Goal: Answer question/provide support: Share knowledge or assist other users

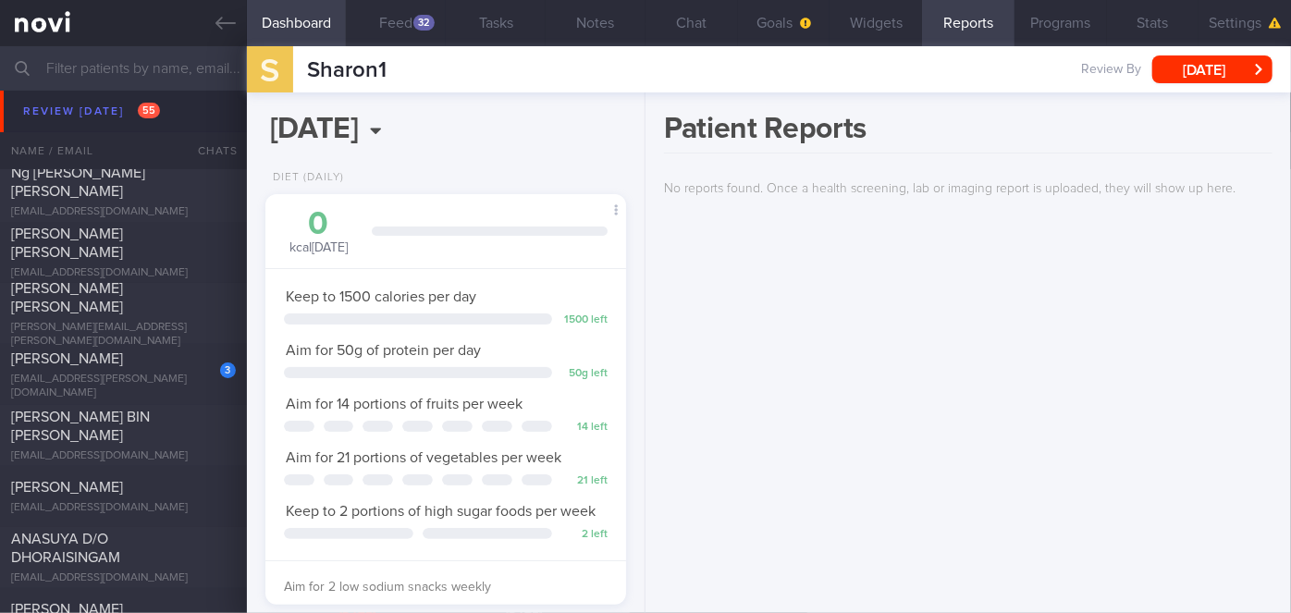
scroll to position [7060, 0]
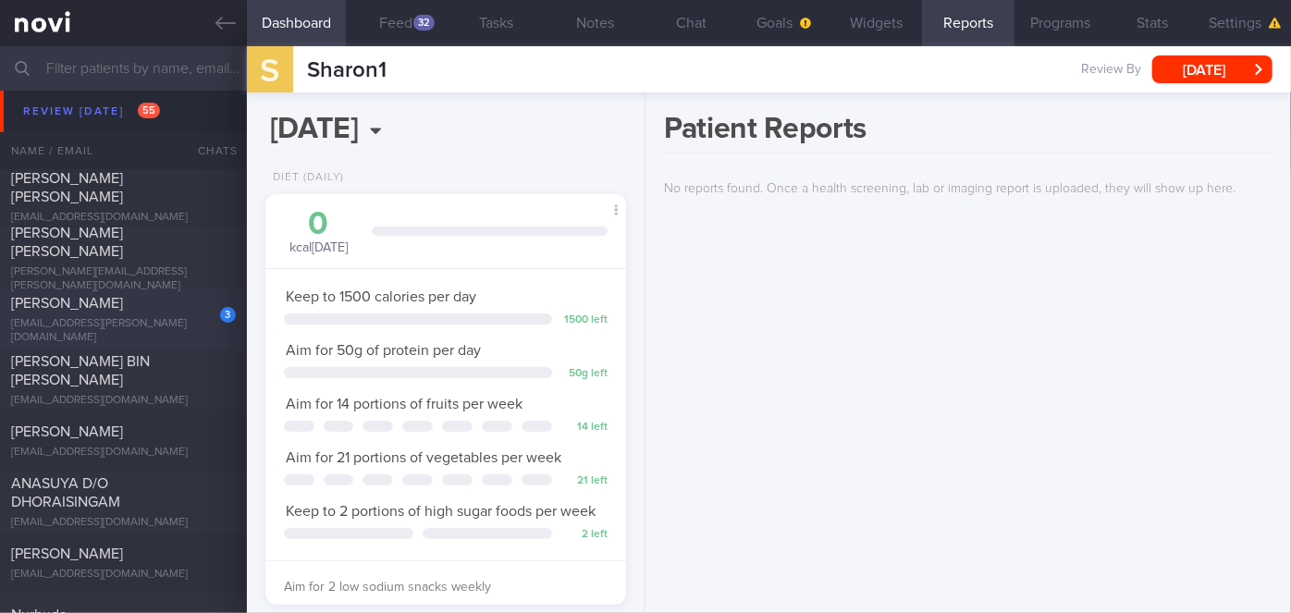
click at [154, 318] on div "3 [PERSON_NAME] [EMAIL_ADDRESS][PERSON_NAME][DOMAIN_NAME]" at bounding box center [123, 319] width 247 height 51
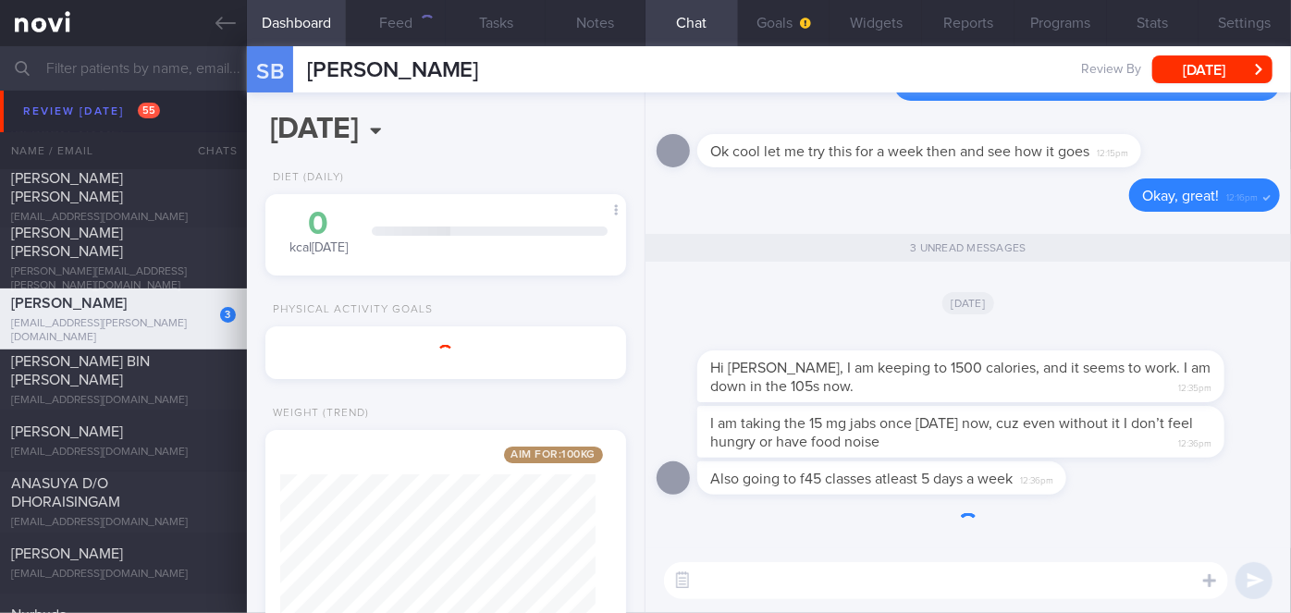
scroll to position [183, 315]
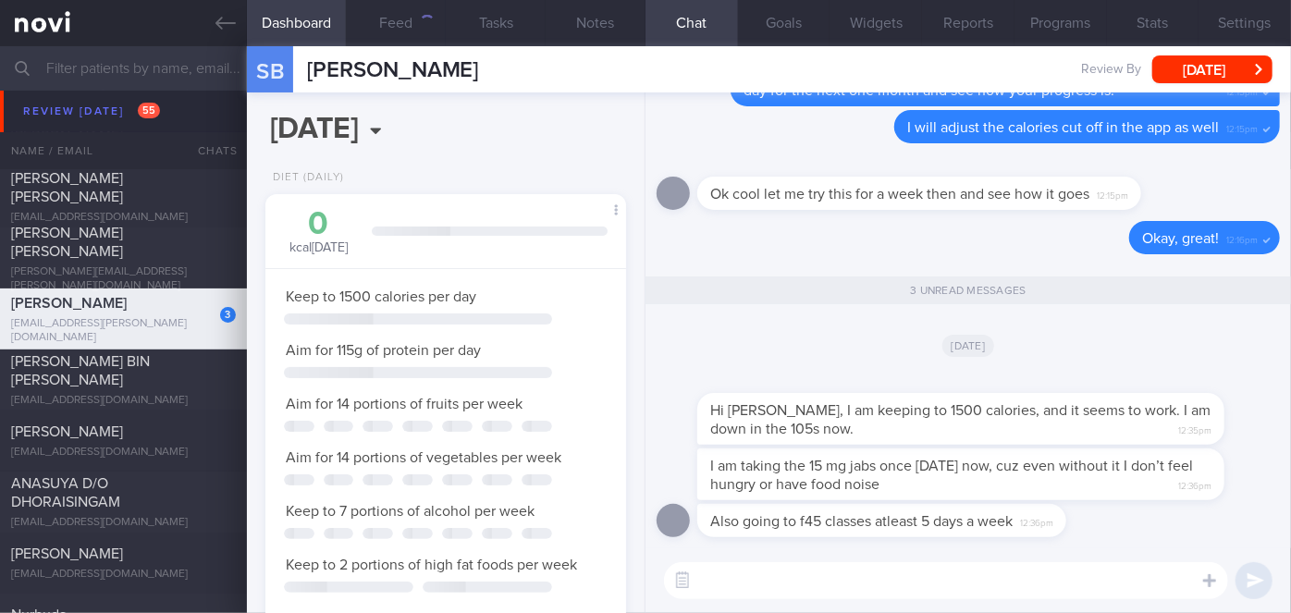
click at [773, 582] on textarea at bounding box center [946, 580] width 564 height 37
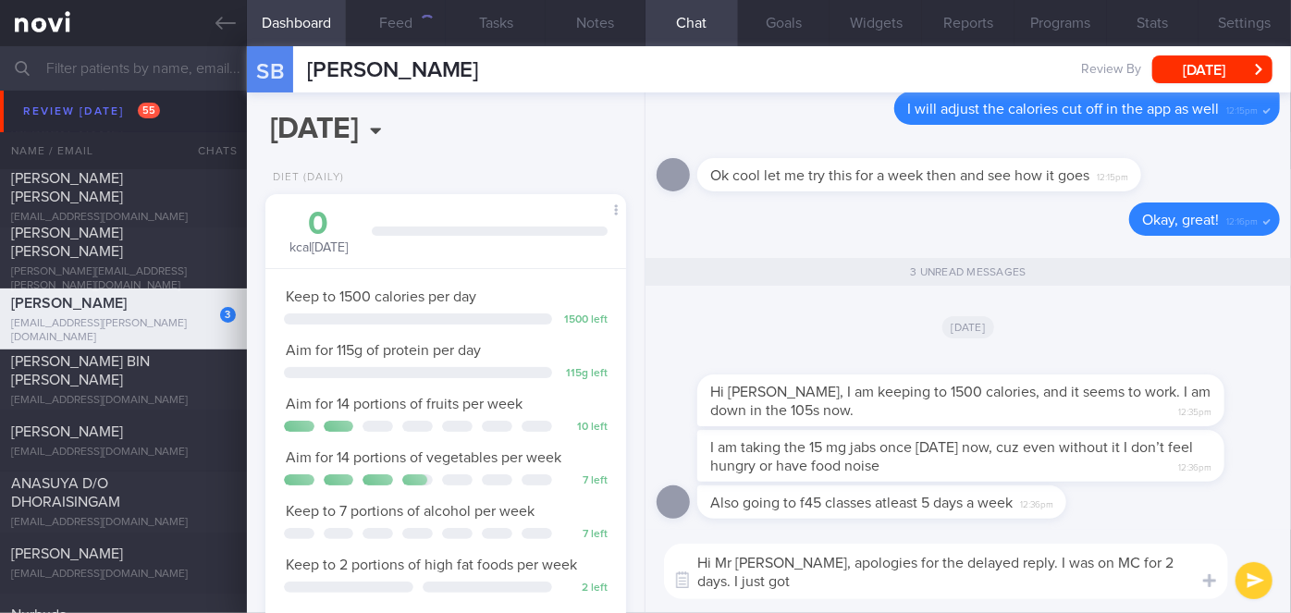
scroll to position [0, 0]
click at [763, 580] on textarea "Hi Mr [PERSON_NAME], apologies for the delayed reply. I was on MC for 2 days. I…" at bounding box center [946, 571] width 564 height 55
type textarea "Hi Mr [PERSON_NAME], apologies for the delayed reply. I was on MC for 2 days. I…"
click at [1262, 587] on button "submit" at bounding box center [1253, 580] width 37 height 37
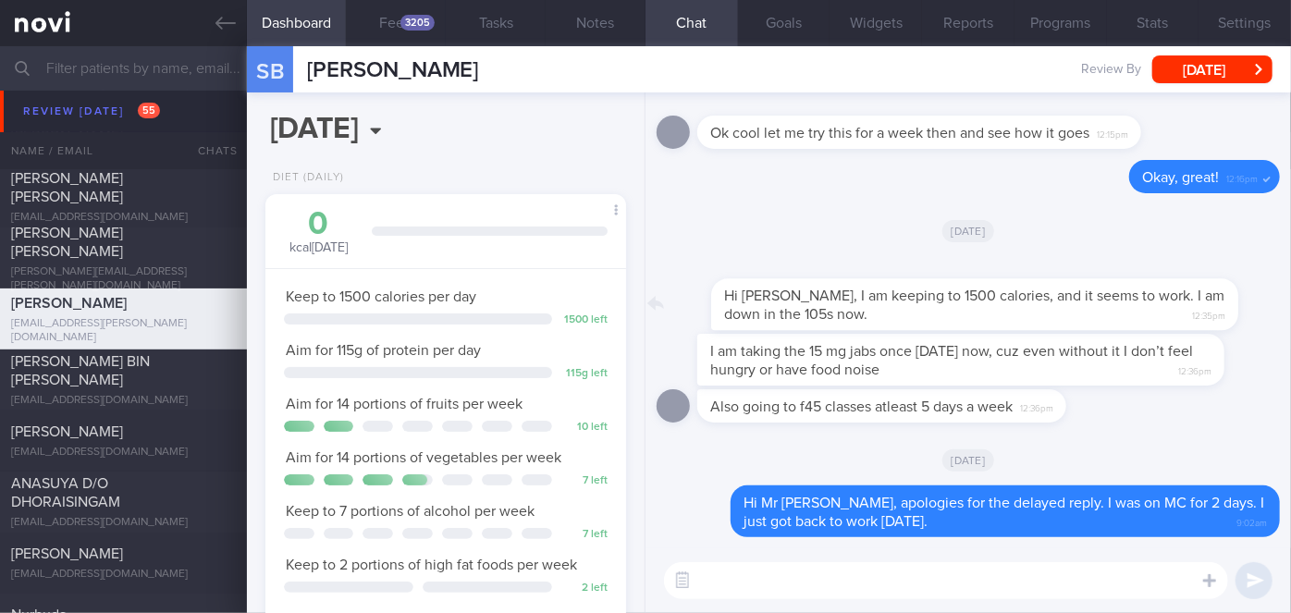
drag, startPoint x: 882, startPoint y: 322, endPoint x: 1064, endPoint y: 317, distance: 182.2
click at [1064, 317] on div "Hi [PERSON_NAME], I am keeping to 1500 calories, and it seems to work. I am dow…" at bounding box center [988, 293] width 582 height 74
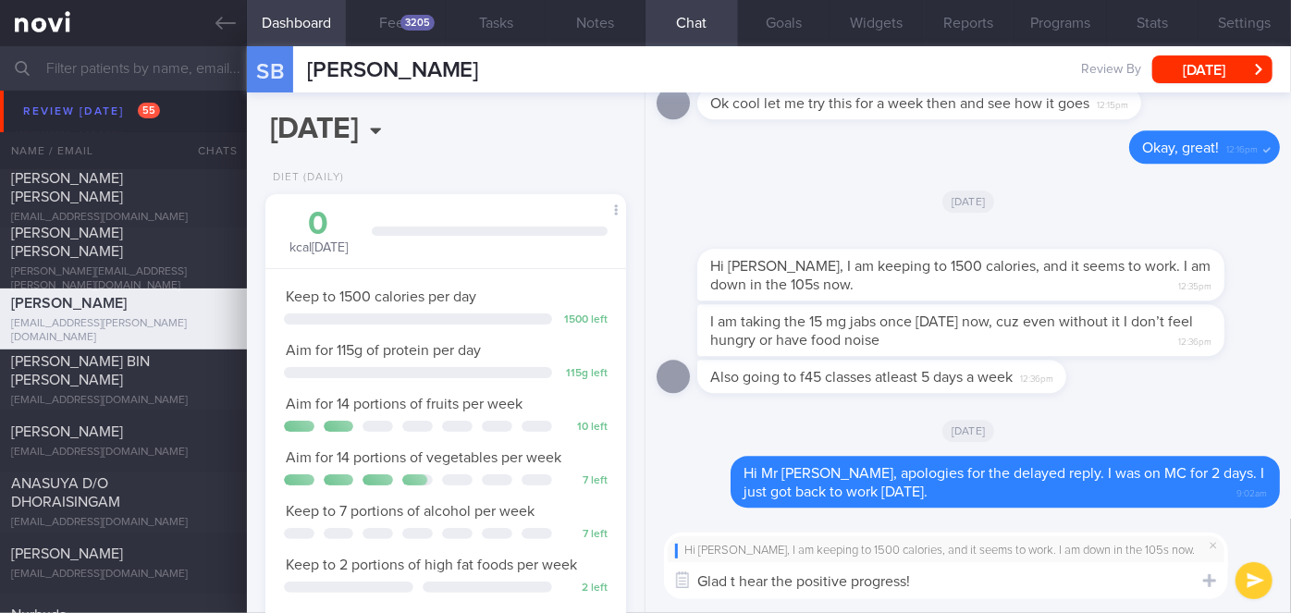
click at [734, 577] on textarea "Glad t hear the positive progress!" at bounding box center [946, 580] width 564 height 37
click at [965, 582] on textarea "Glad to hear the positive progress!" at bounding box center [946, 580] width 564 height 37
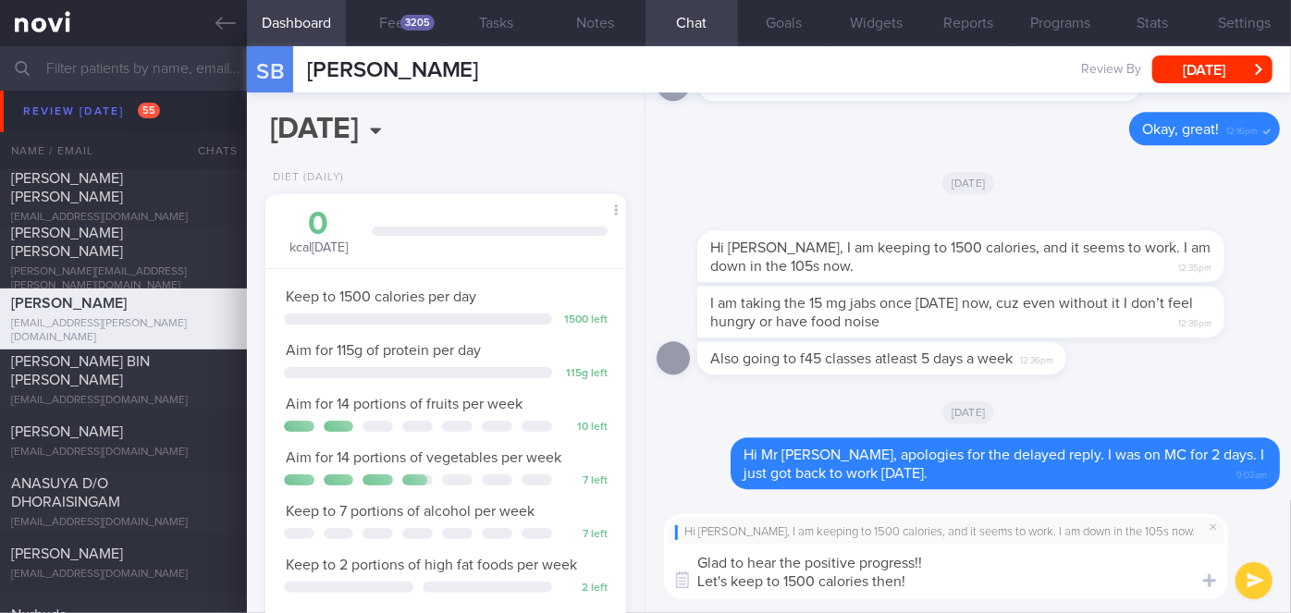
click at [946, 565] on textarea "Glad to hear the positive progress!! Let's keep to 1500 calories then!" at bounding box center [946, 571] width 564 height 55
type textarea "Glad to hear the positive progress!!👏👏👍 Let's keep to 1500 calories then!"
click at [1245, 579] on button "submit" at bounding box center [1253, 580] width 37 height 37
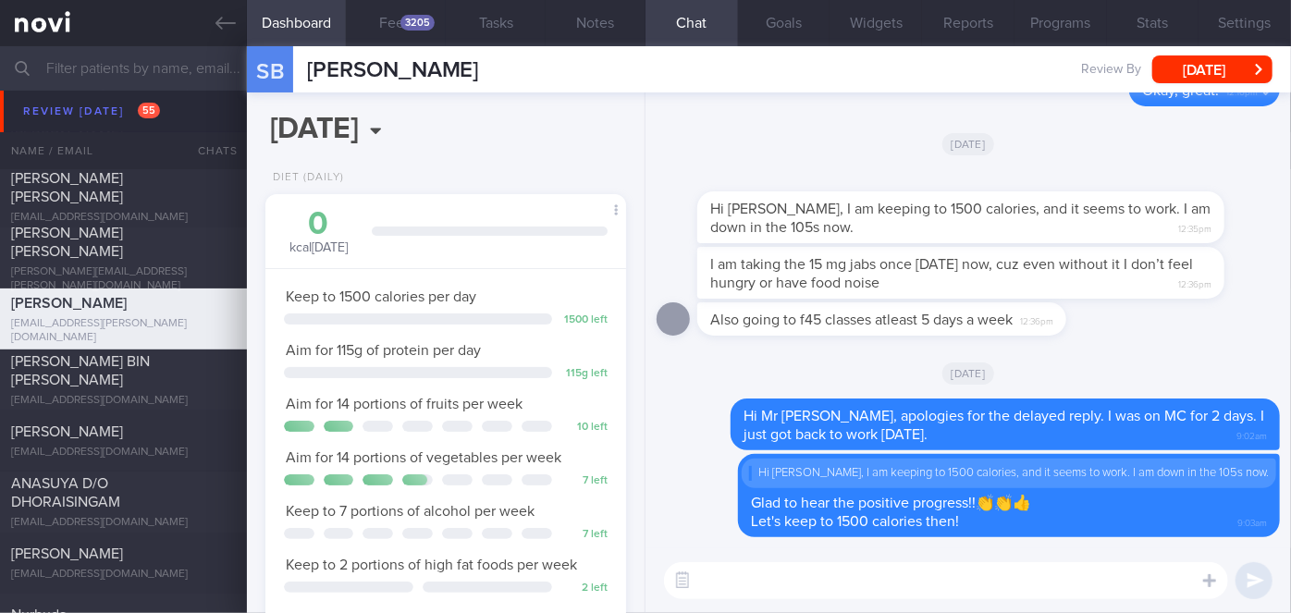
drag, startPoint x: 1036, startPoint y: 288, endPoint x: 1193, endPoint y: 266, distance: 158.6
click at [1193, 266] on div "I am taking the 15 mg jabs once [DATE] now, cuz even without it I don’t feel hu…" at bounding box center [988, 273] width 582 height 52
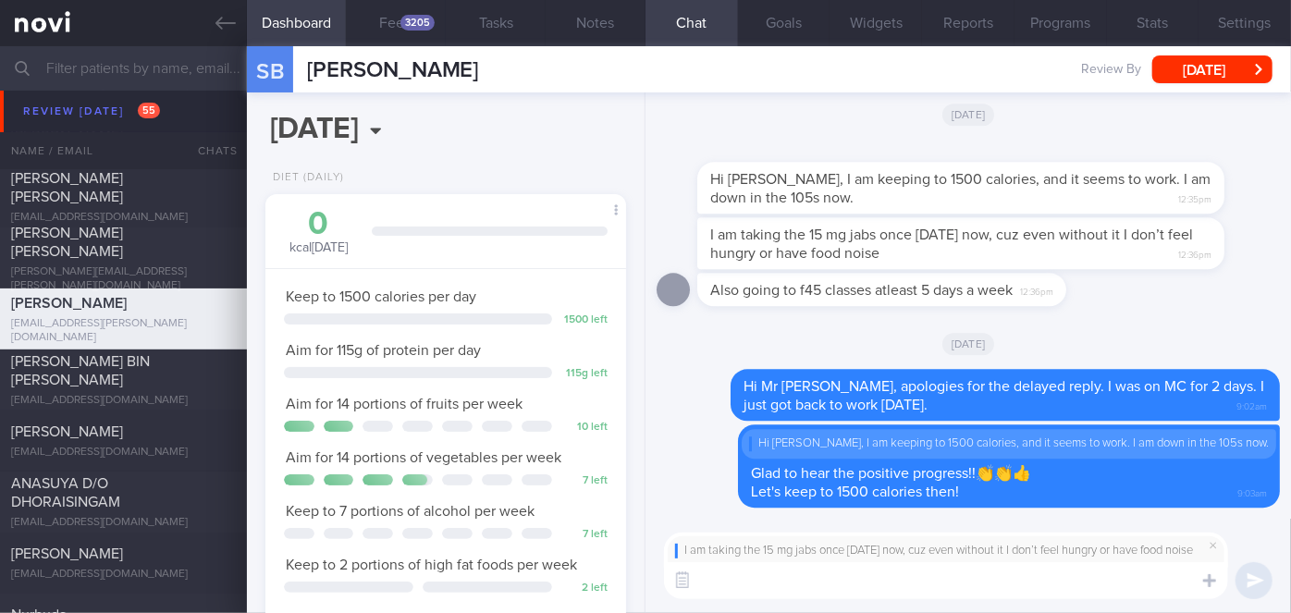
click at [779, 585] on textarea at bounding box center [946, 580] width 564 height 37
type textarea "Noted on this"
click at [1257, 577] on button "submit" at bounding box center [1253, 580] width 37 height 37
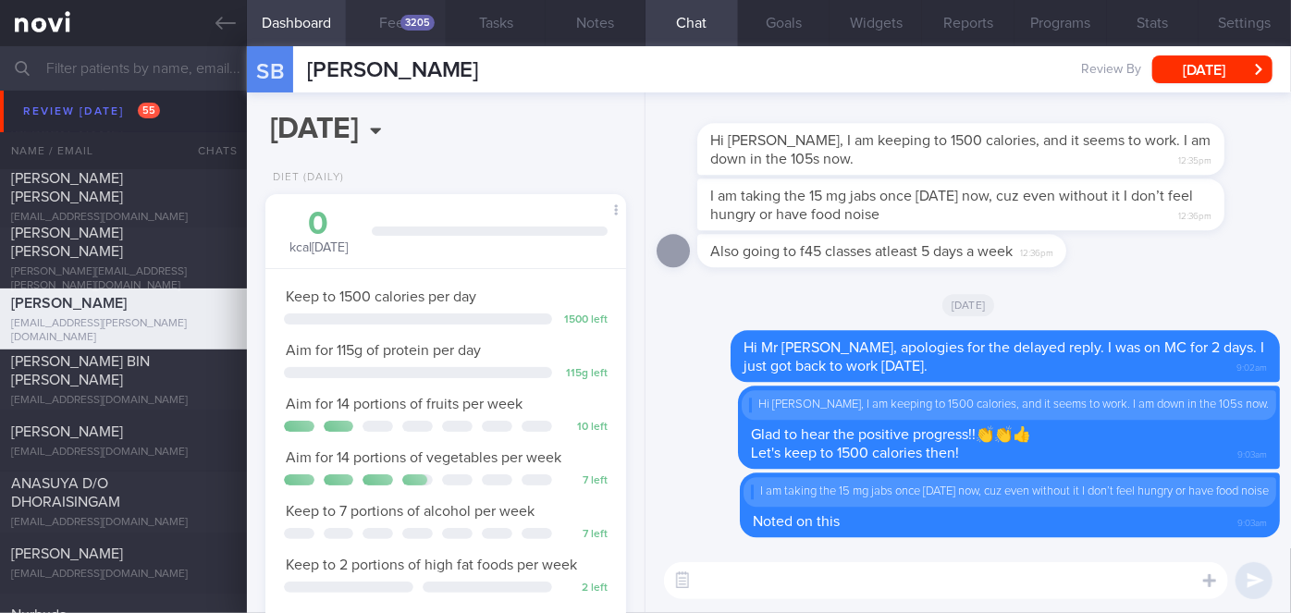
click at [431, 21] on div "3205" at bounding box center [417, 23] width 34 height 16
click at [1208, 60] on button "[DATE]" at bounding box center [1212, 69] width 120 height 28
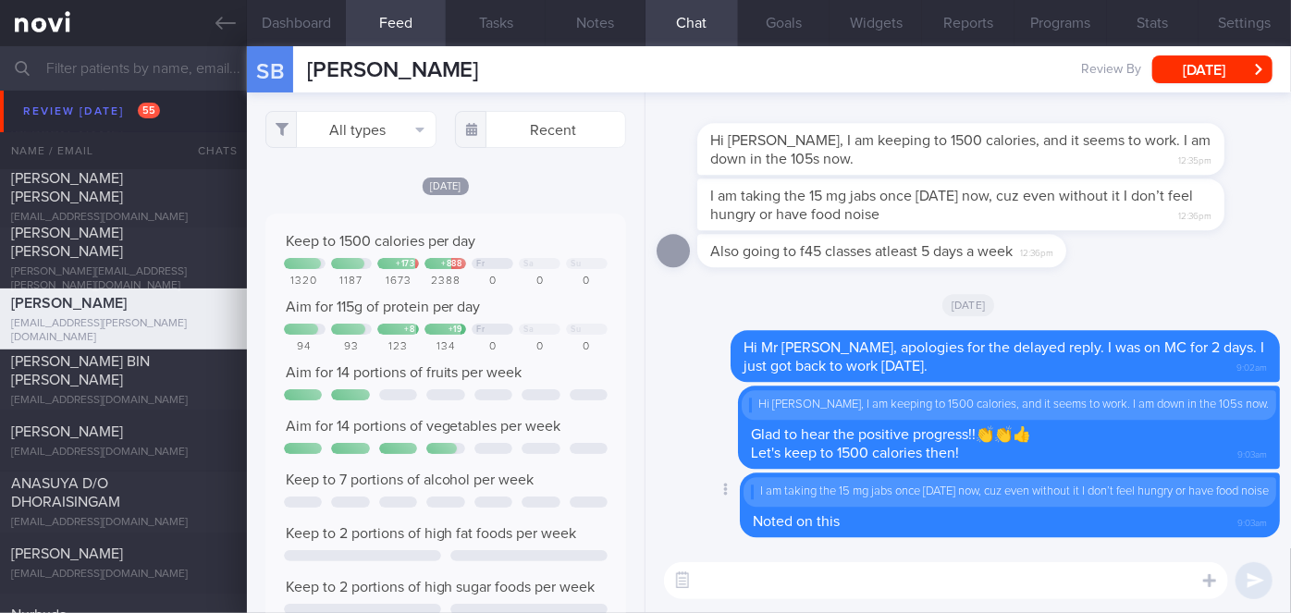
click at [691, 507] on div "Delete I am taking the 15 mg jabs once [DATE] now, cuz even without it I don’t …" at bounding box center [973, 504] width 614 height 65
click at [1236, 72] on button "[DATE]" at bounding box center [1212, 69] width 120 height 28
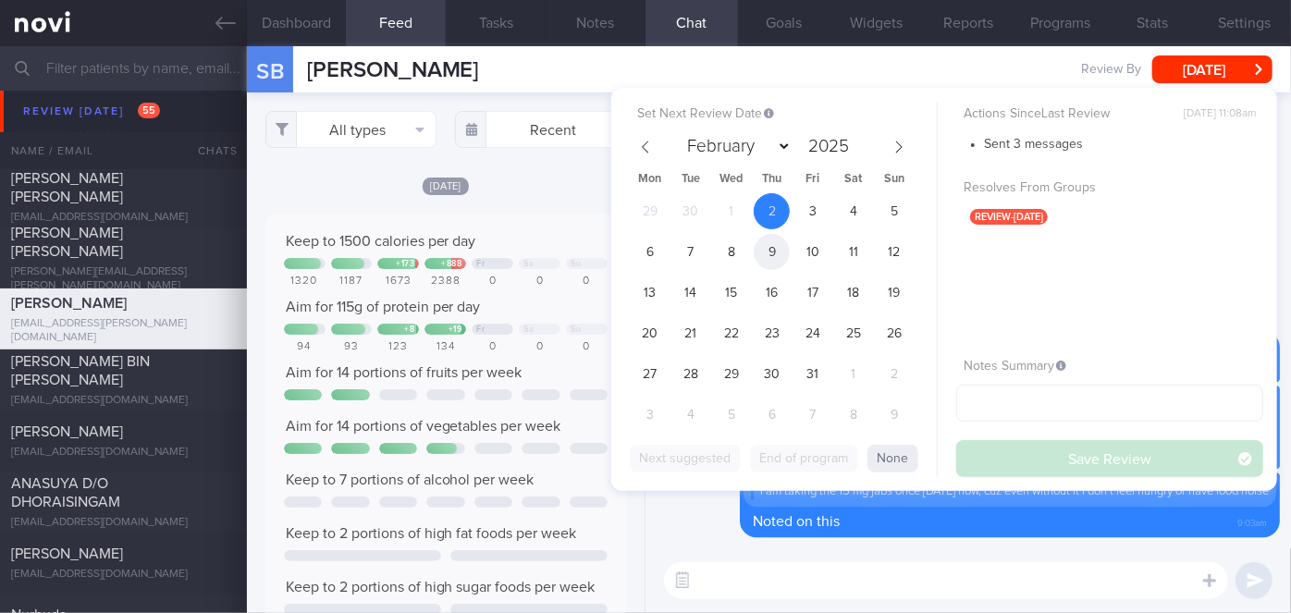
click at [772, 250] on span "9" at bounding box center [772, 252] width 36 height 36
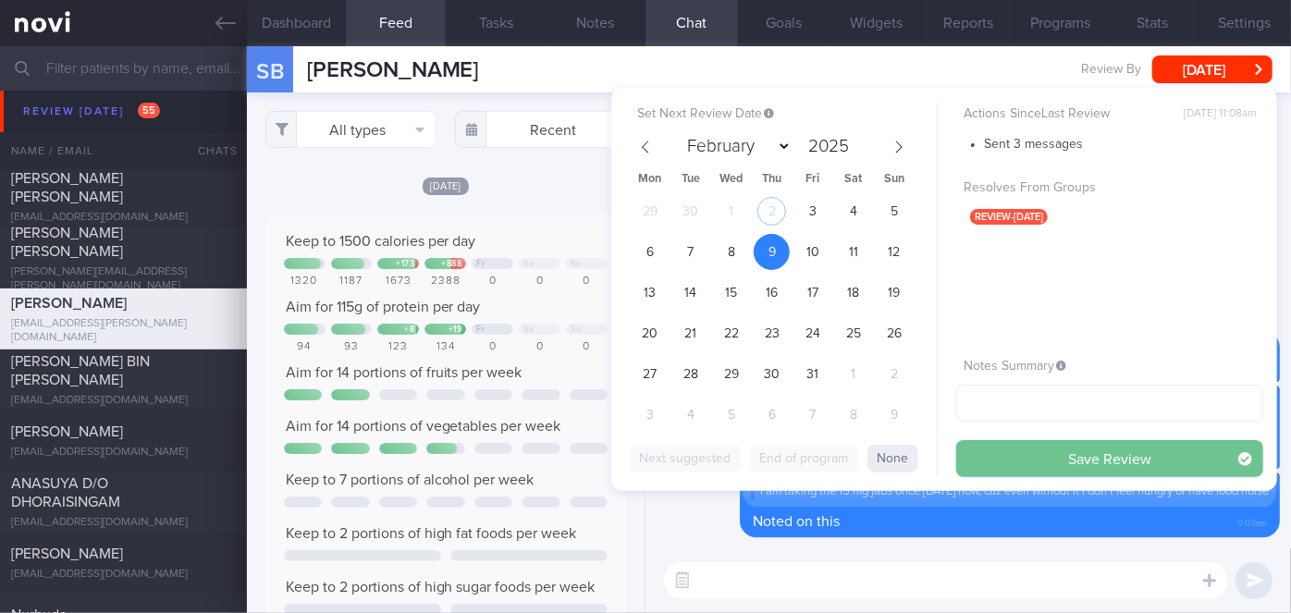
click at [1154, 460] on button "Save Review" at bounding box center [1109, 458] width 307 height 37
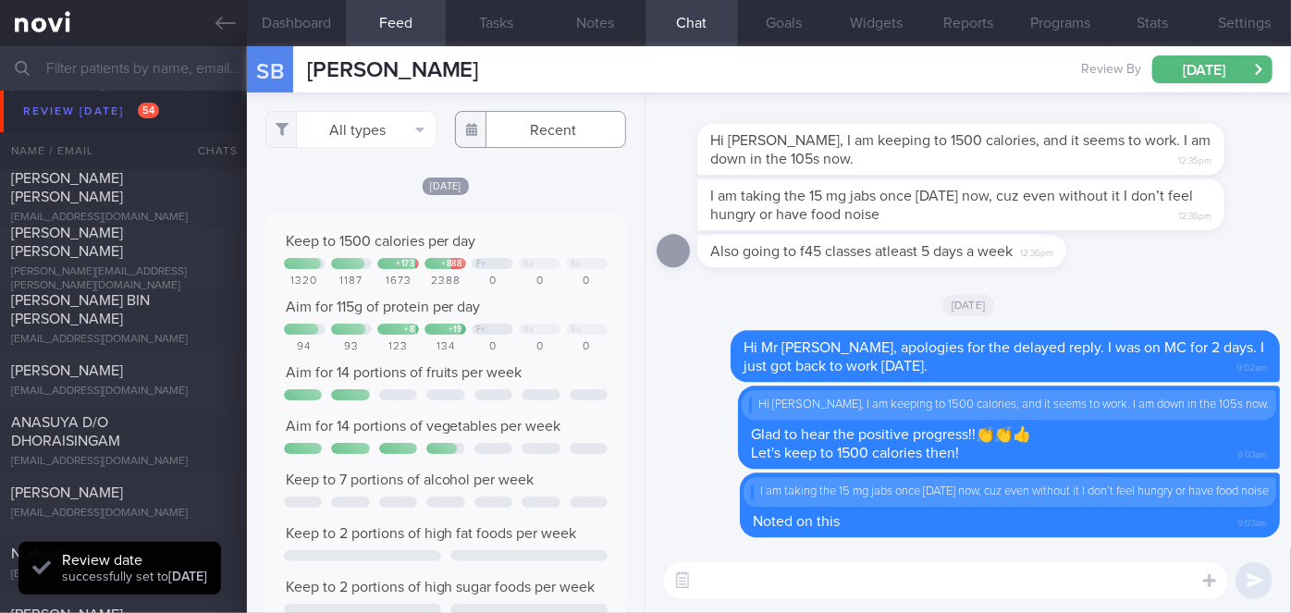
click at [525, 126] on input "text" at bounding box center [540, 129] width 171 height 37
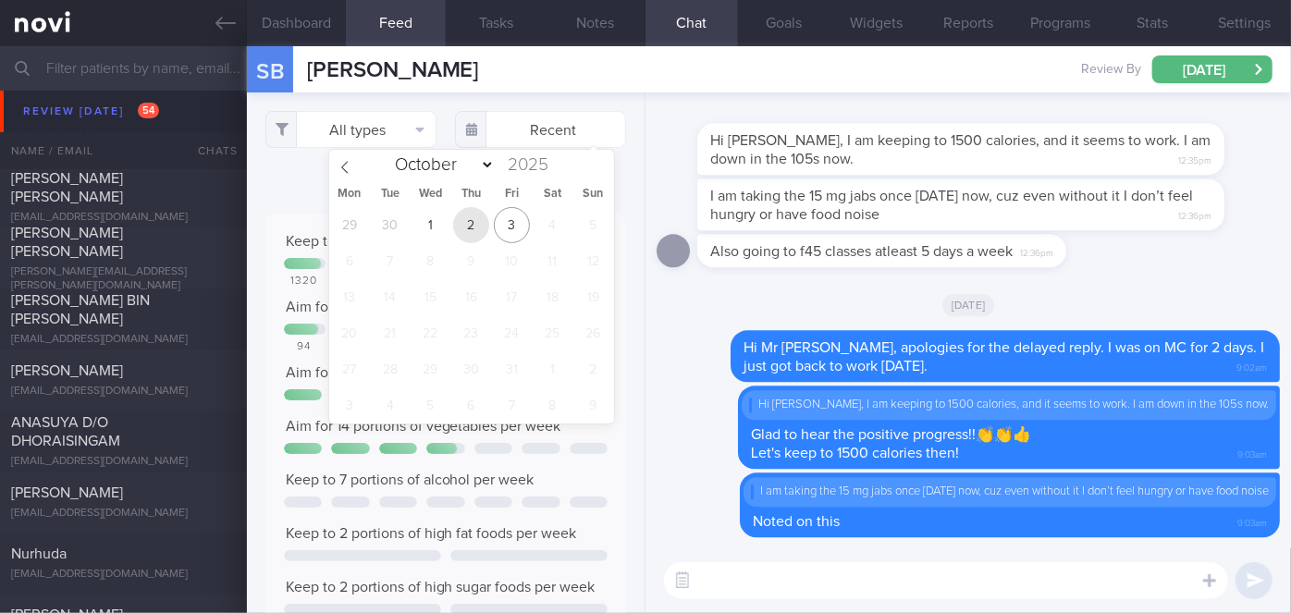
click at [463, 227] on span "2" at bounding box center [471, 225] width 36 height 36
type input "[DATE]"
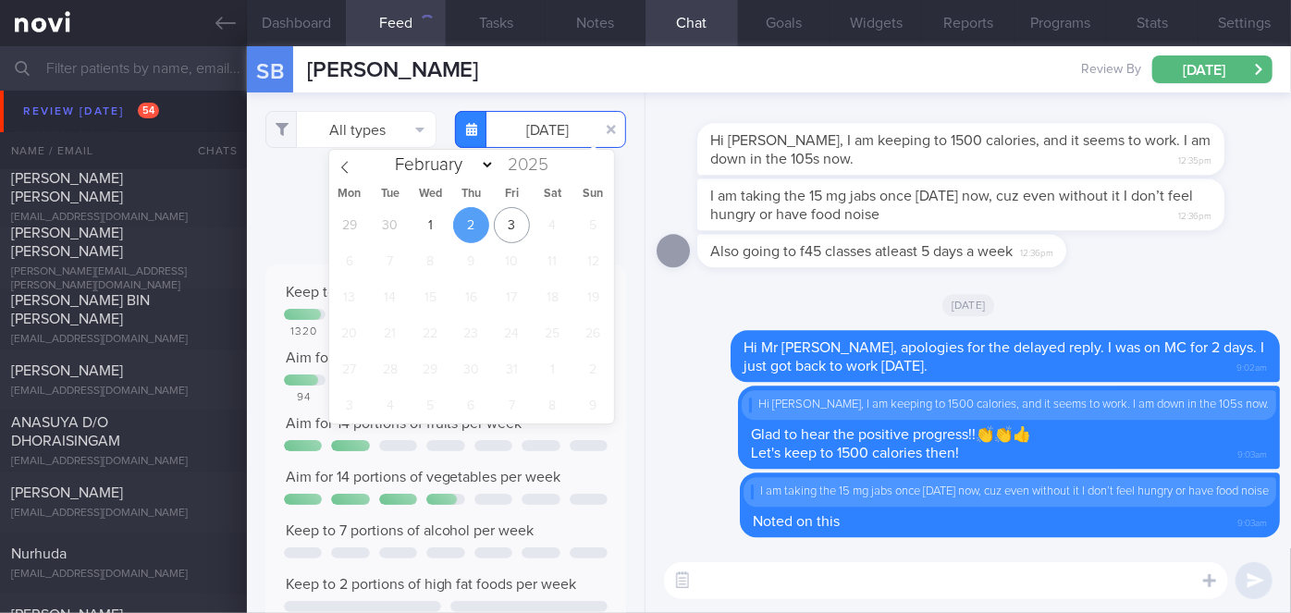
scroll to position [80, 324]
click at [663, 178] on div "I am taking the 15 mg jabs once [DATE] now, cuz even without it I don’t feel hu…" at bounding box center [967, 205] width 623 height 55
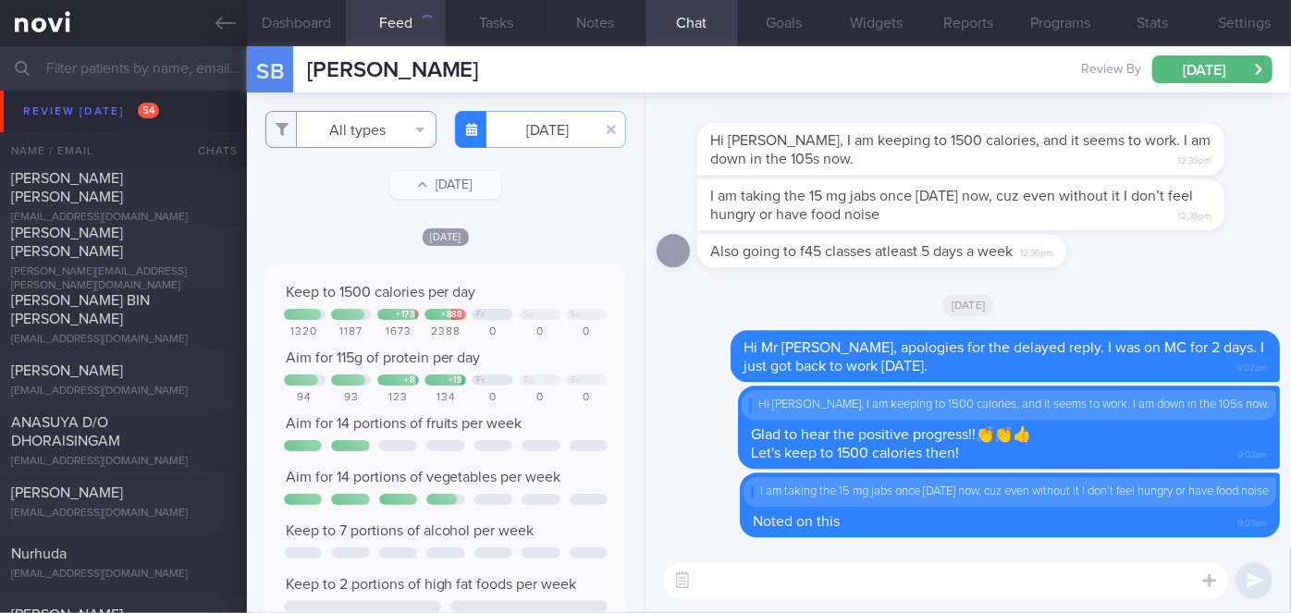
click at [363, 136] on button "All types" at bounding box center [350, 129] width 171 height 37
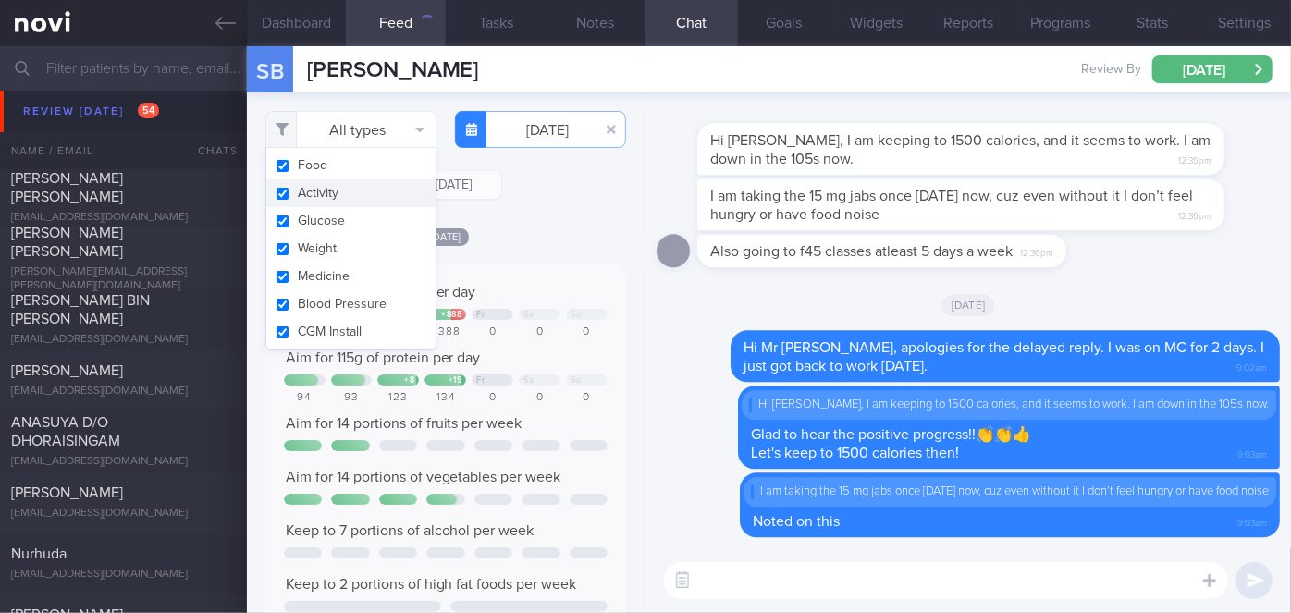
click at [310, 190] on button "Activity" at bounding box center [350, 193] width 169 height 28
checkbox input "false"
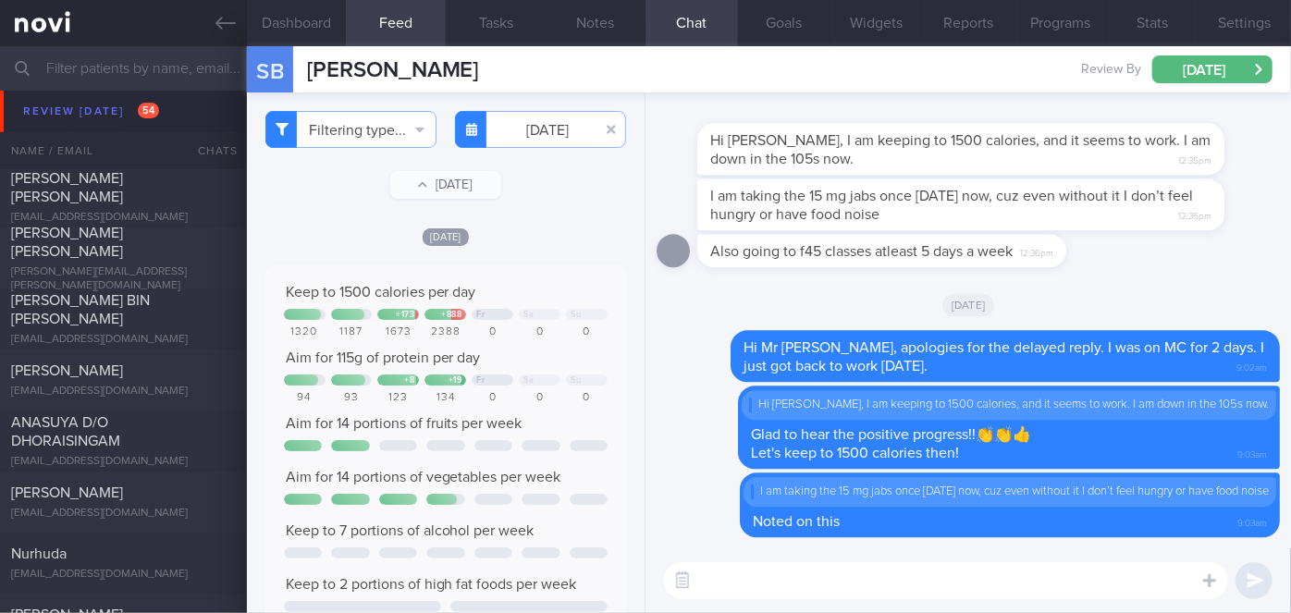
click at [562, 239] on div "[DATE]" at bounding box center [445, 236] width 361 height 19
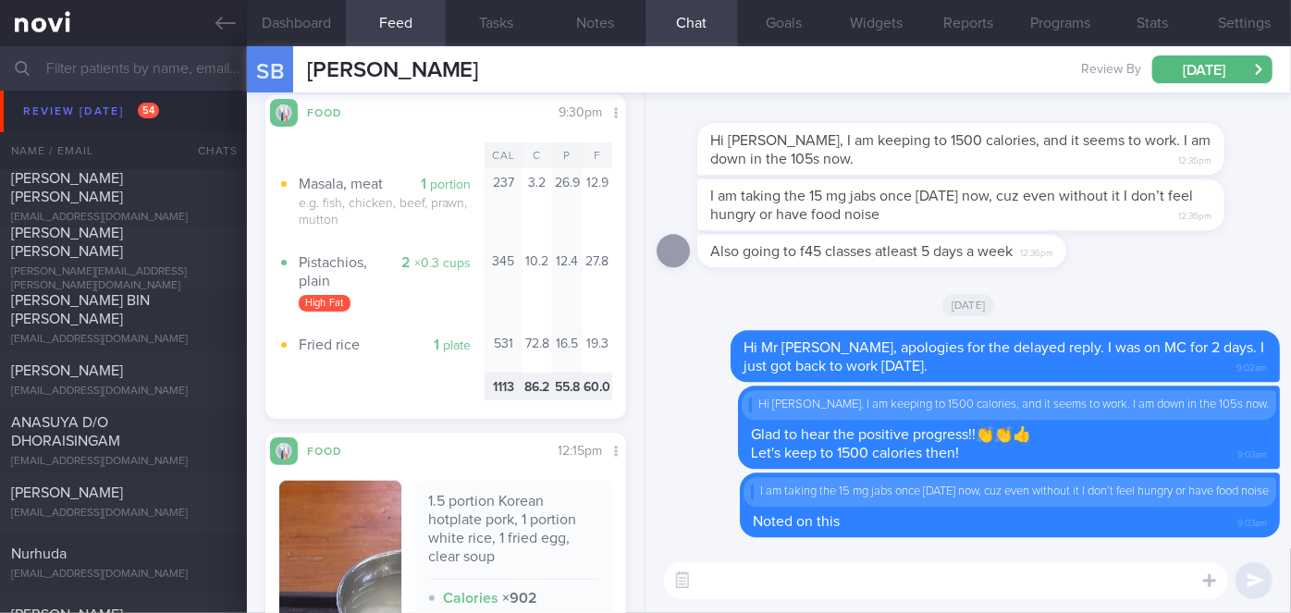
scroll to position [840, 0]
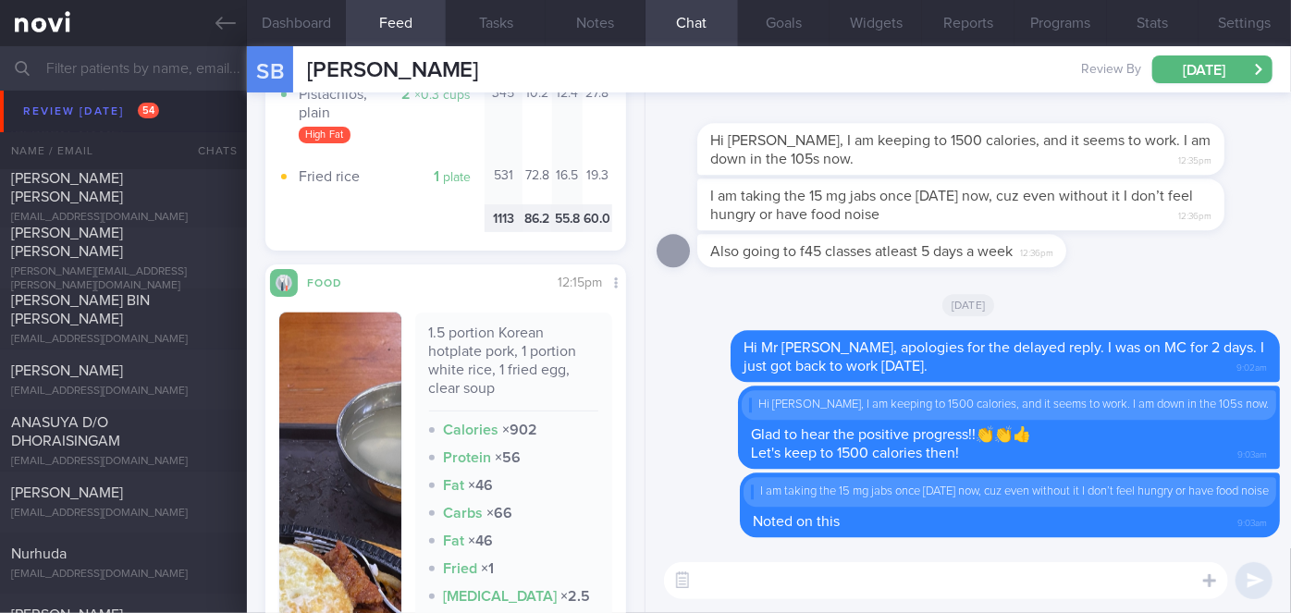
click at [296, 412] on img "button" at bounding box center [340, 527] width 122 height 429
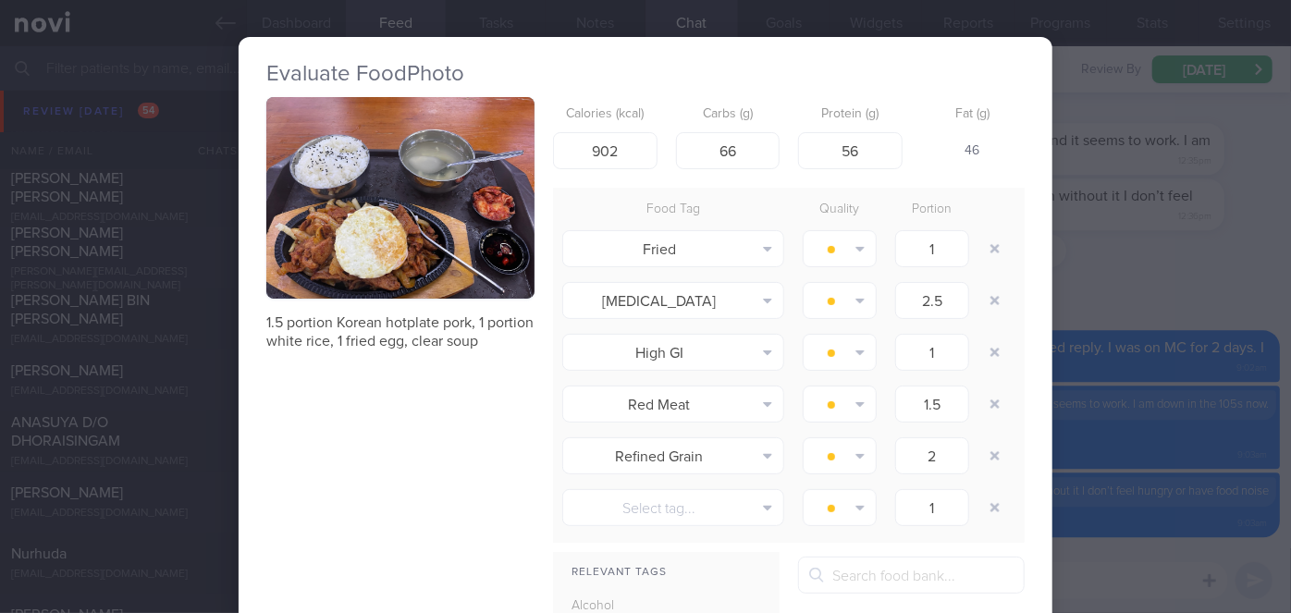
click at [1165, 305] on div "Evaluate Food Photo 1.5 portion Korean hotplate pork, 1 portion white rice, 1 f…" at bounding box center [645, 306] width 1291 height 613
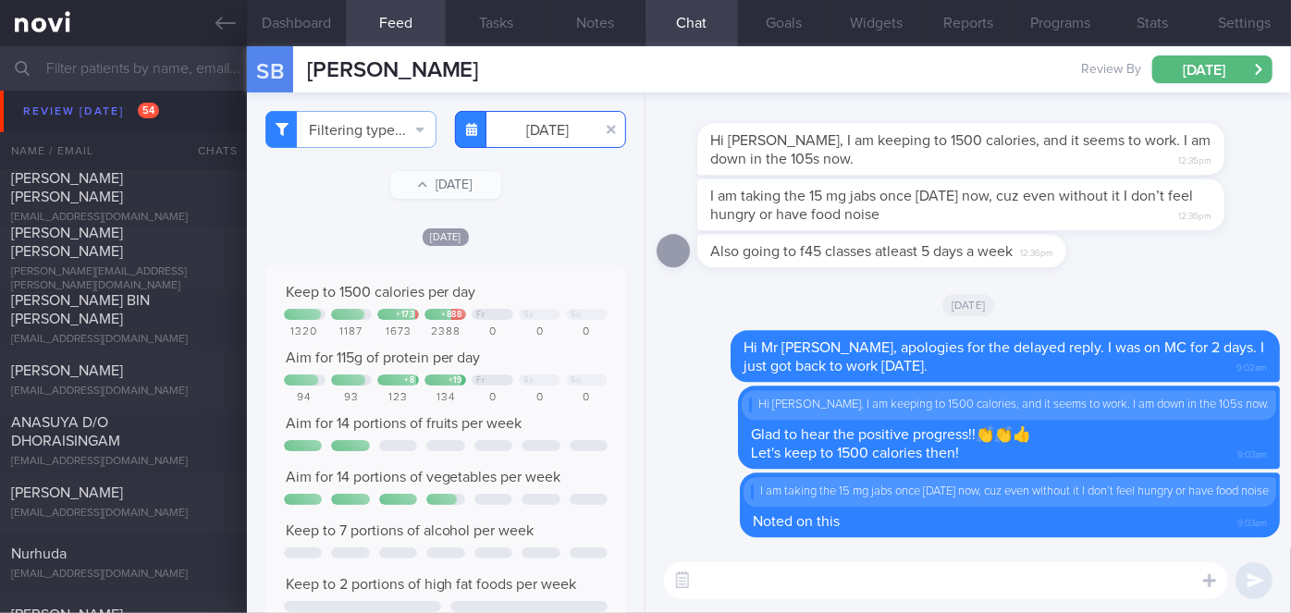
click at [542, 133] on input "[DATE]" at bounding box center [540, 129] width 171 height 37
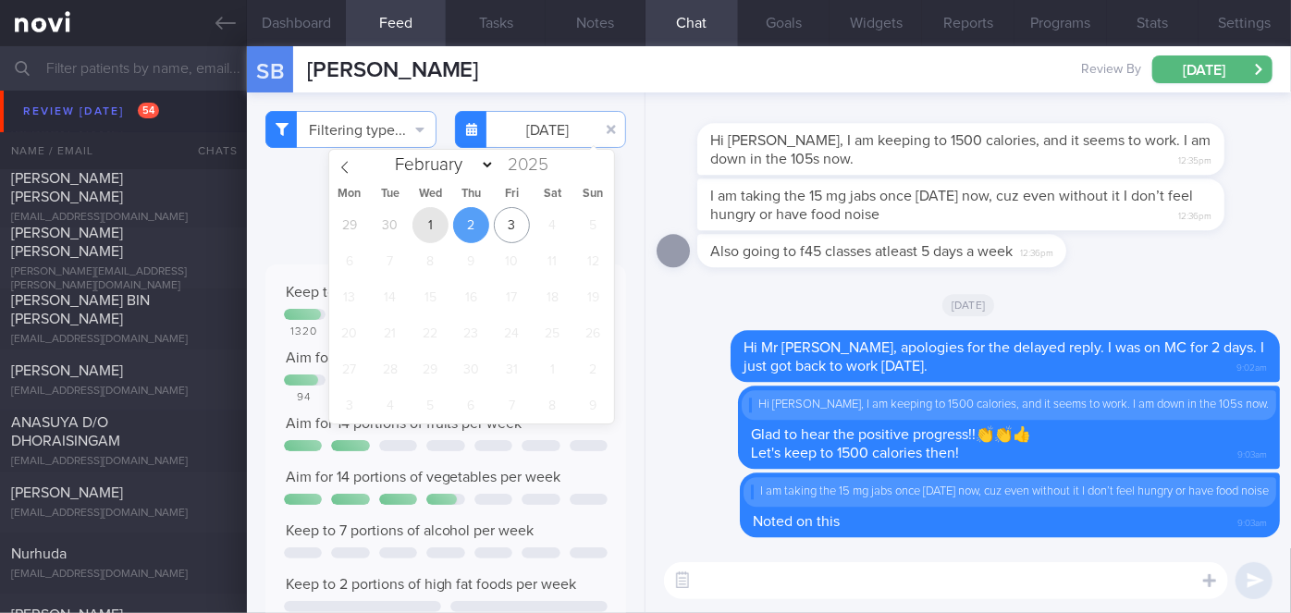
click at [429, 225] on span "1" at bounding box center [430, 225] width 36 height 36
type input "[DATE]"
click at [664, 358] on div "Delete Hi Mr [PERSON_NAME], apologies for the delayed reply. I was on MC for 2 …" at bounding box center [967, 356] width 623 height 52
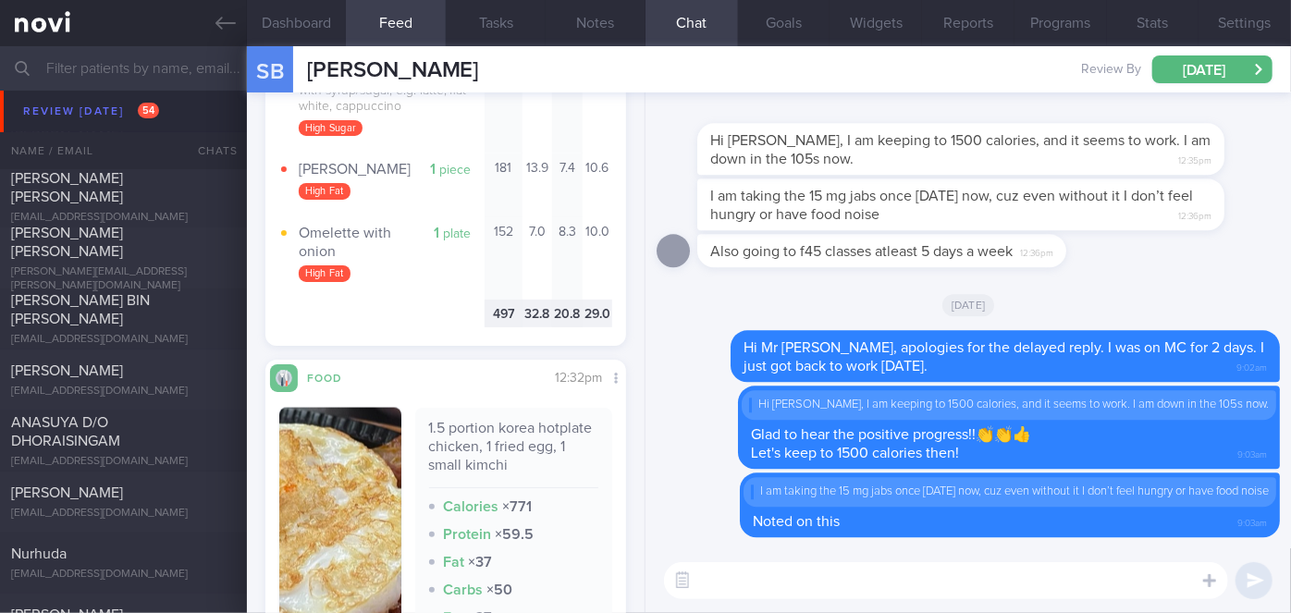
scroll to position [1344, 0]
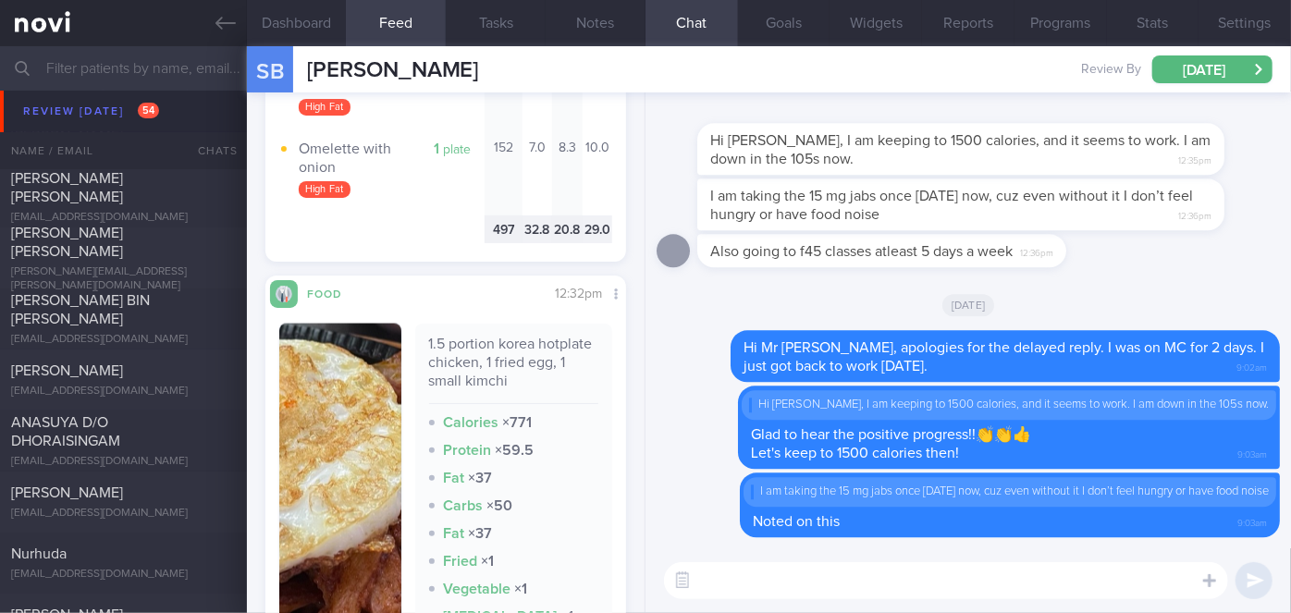
click at [335, 477] on img "button" at bounding box center [340, 543] width 122 height 438
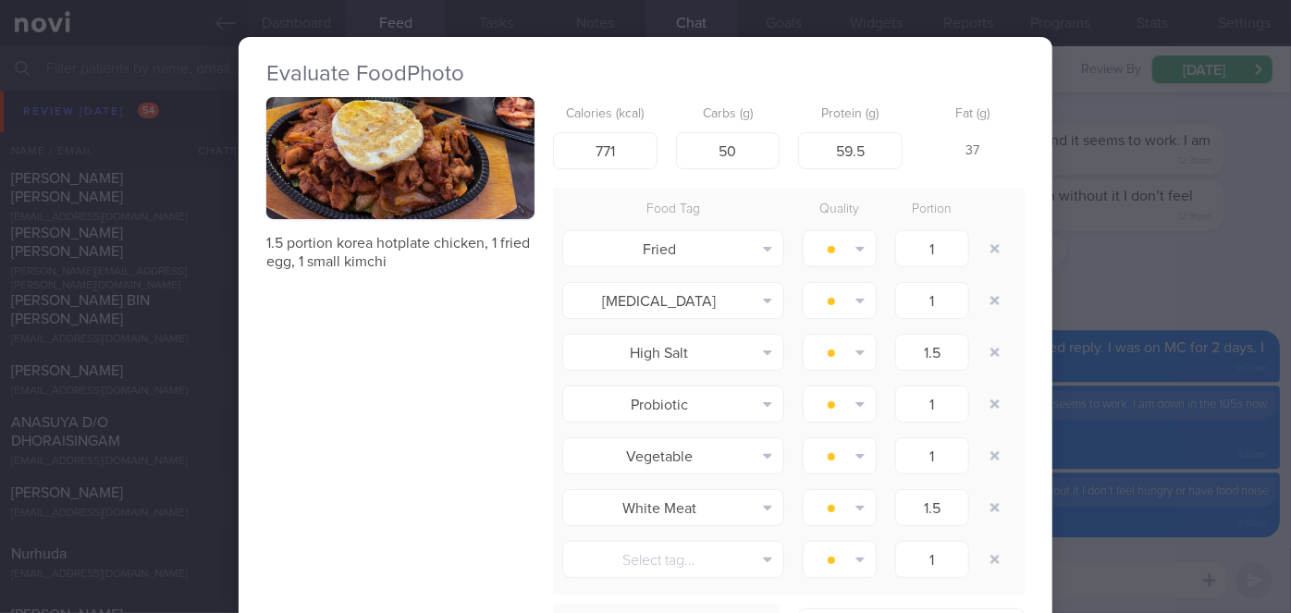
click at [449, 145] on button "button" at bounding box center [400, 158] width 268 height 122
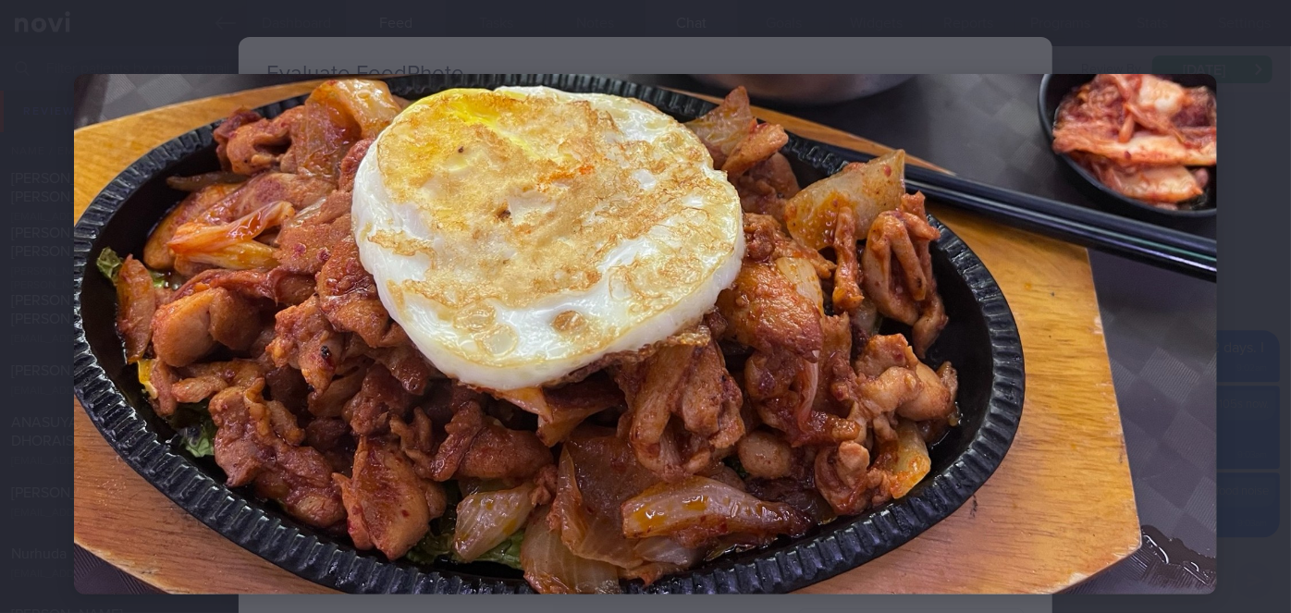
click at [1257, 265] on div at bounding box center [645, 334] width 1291 height 668
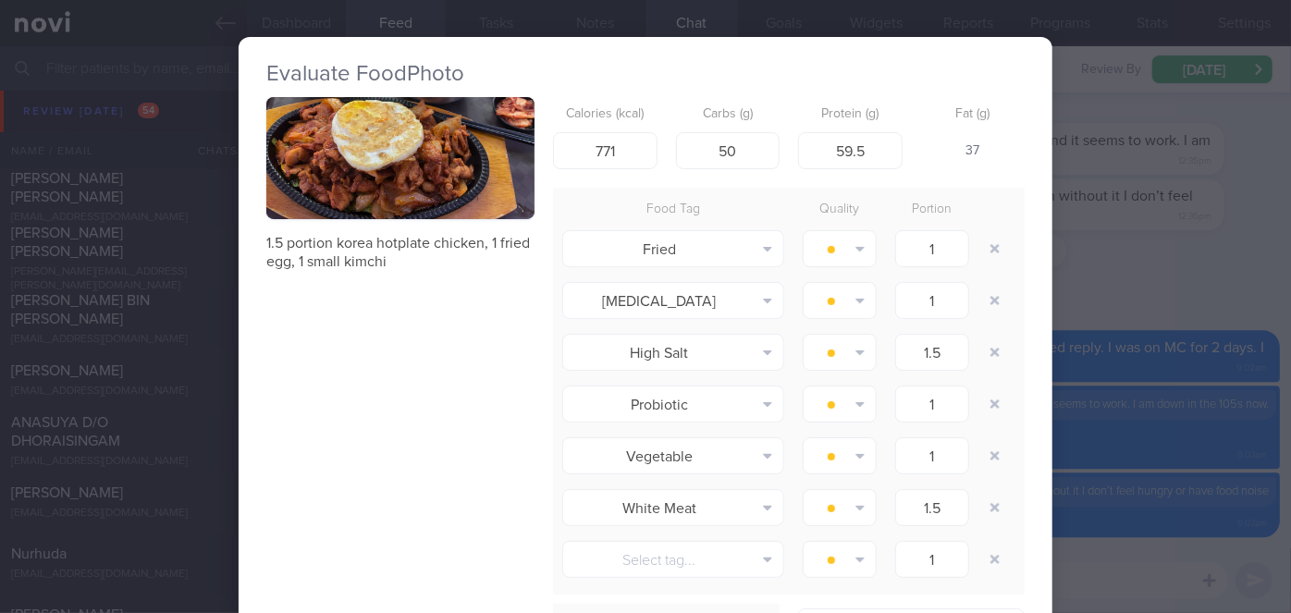
click at [1110, 322] on div "Evaluate Food Photo 1.5 portion korea hotplate chicken, 1 fried egg, 1 small ki…" at bounding box center [645, 306] width 1291 height 613
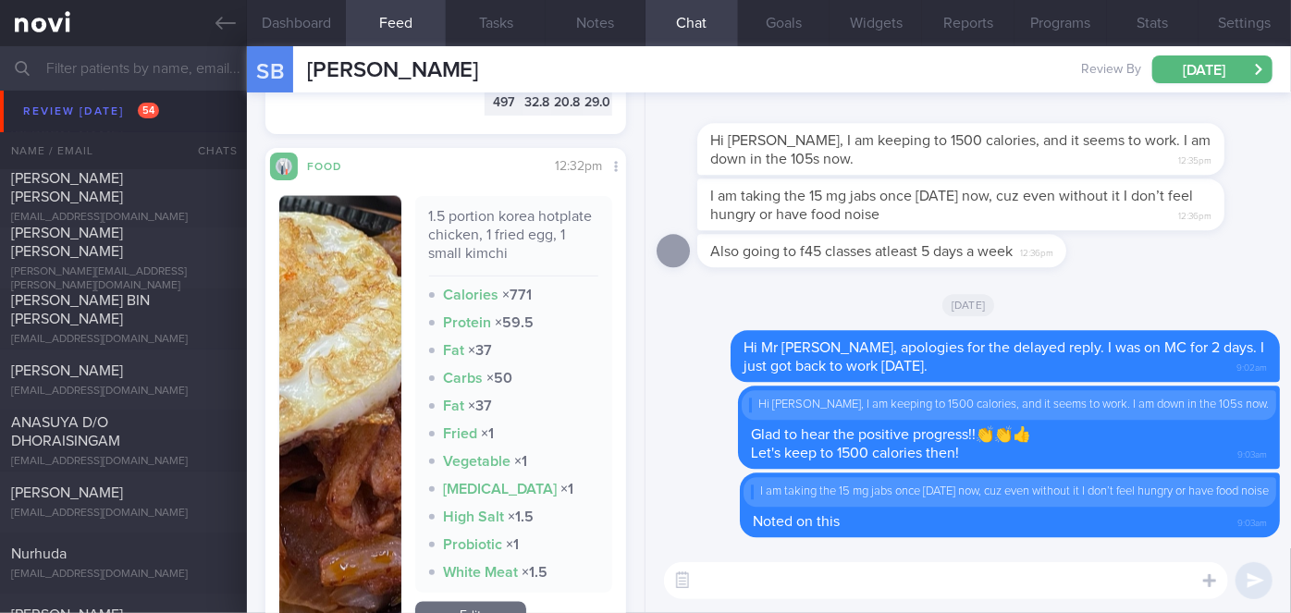
scroll to position [1480, 0]
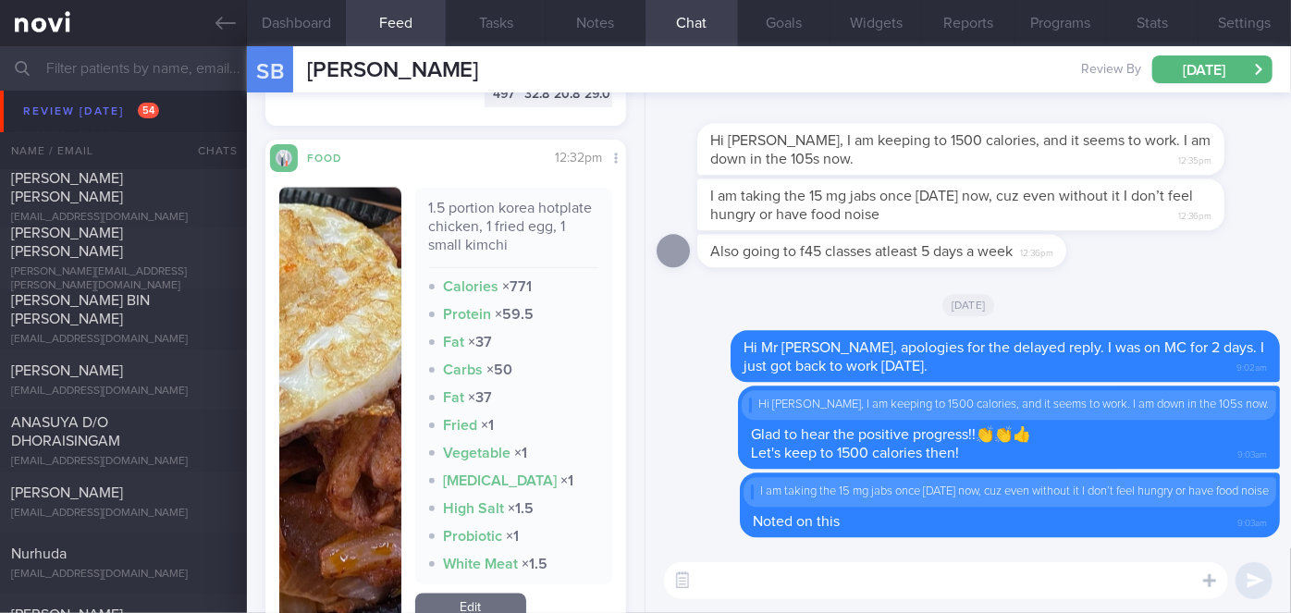
click at [374, 426] on button "button" at bounding box center [340, 407] width 122 height 438
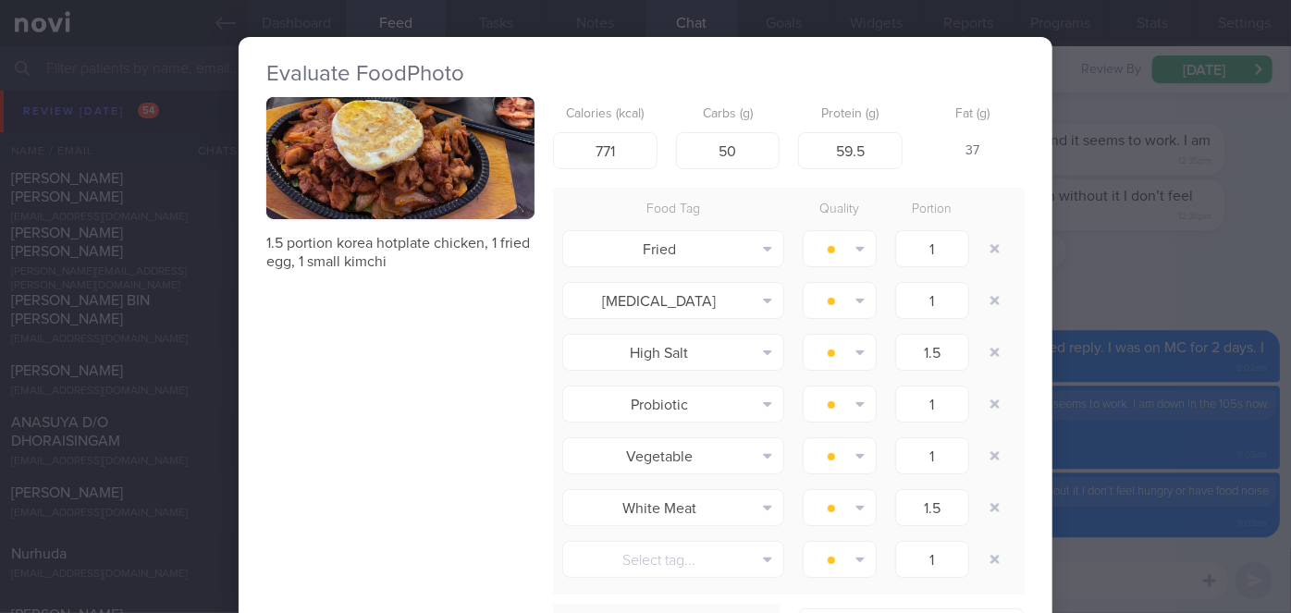
click at [1086, 276] on div "Evaluate Food Photo 1.5 portion korea hotplate chicken, 1 fried egg, 1 small ki…" at bounding box center [645, 306] width 1291 height 613
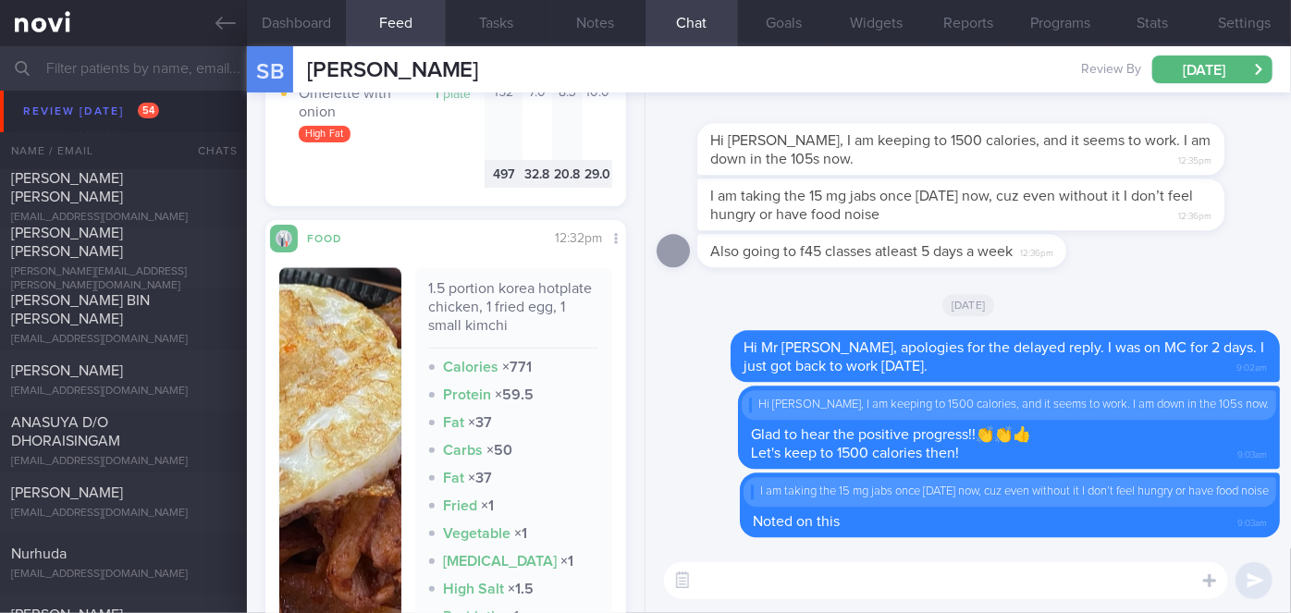
scroll to position [1396, 0]
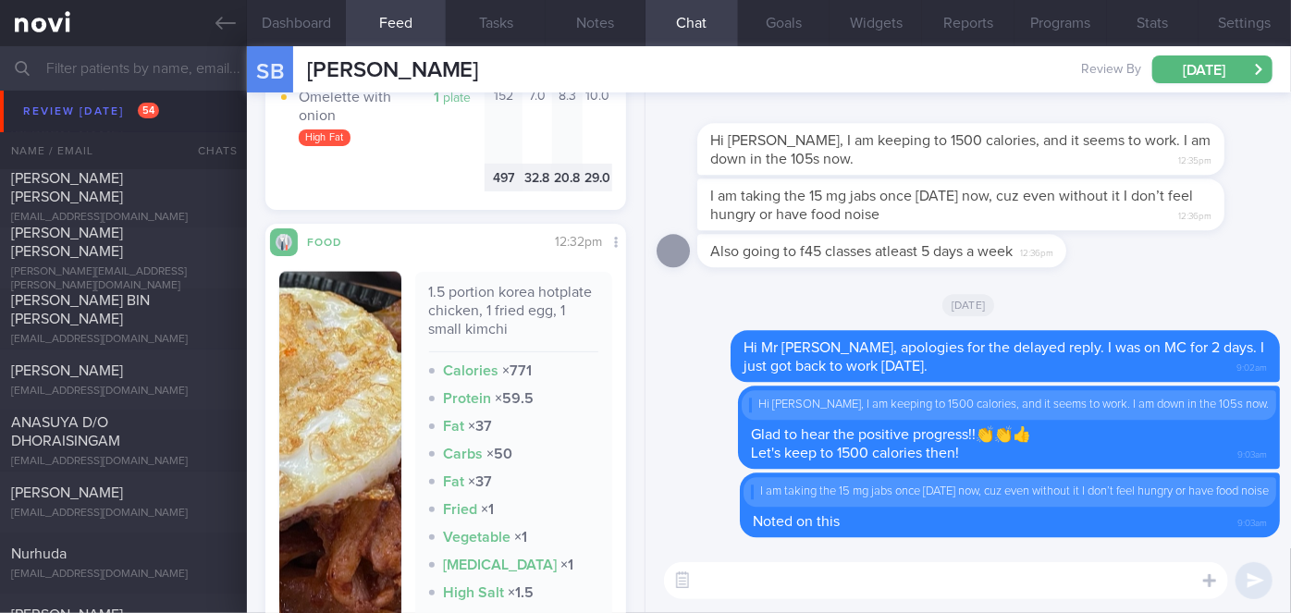
click at [793, 578] on textarea at bounding box center [946, 580] width 564 height 37
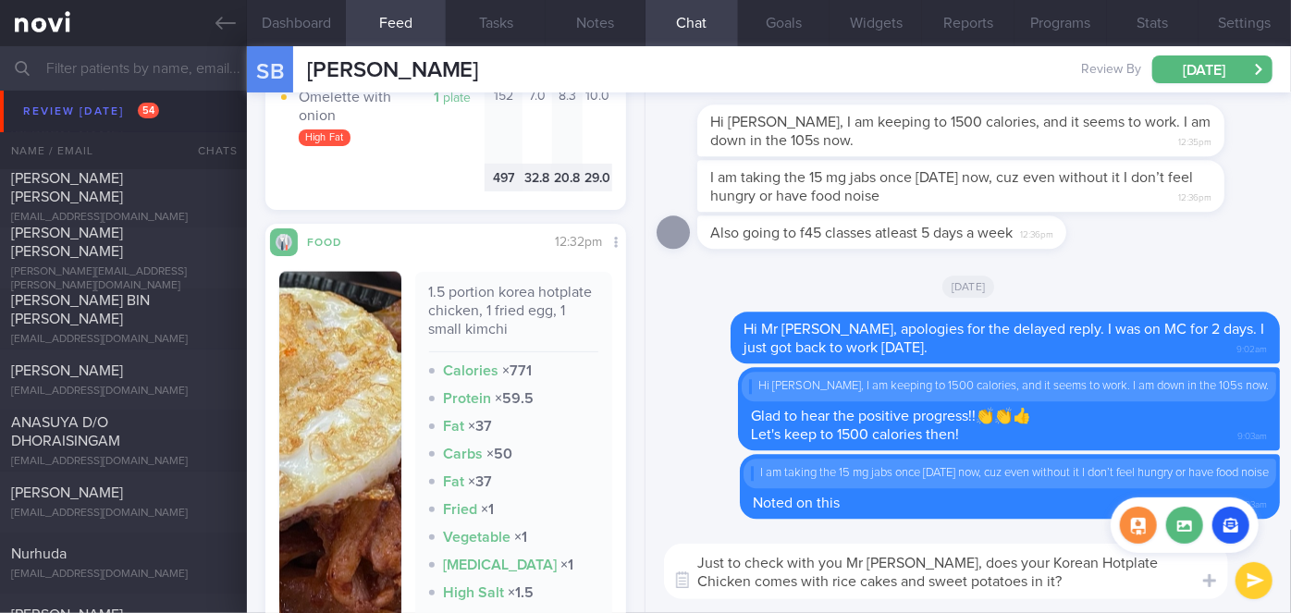
click at [1192, 560] on div at bounding box center [1184, 529] width 148 height 65
click at [1183, 567] on textarea "Just to check with you Mr [PERSON_NAME], does your Korean Hotplate Chicken come…" at bounding box center [946, 571] width 564 height 55
type textarea "Just to check with you Mr [PERSON_NAME], does your Korean Hotplate Chicken come…"
click at [1256, 587] on button "submit" at bounding box center [1253, 580] width 37 height 37
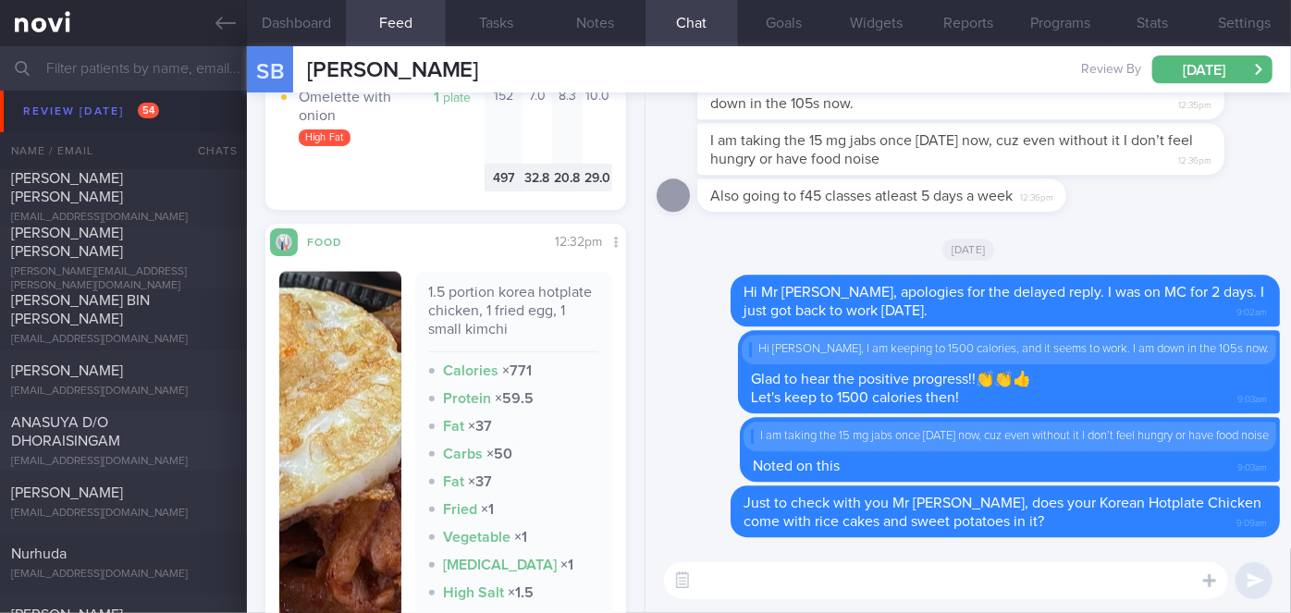
scroll to position [7480, 0]
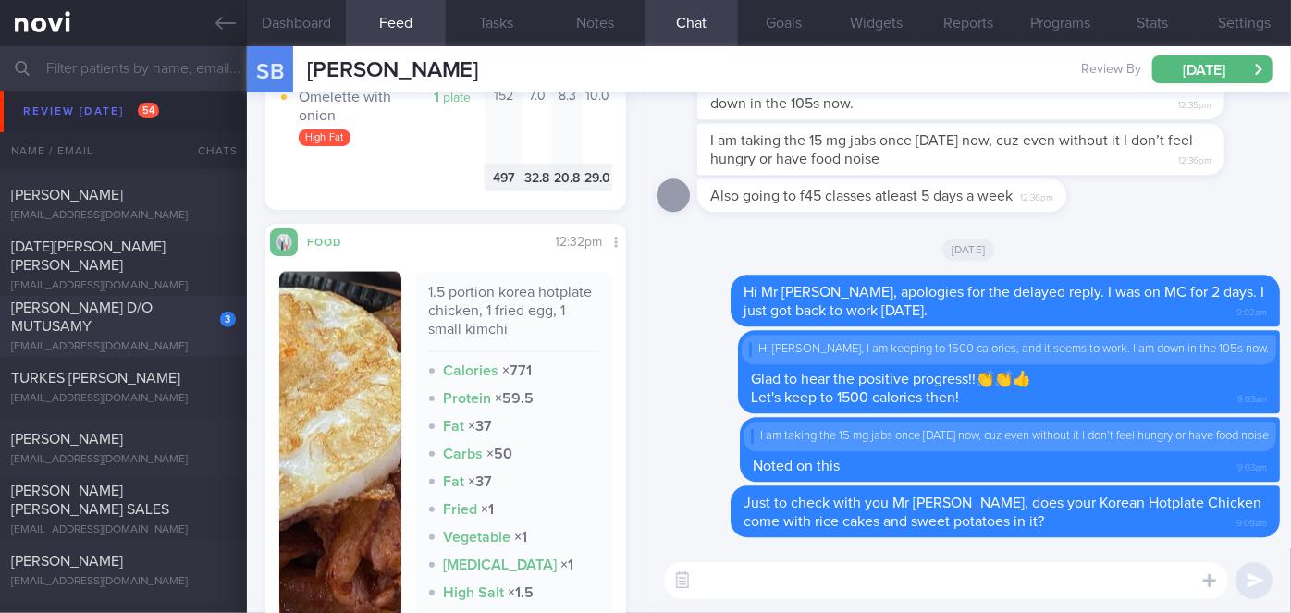
click at [189, 325] on div "3 [PERSON_NAME] D/O MUTUSAMY [EMAIL_ADDRESS][DOMAIN_NAME]" at bounding box center [123, 326] width 247 height 55
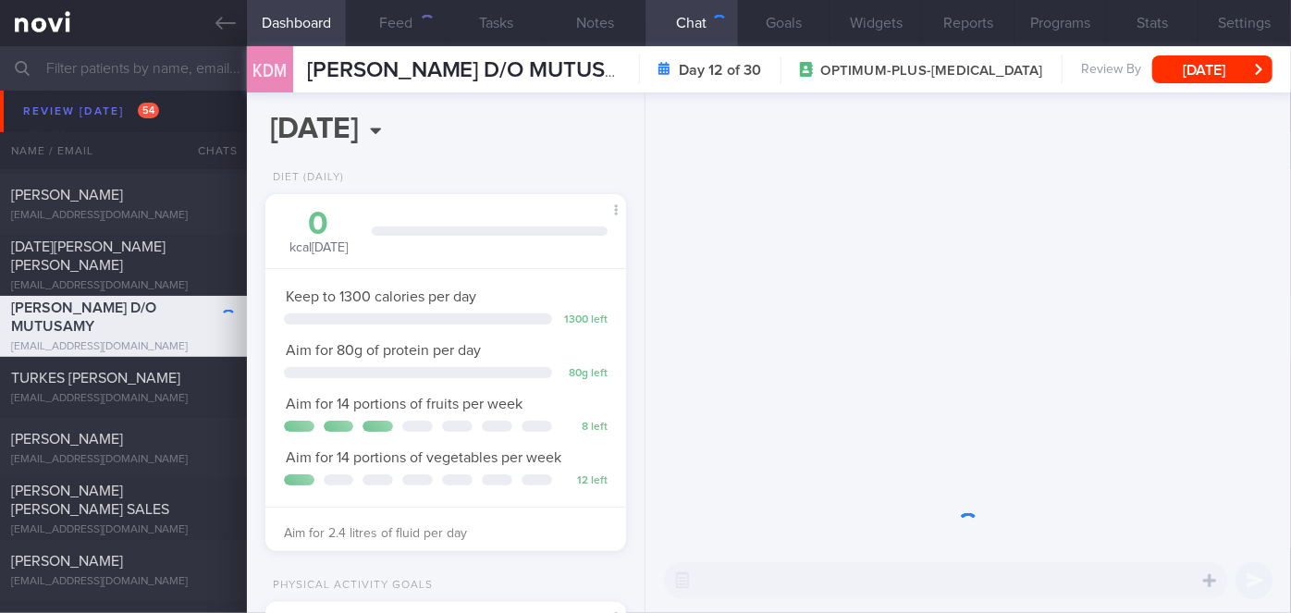
scroll to position [183, 315]
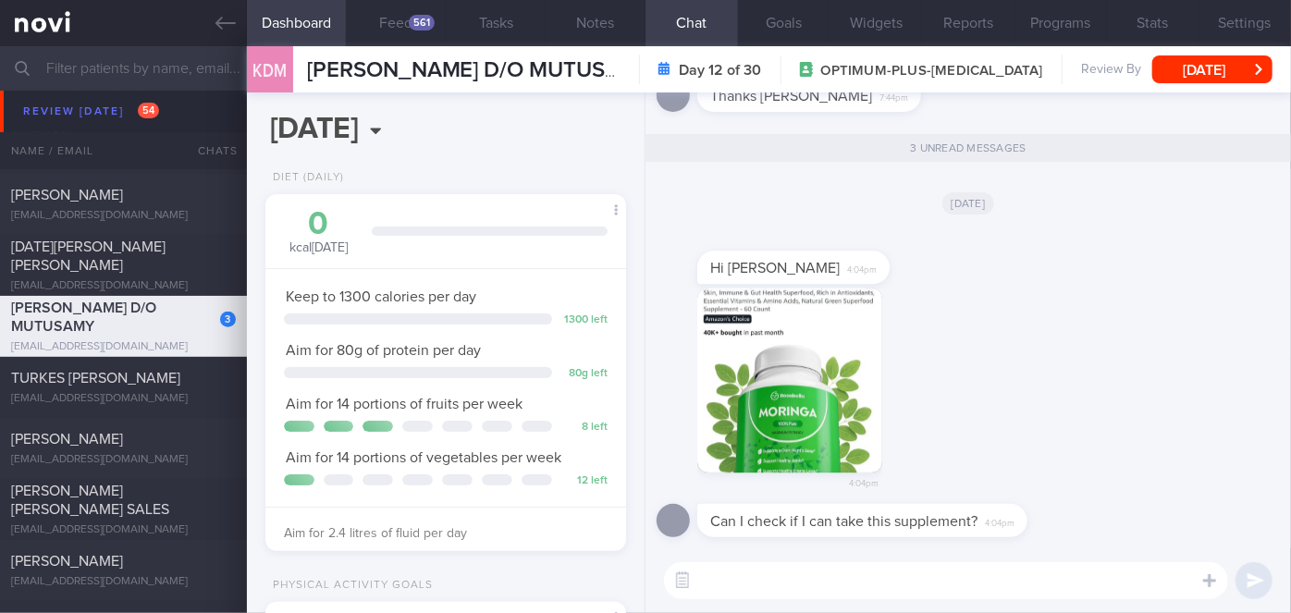
click at [786, 367] on button "button" at bounding box center [789, 380] width 185 height 185
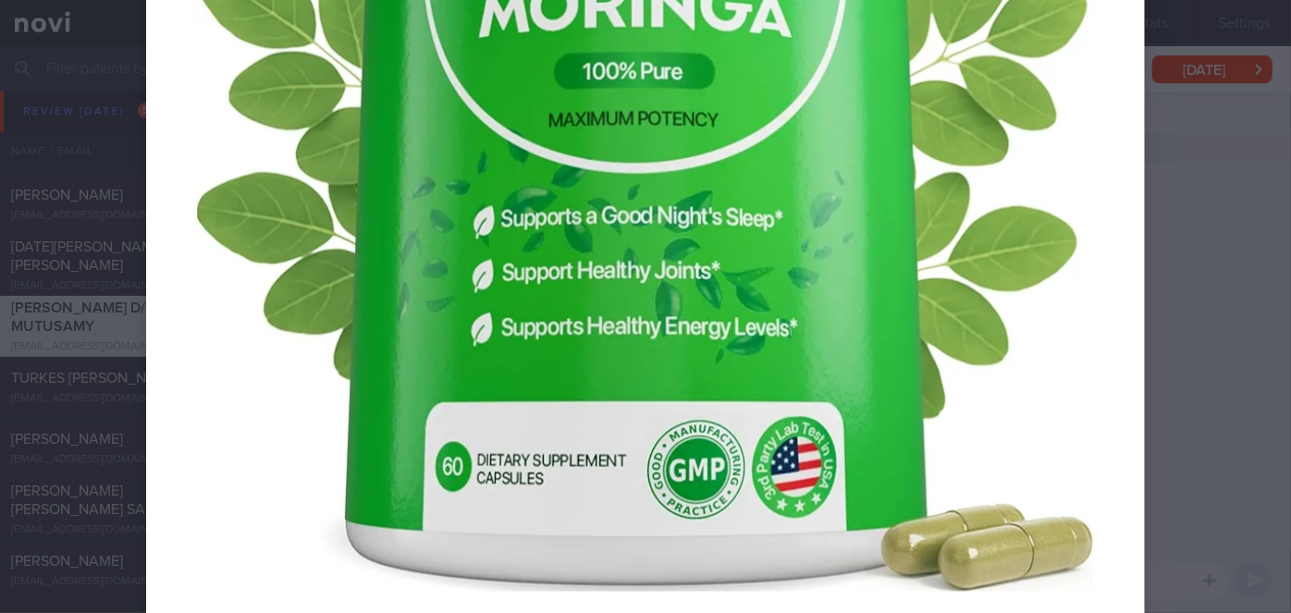
scroll to position [1344, 0]
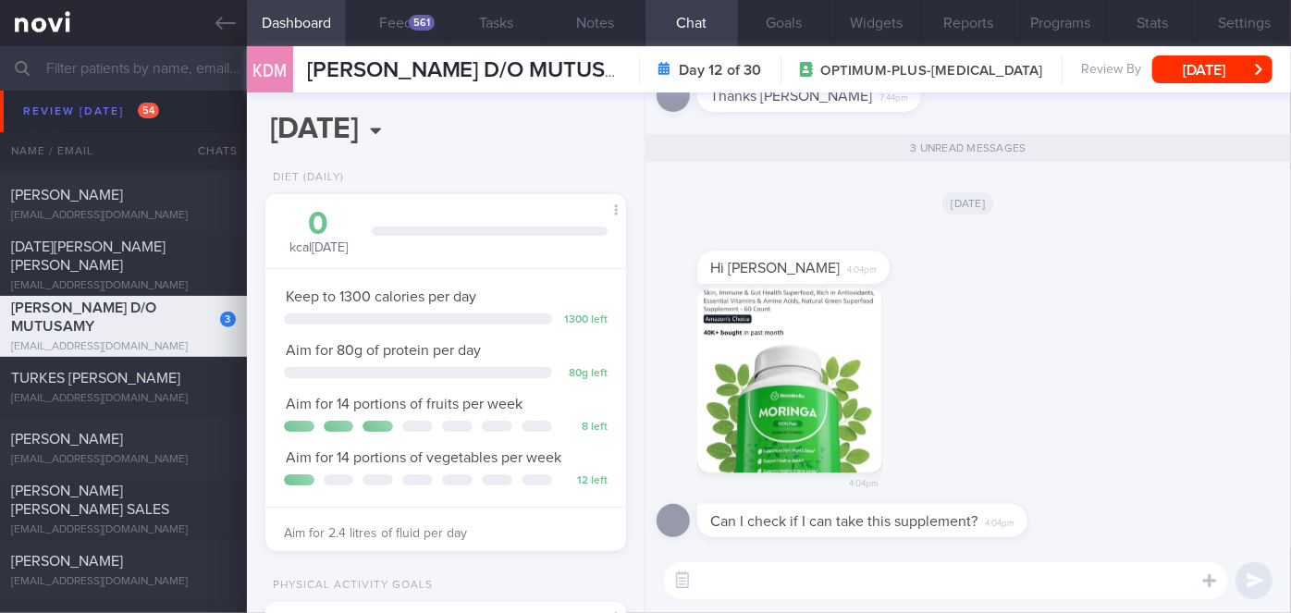
click at [791, 336] on button "button" at bounding box center [789, 380] width 185 height 185
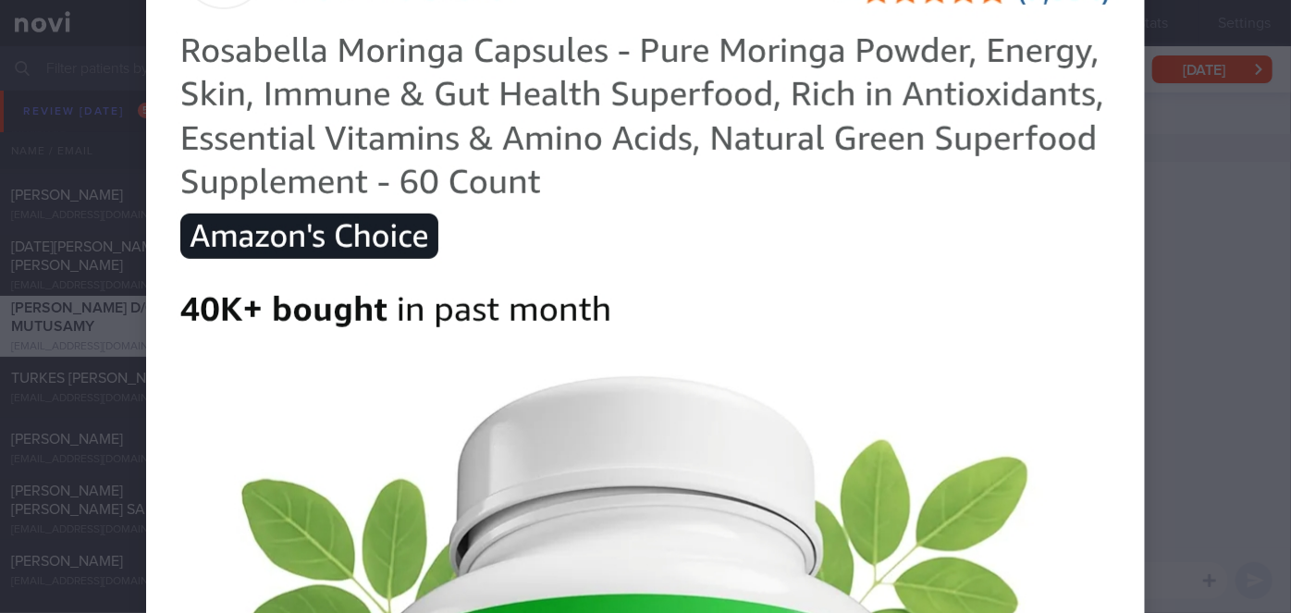
scroll to position [840, 0]
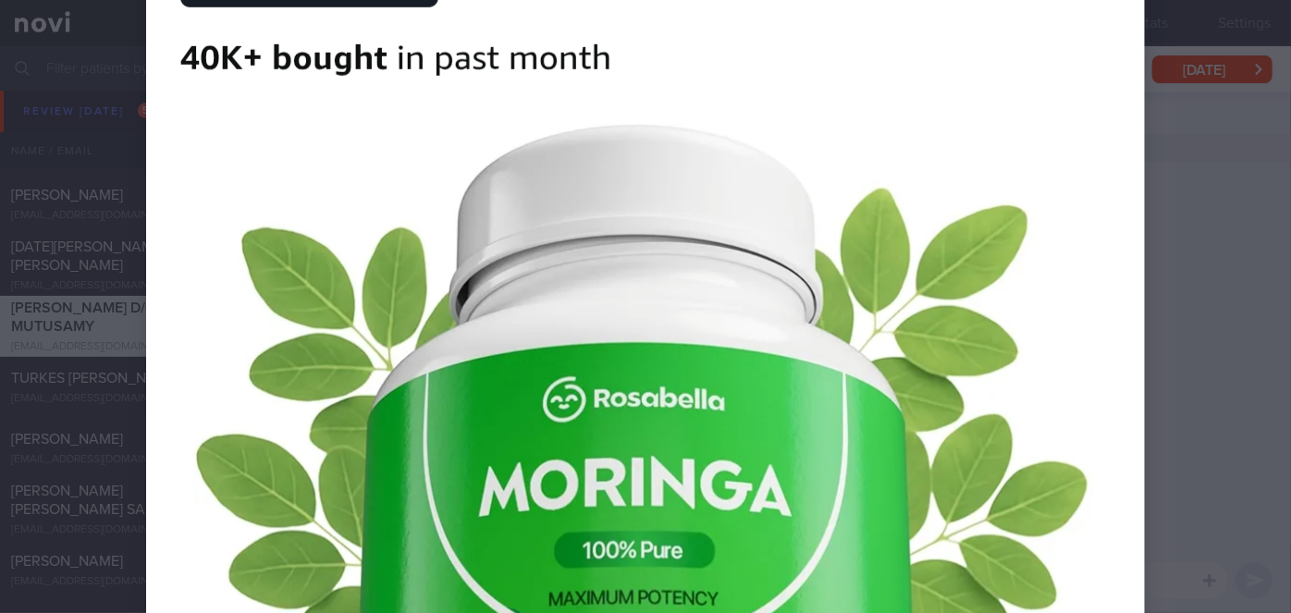
click at [1185, 220] on div at bounding box center [645, 315] width 1146 height 2311
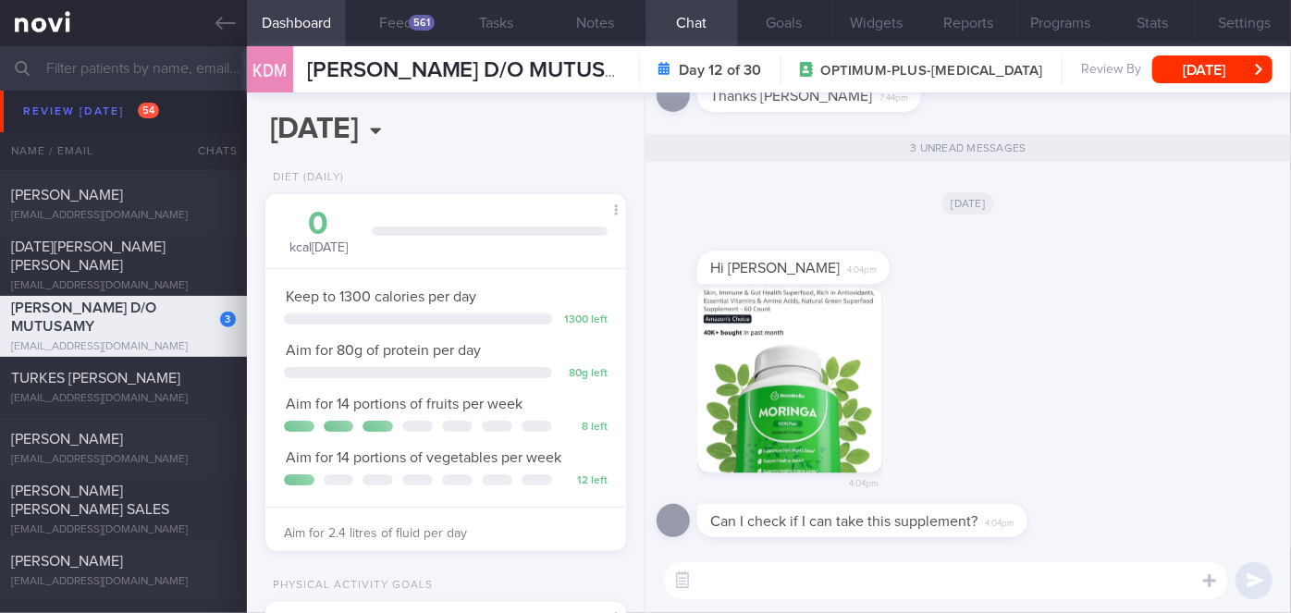
click at [765, 578] on textarea at bounding box center [946, 580] width 564 height 37
type textarea "Hi [PERSON_NAME], apologies for the delayed reply. I was on MC [DATE]."
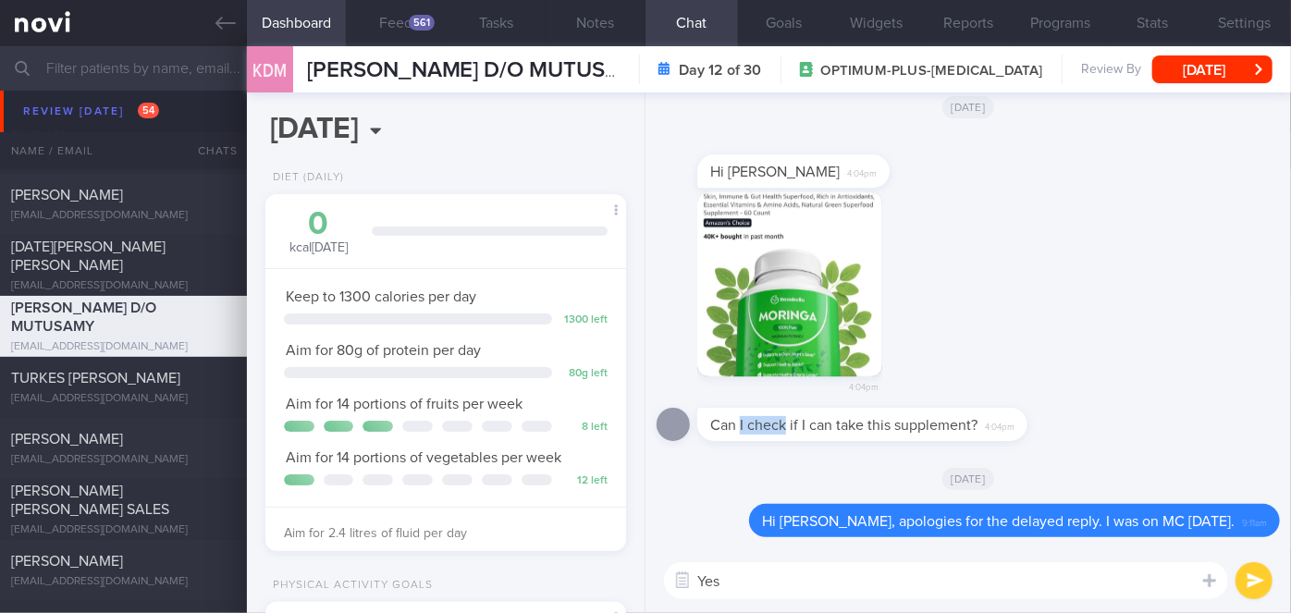
drag, startPoint x: 740, startPoint y: 436, endPoint x: 880, endPoint y: 439, distance: 140.6
click at [880, 439] on div "Can I check if I can take this supplement? 4:04pm" at bounding box center [890, 424] width 386 height 33
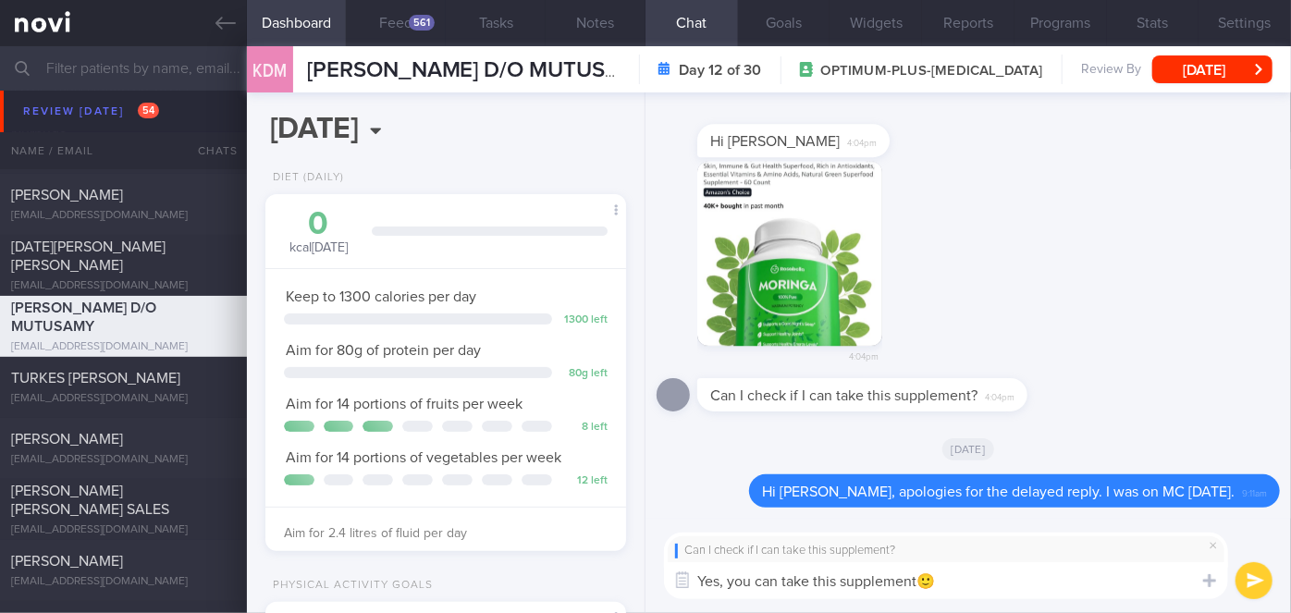
type textarea "Yes, you can take this supplement🙂"
click at [1245, 577] on button "submit" at bounding box center [1253, 580] width 37 height 37
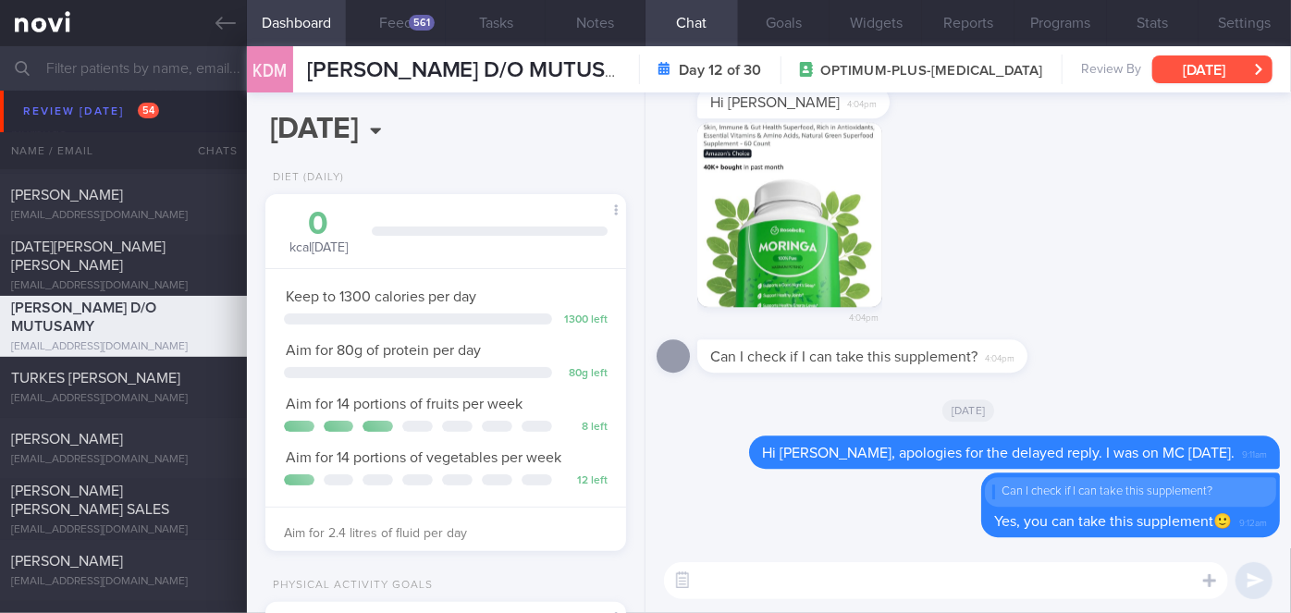
click at [1176, 69] on button "[DATE]" at bounding box center [1212, 69] width 120 height 28
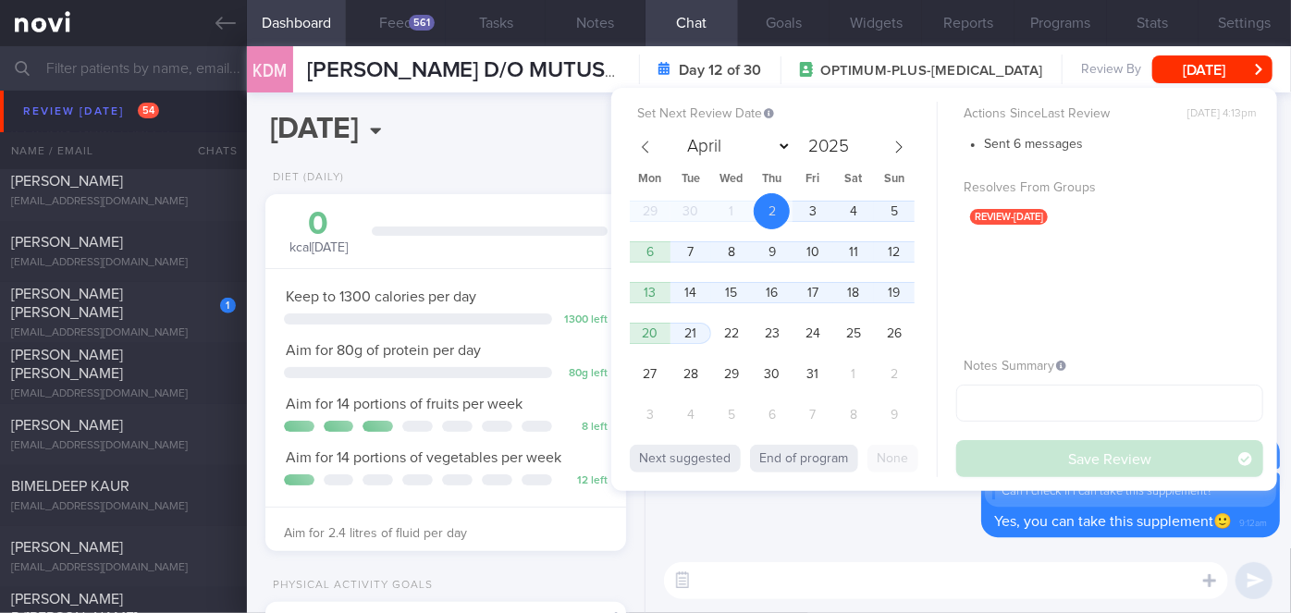
scroll to position [7901, 0]
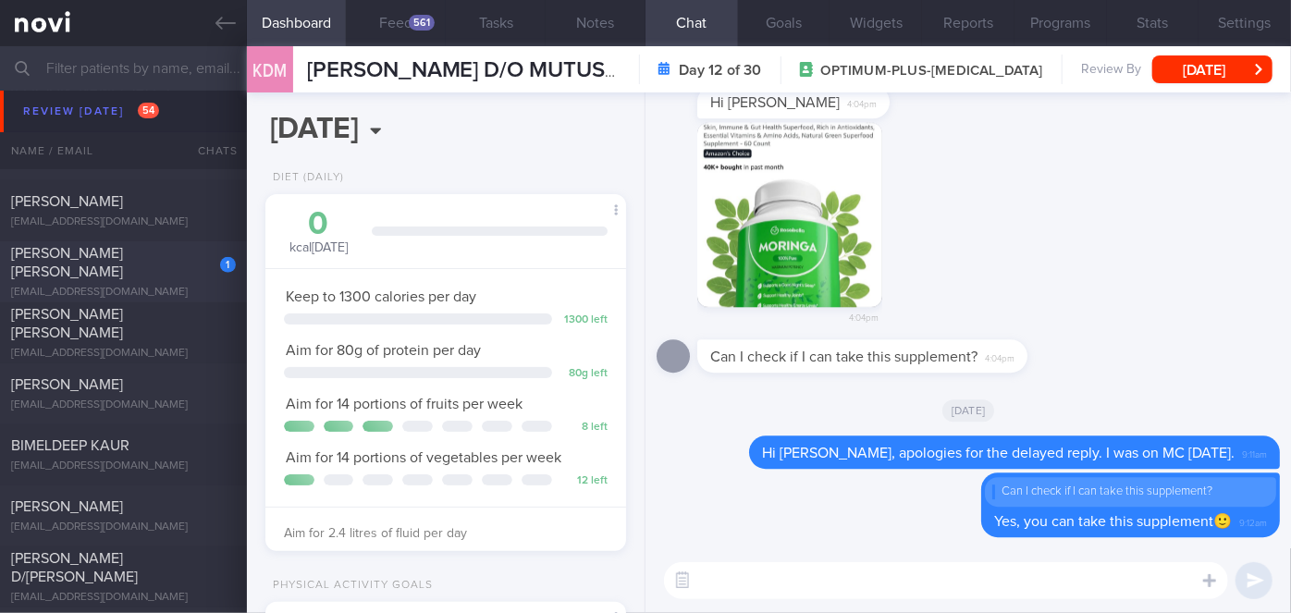
click at [169, 250] on div "1 [PERSON_NAME] [PERSON_NAME] [EMAIL_ADDRESS][DOMAIN_NAME] [DATE] [DATE]" at bounding box center [645, 271] width 1291 height 61
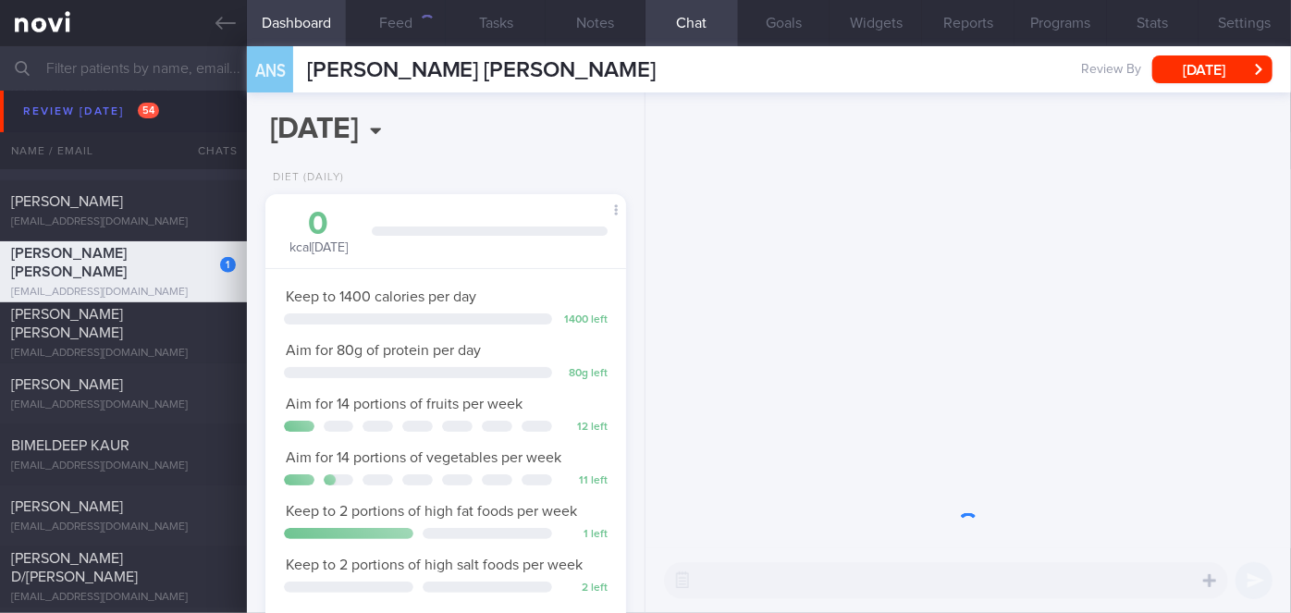
scroll to position [183, 315]
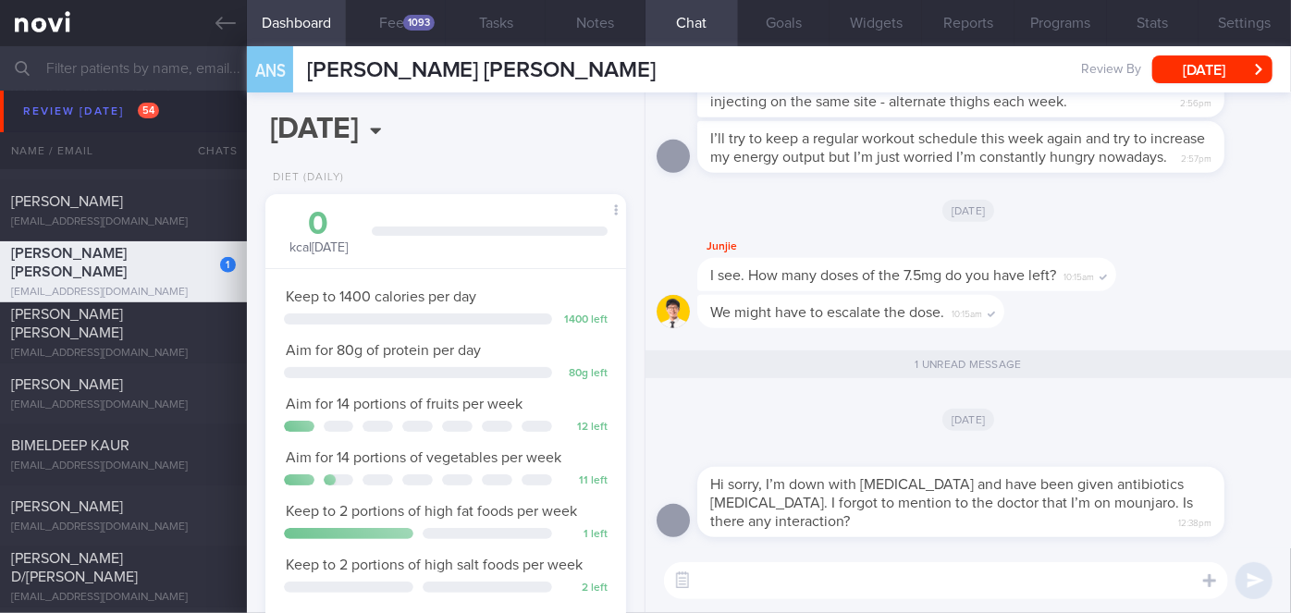
click at [734, 575] on textarea at bounding box center [946, 580] width 564 height 37
type textarea "Hi [PERSON_NAME], my apologies for the delayed reply. I was on MC [DATE]."
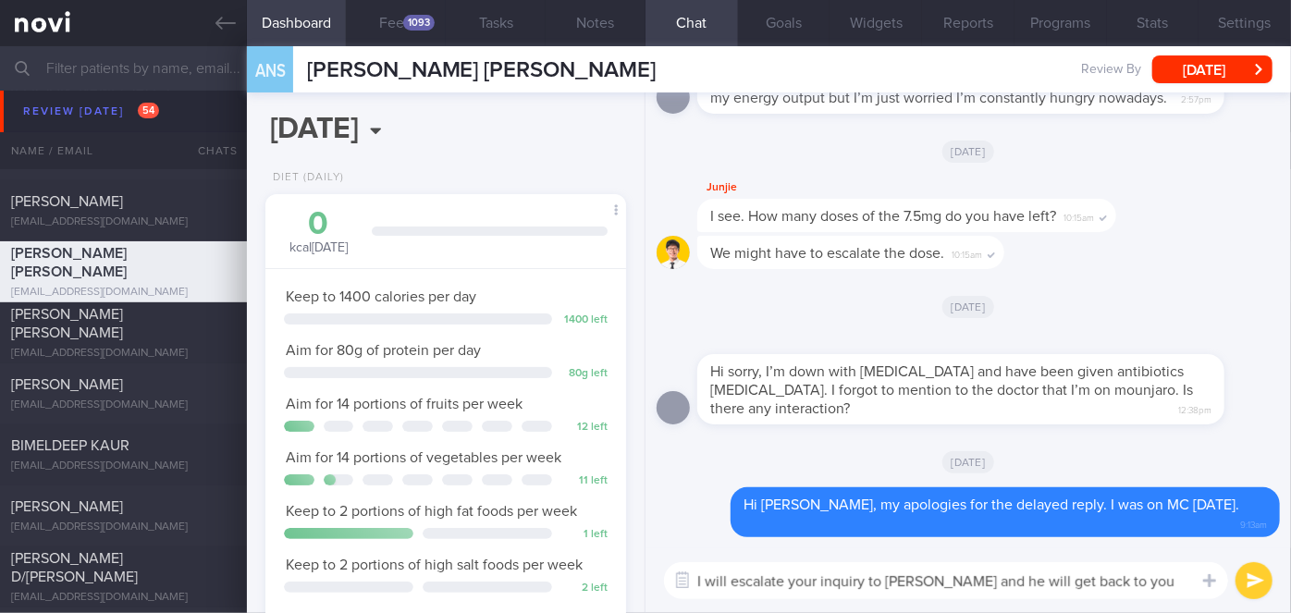
type textarea "I will escalate your inquiry to [PERSON_NAME] and he will get back to you soon …"
click at [1251, 592] on button "submit" at bounding box center [1253, 580] width 37 height 37
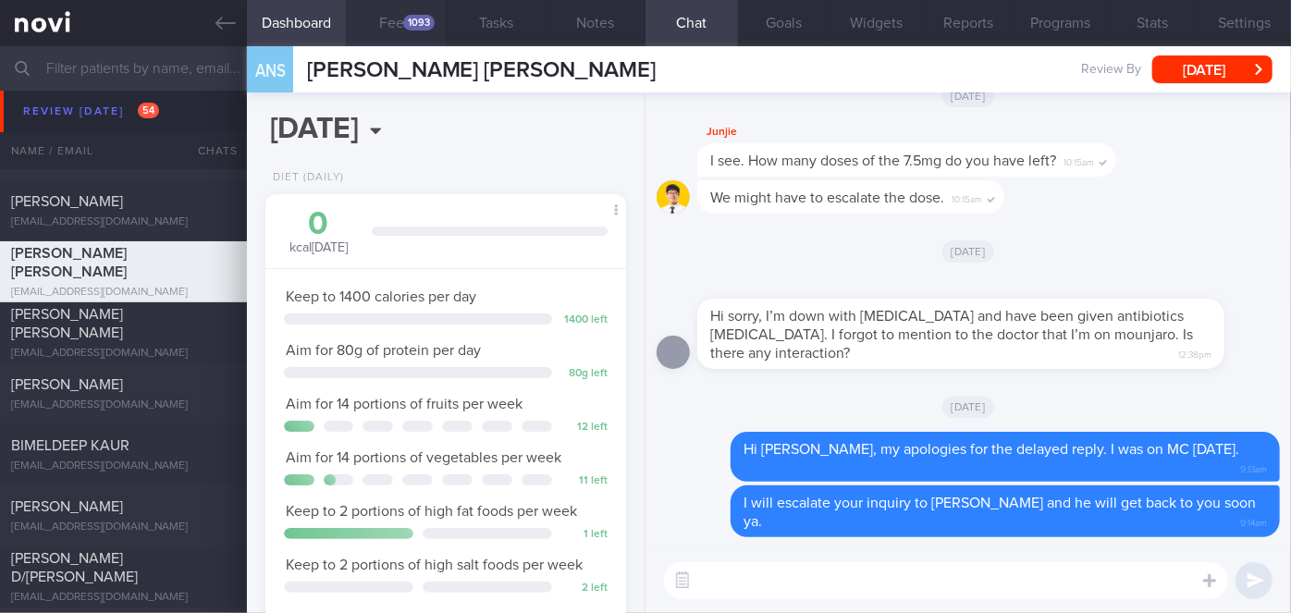
click at [413, 30] on div "1093" at bounding box center [418, 23] width 31 height 16
select select "9"
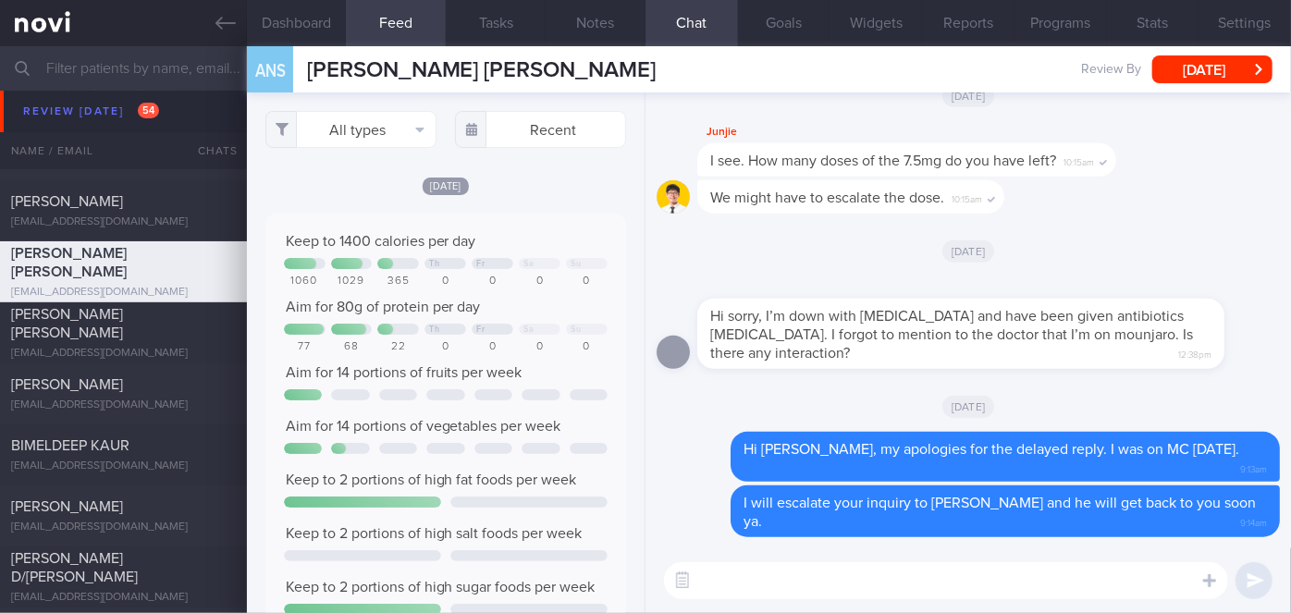
scroll to position [80, 324]
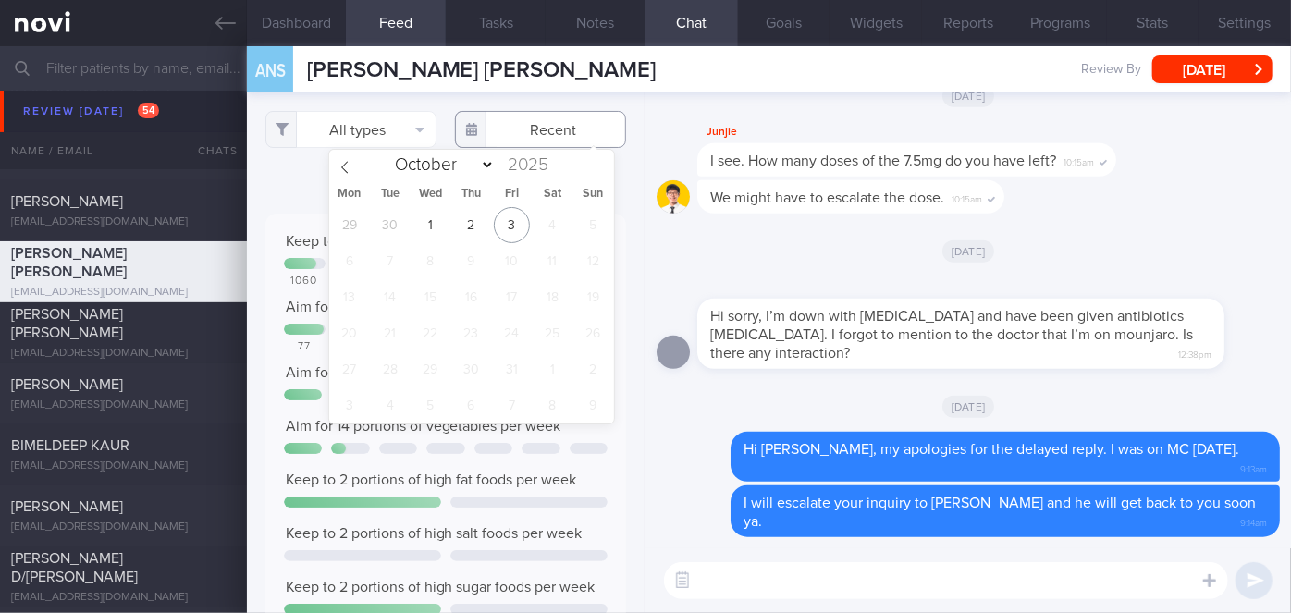
click at [533, 141] on input "text" at bounding box center [540, 129] width 171 height 37
click at [374, 217] on span "30" at bounding box center [390, 225] width 36 height 36
type input "[DATE]"
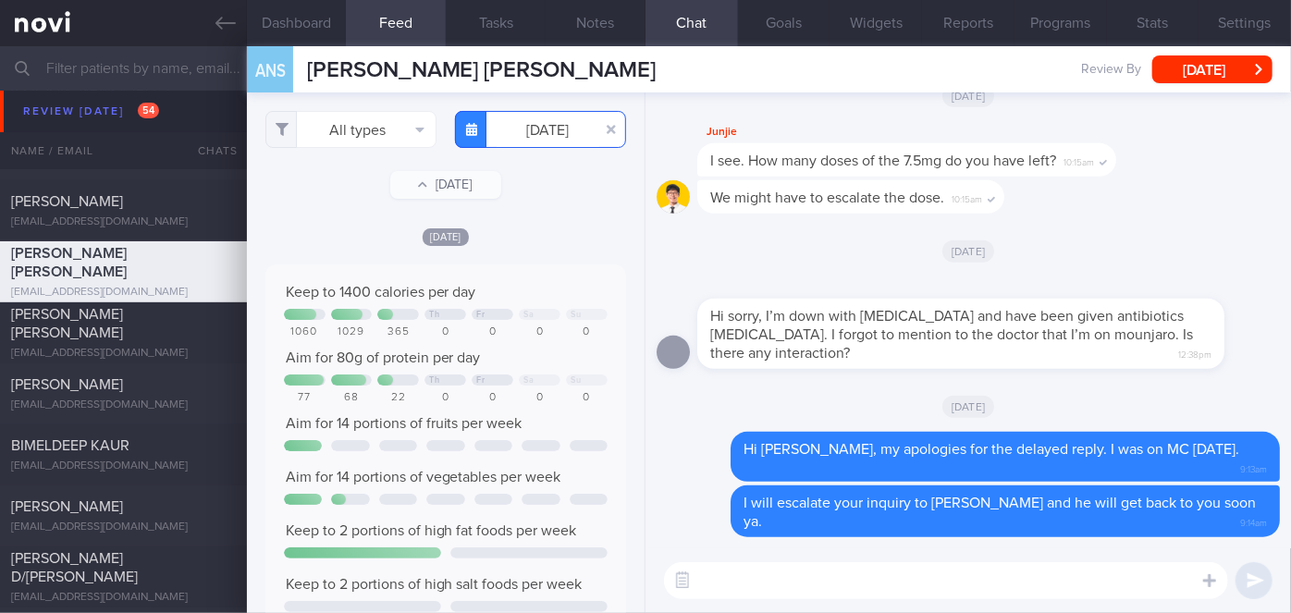
scroll to position [80, 324]
click at [366, 134] on button "All types" at bounding box center [350, 129] width 171 height 37
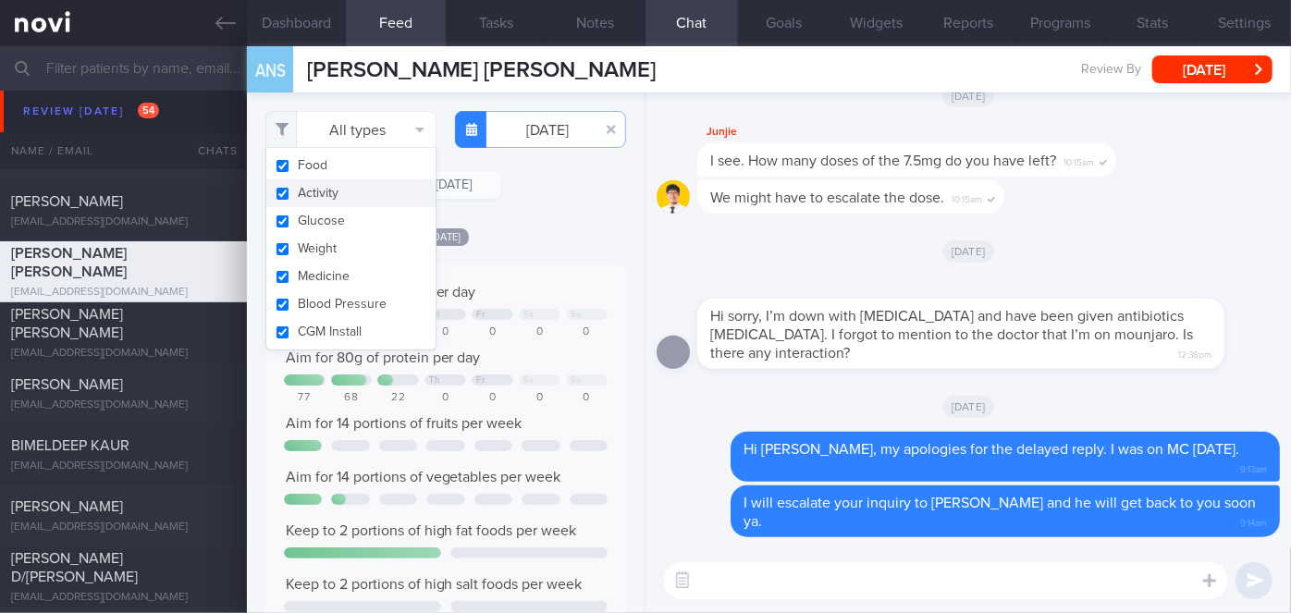
click at [325, 194] on button "Activity" at bounding box center [350, 193] width 169 height 28
checkbox input "false"
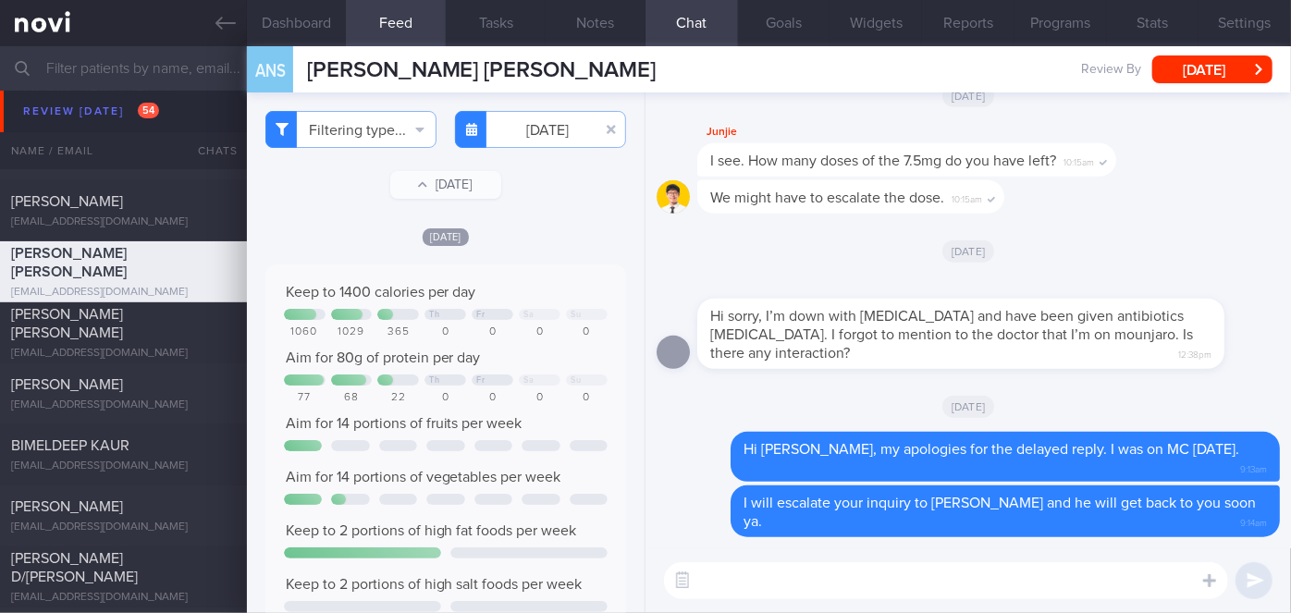
click at [563, 206] on div "Filtering type... Food Activity Glucose Weight Medicine [MEDICAL_DATA] [MEDICAL…" at bounding box center [446, 352] width 398 height 521
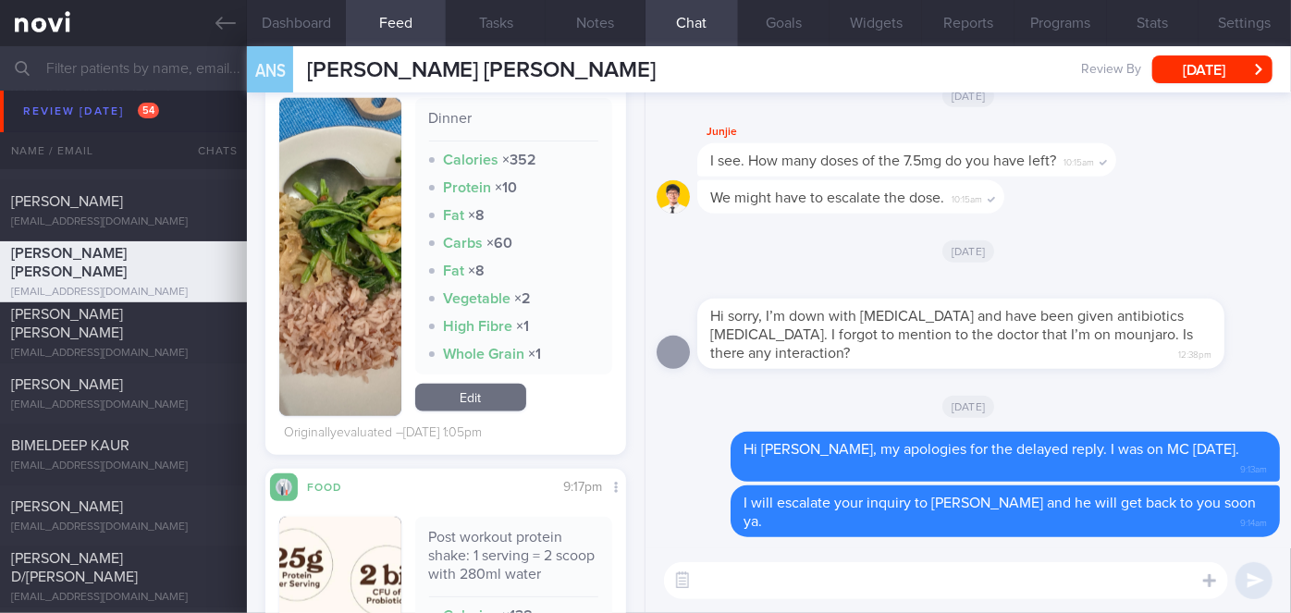
scroll to position [1092, 0]
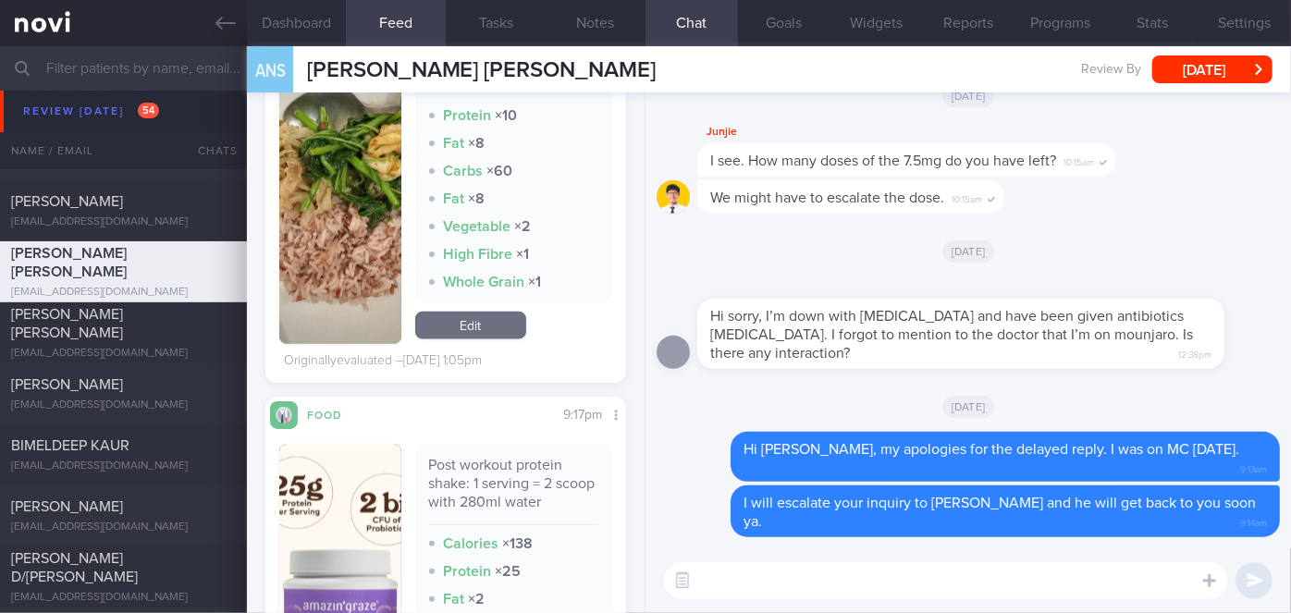
click at [354, 198] on button "button" at bounding box center [340, 185] width 122 height 318
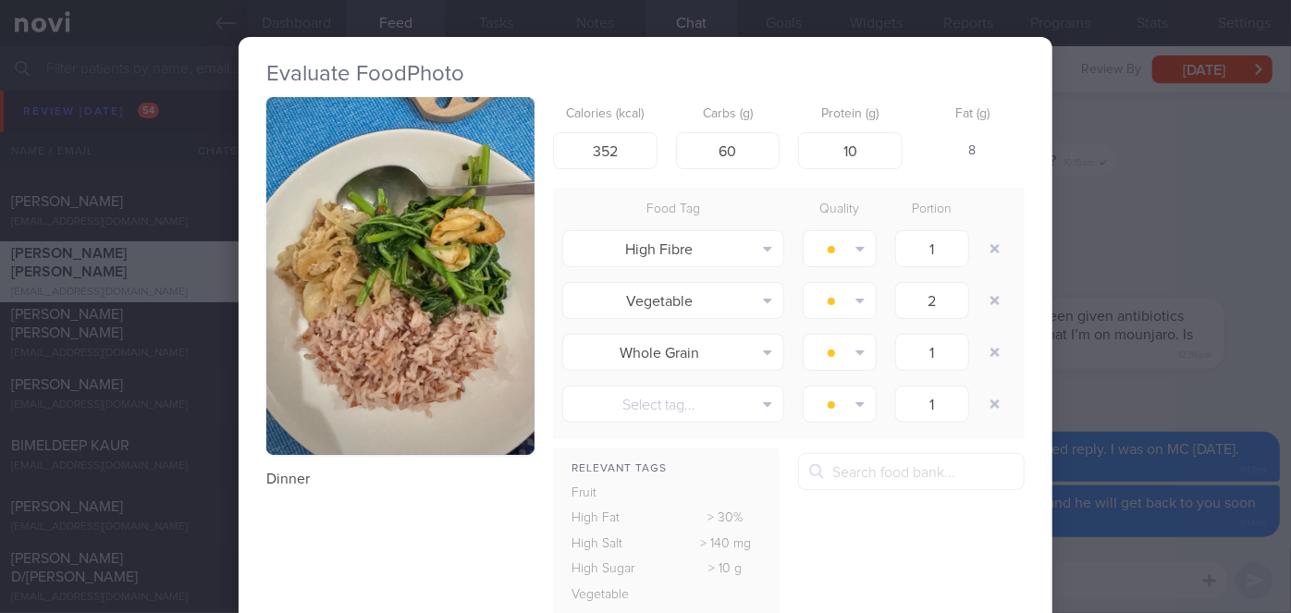
click at [468, 244] on button "button" at bounding box center [400, 276] width 268 height 358
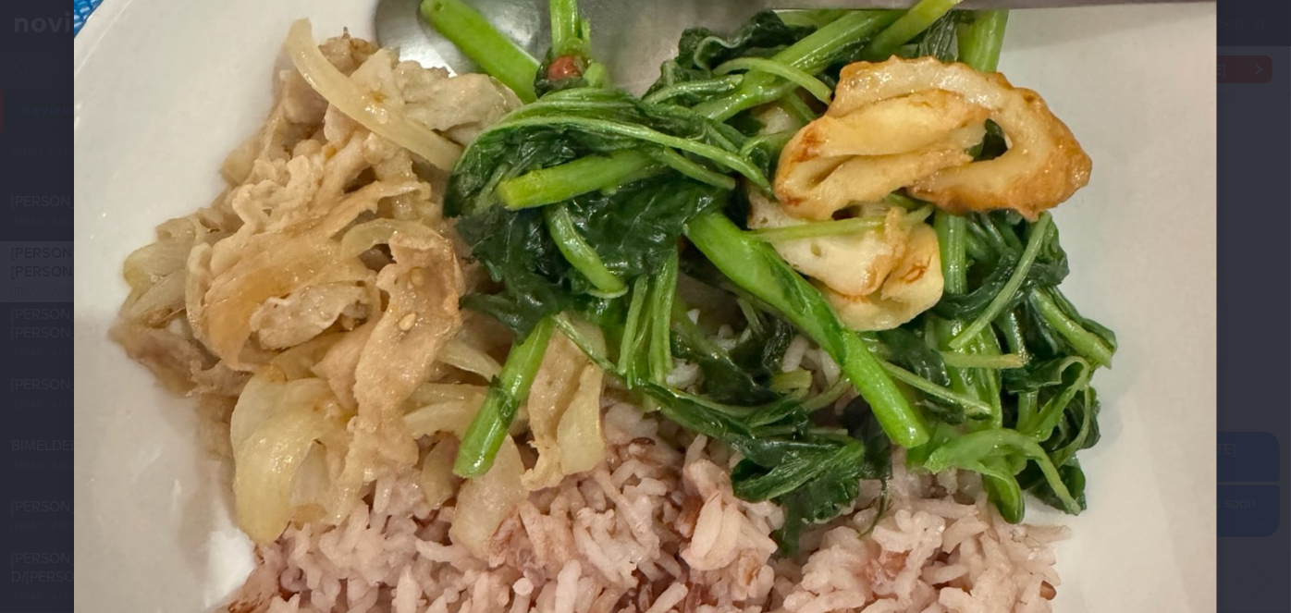
scroll to position [504, 0]
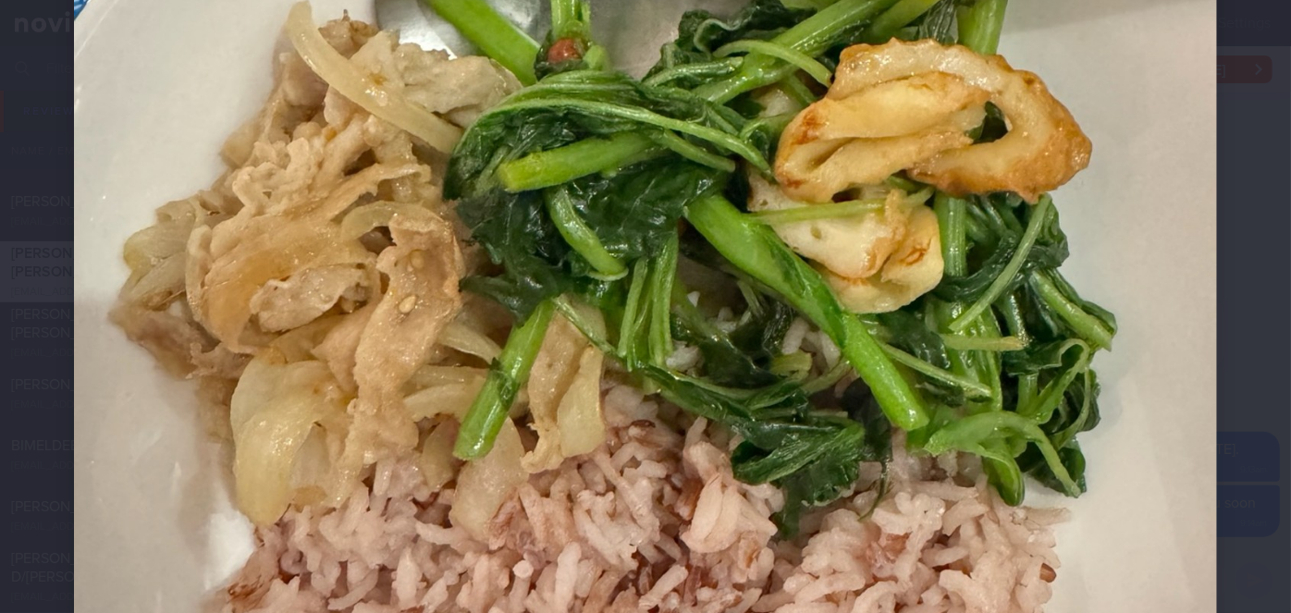
click at [1232, 289] on div at bounding box center [645, 332] width 1291 height 1672
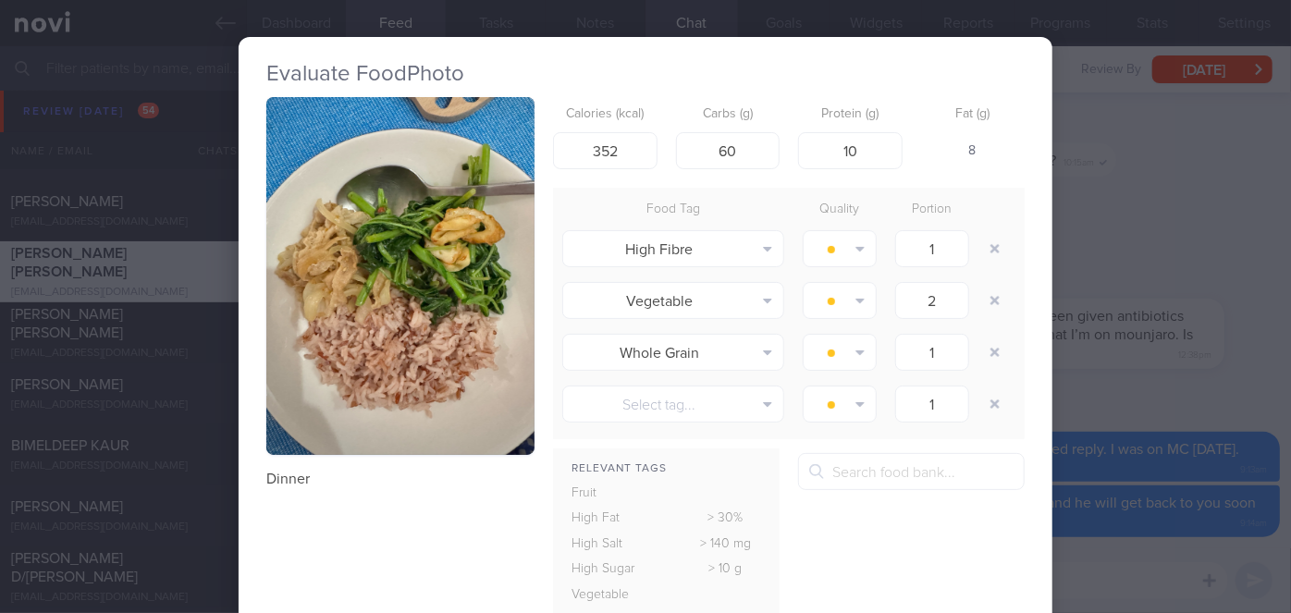
click at [1232, 289] on div "Evaluate Food Photo Dinner Calories (kcal) 352 Carbs (g) 60 Protein (g) 10 Fat …" at bounding box center [645, 306] width 1291 height 613
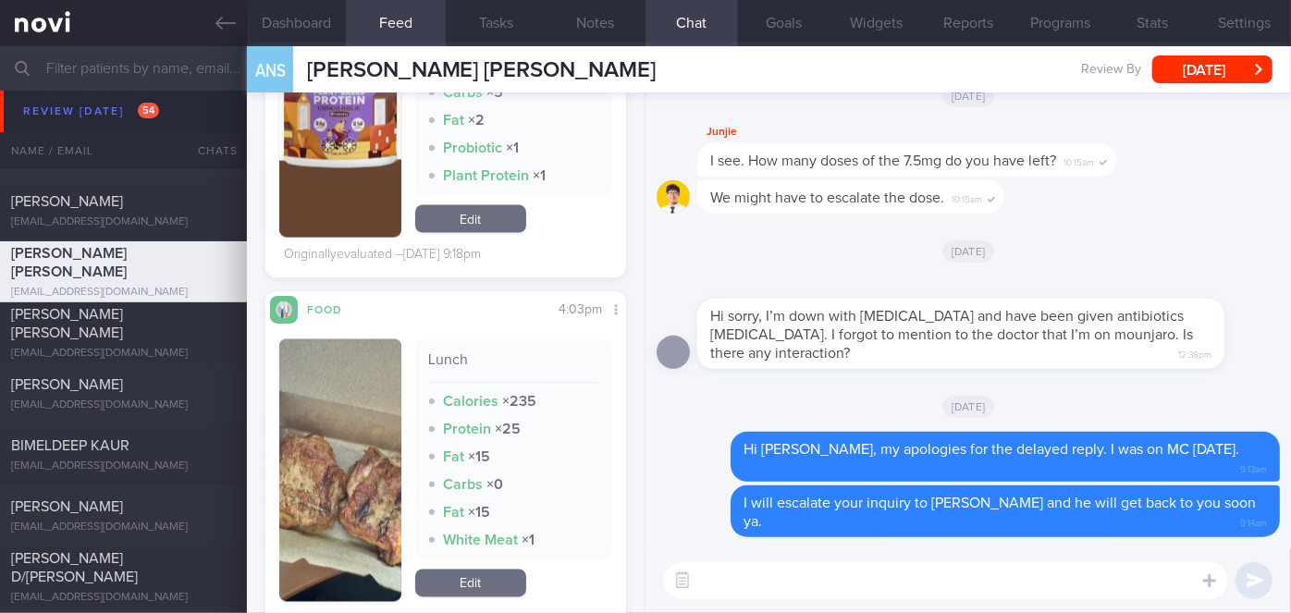
scroll to position [1681, 0]
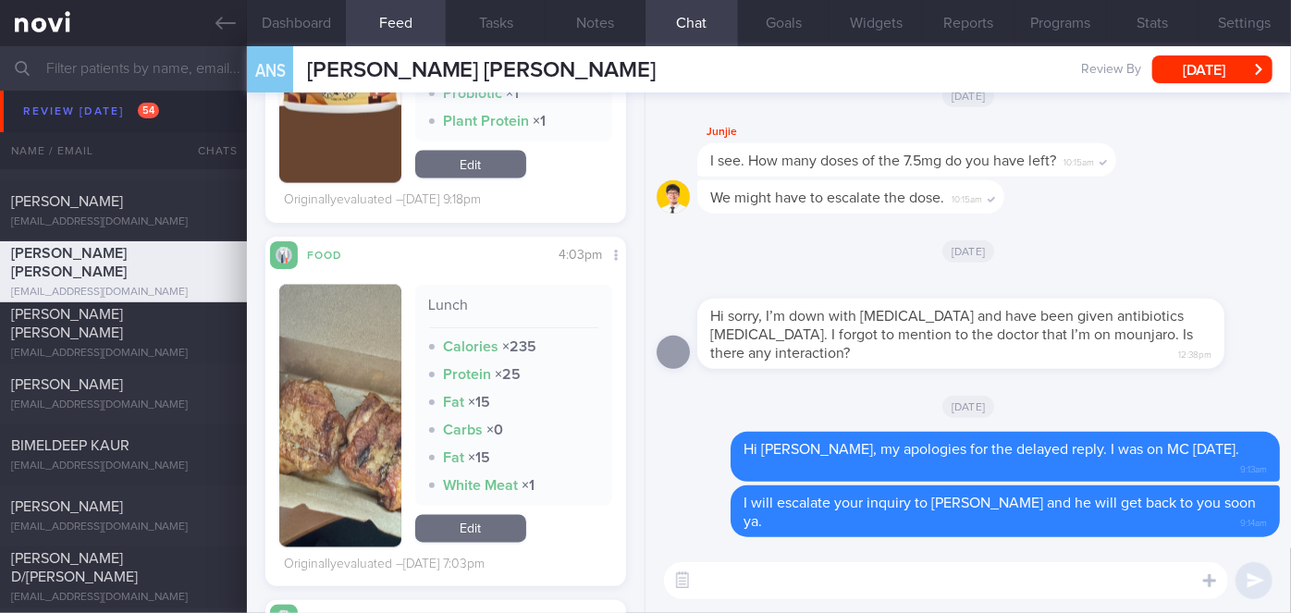
click at [327, 321] on img "button" at bounding box center [340, 416] width 122 height 263
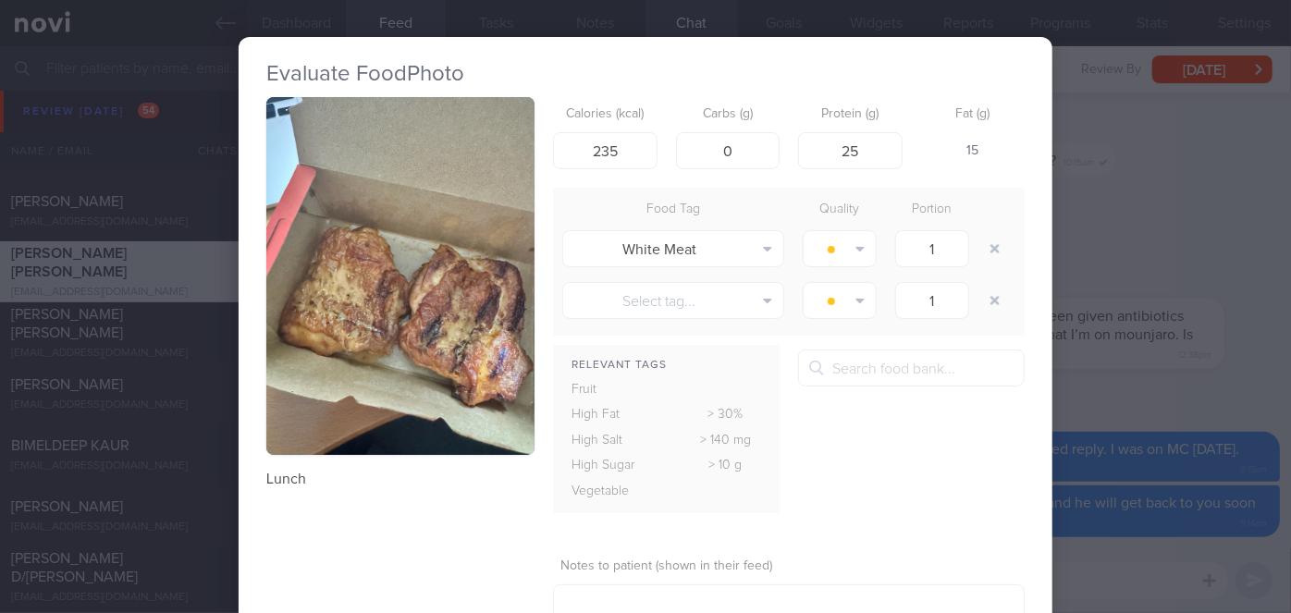
click at [327, 321] on button "button" at bounding box center [400, 276] width 268 height 358
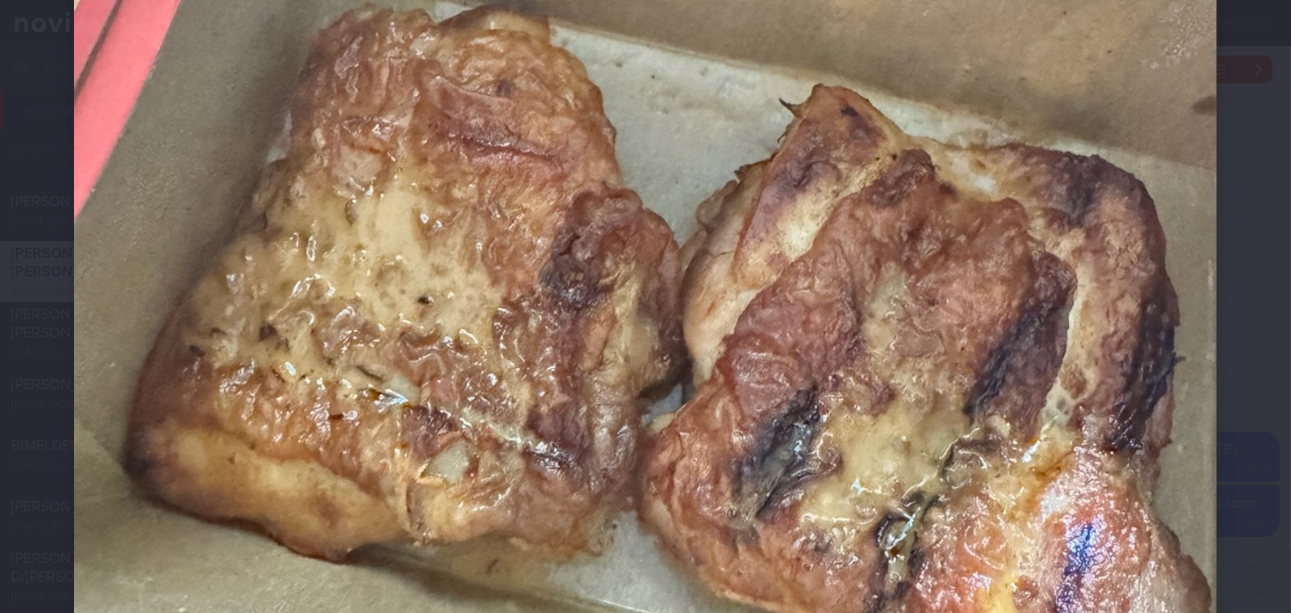
scroll to position [756, 0]
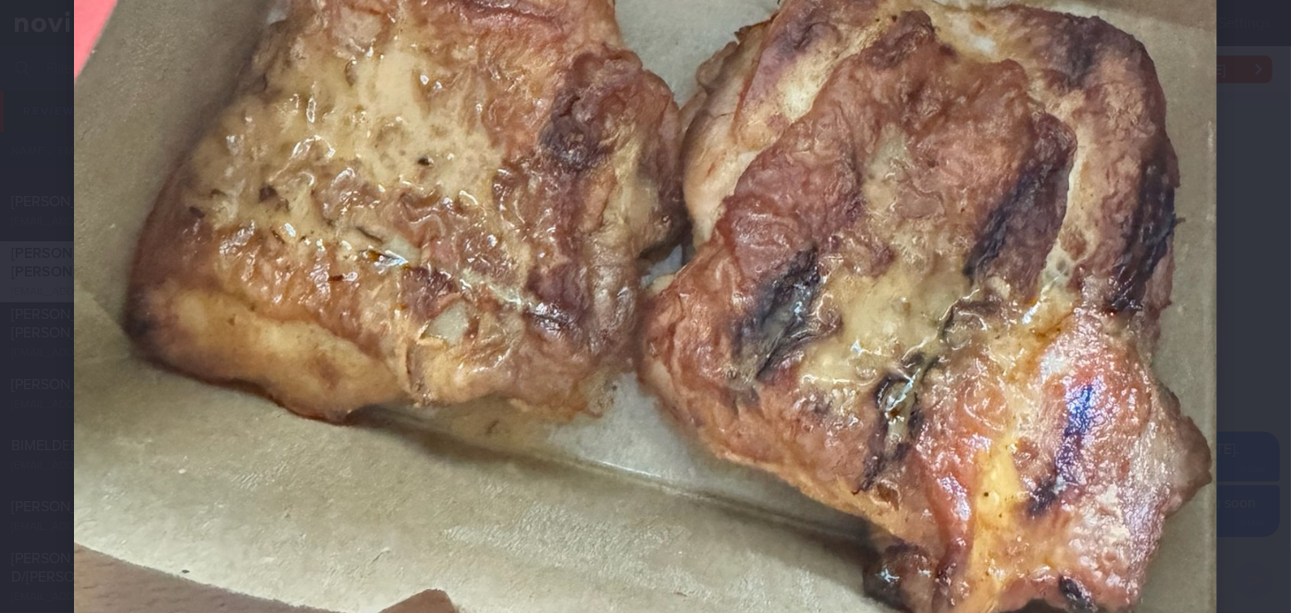
click at [1257, 232] on div at bounding box center [645, 80] width 1291 height 1672
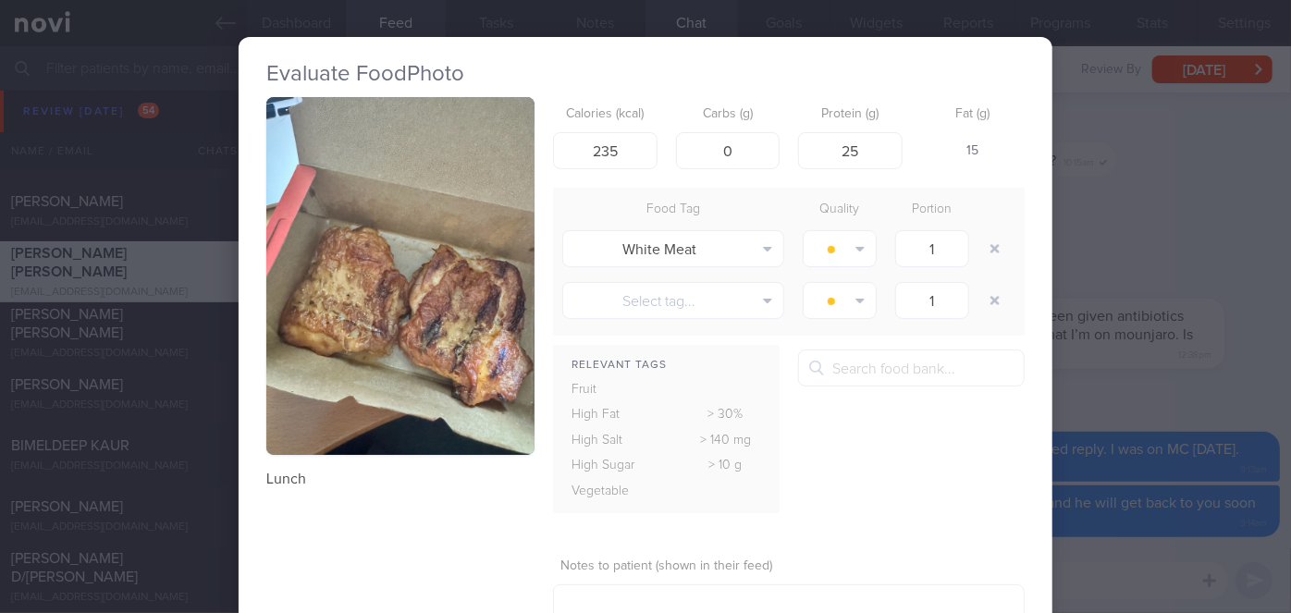
click at [1186, 237] on div "Evaluate Food Photo Lunch Calories (kcal) 235 Carbs (g) 0 Protein (g) 25 Fat (g…" at bounding box center [645, 306] width 1291 height 613
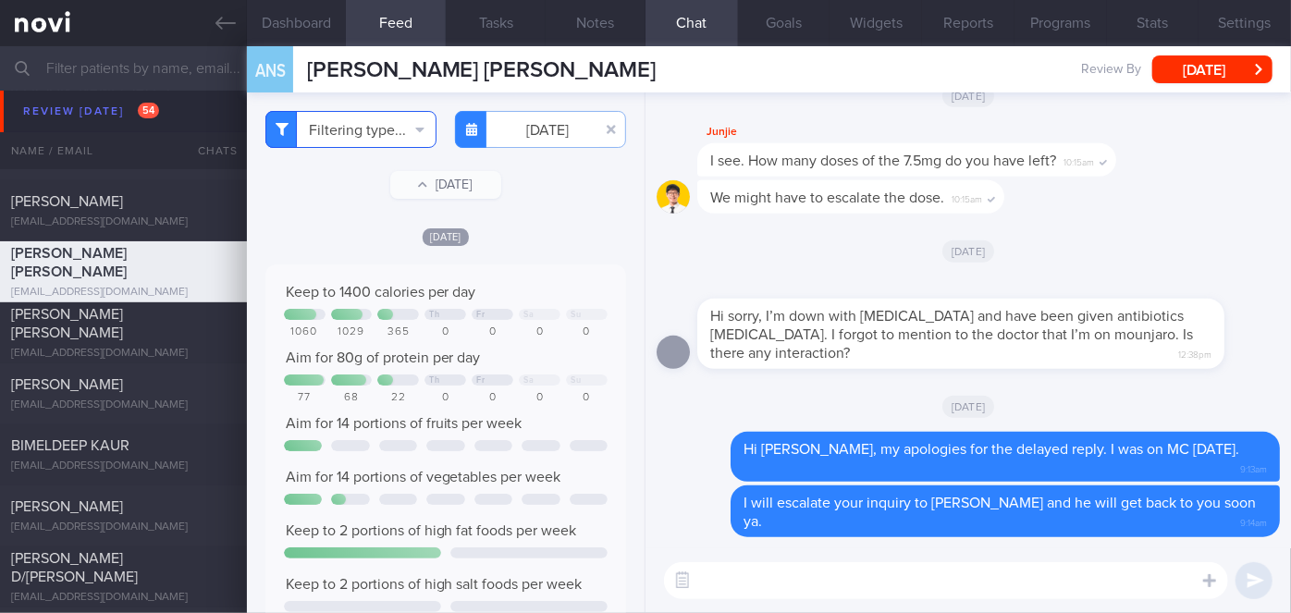
click at [356, 126] on button "Filtering type..." at bounding box center [350, 129] width 171 height 37
click at [565, 220] on div "Filtering type... Food Activity Glucose Weight Medicine [MEDICAL_DATA] [MEDICAL…" at bounding box center [446, 352] width 398 height 521
click at [545, 129] on input "[DATE]" at bounding box center [540, 129] width 171 height 37
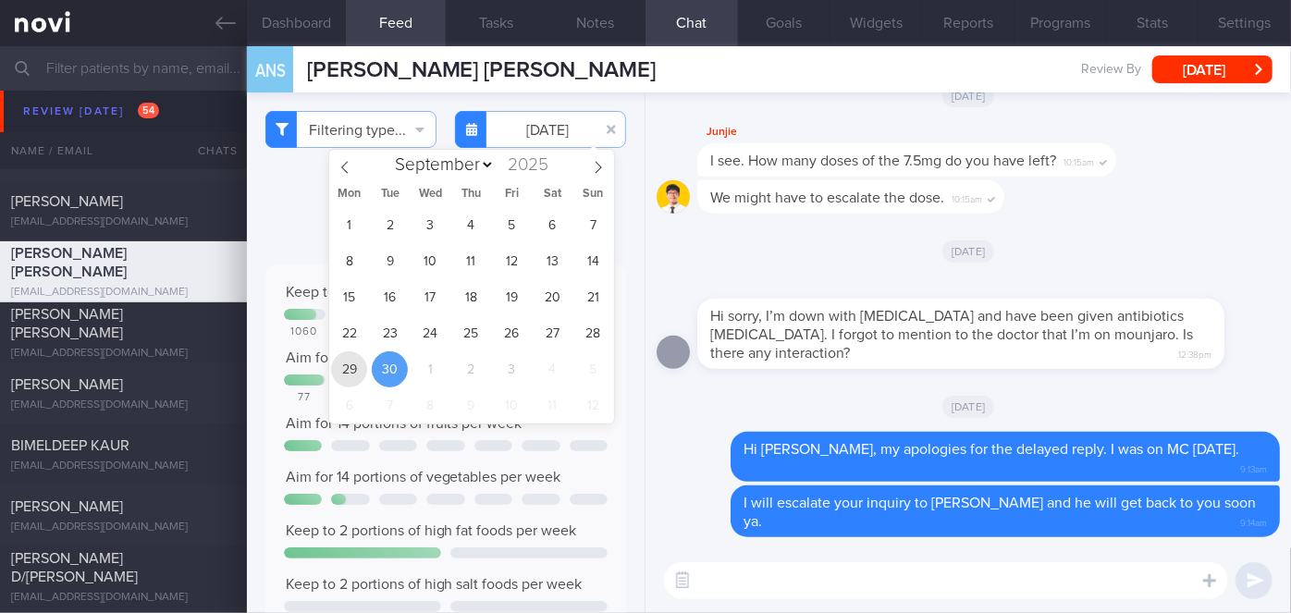
click at [345, 368] on span "29" at bounding box center [349, 369] width 36 height 36
type input "[DATE]"
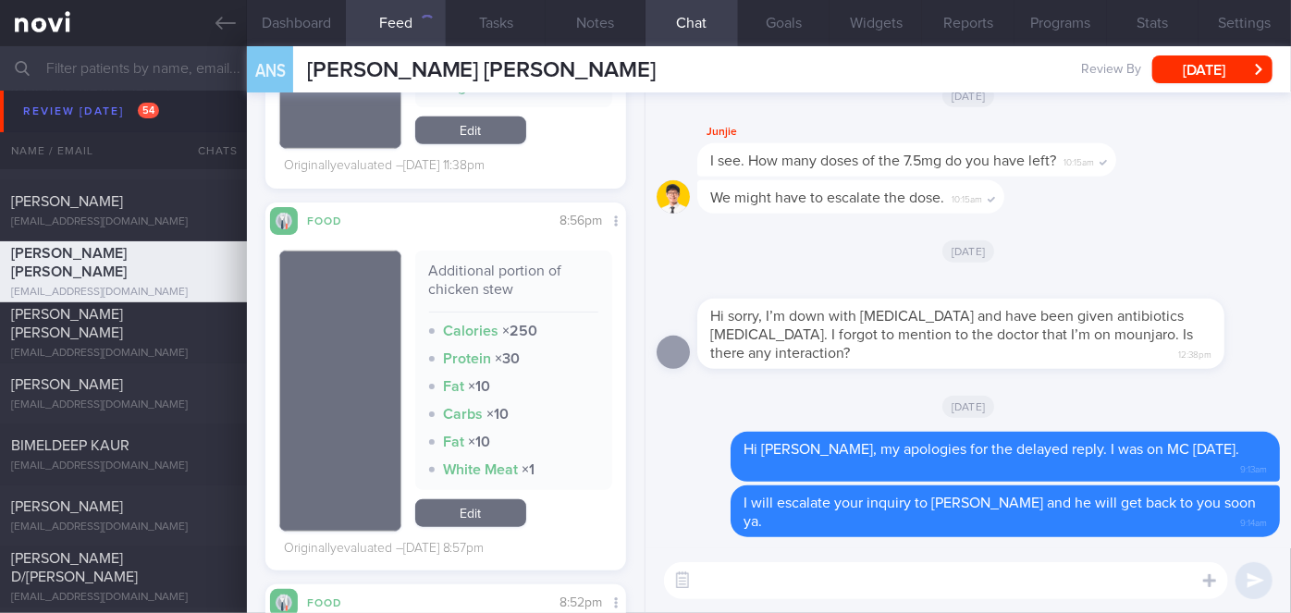
scroll to position [925, 0]
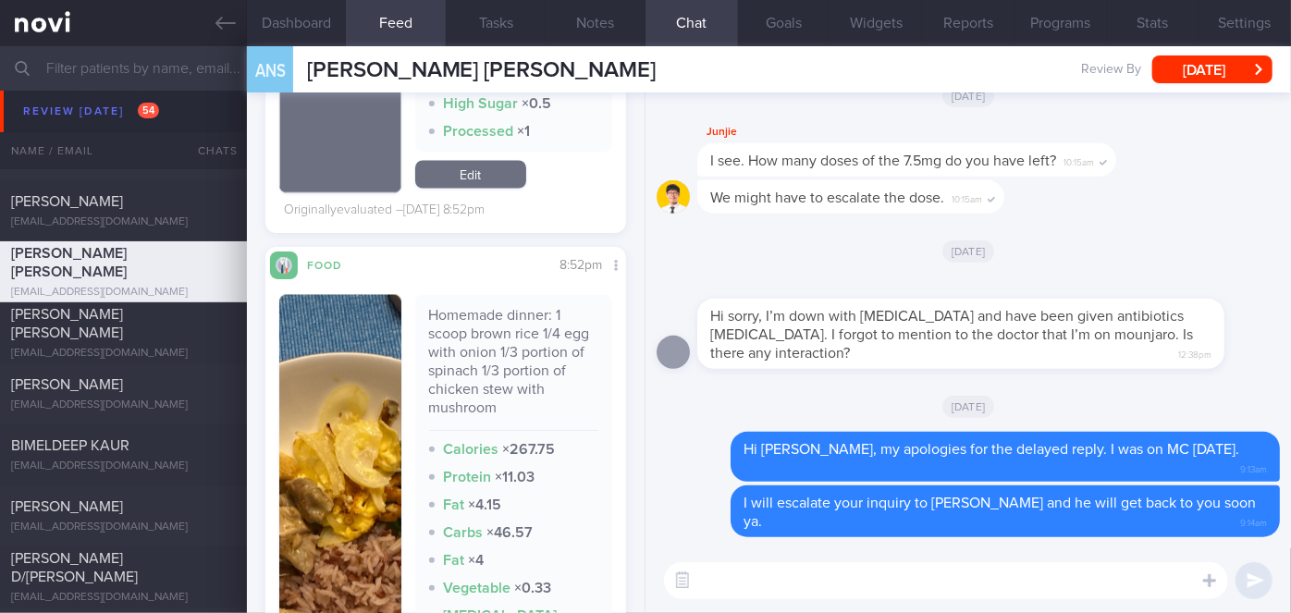
click at [345, 370] on img "button" at bounding box center [340, 537] width 122 height 484
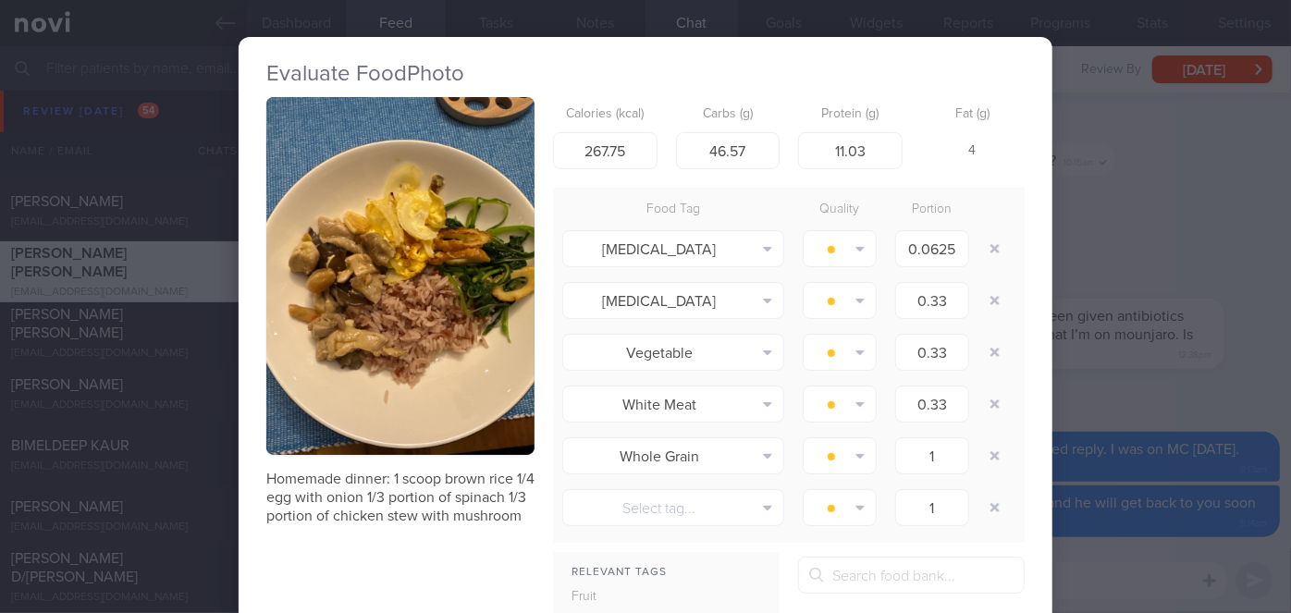
click at [1134, 294] on div "Evaluate Food Photo Homemade dinner: 1 scoop brown rice 1/4 egg with onion 1/3 …" at bounding box center [645, 306] width 1291 height 613
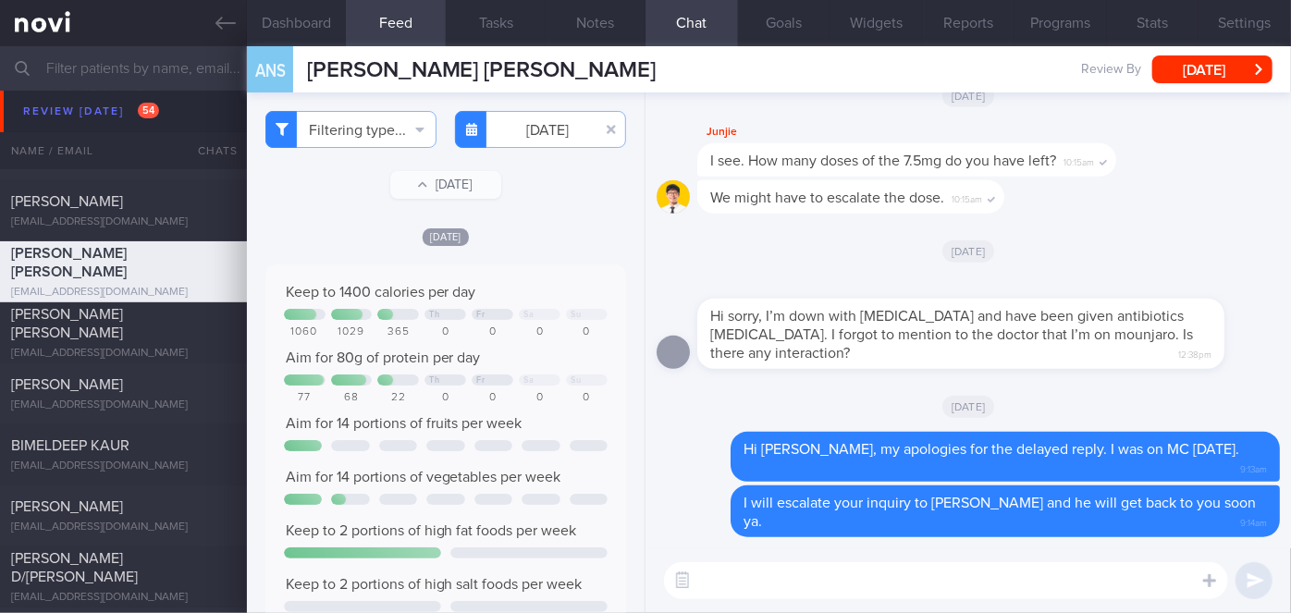
click at [837, 602] on div "​ ​" at bounding box center [967, 580] width 645 height 65
click at [840, 587] on textarea at bounding box center [946, 580] width 564 height 37
type textarea "Food choices [DATE] and [DATE] were good, [PERSON_NAME]"
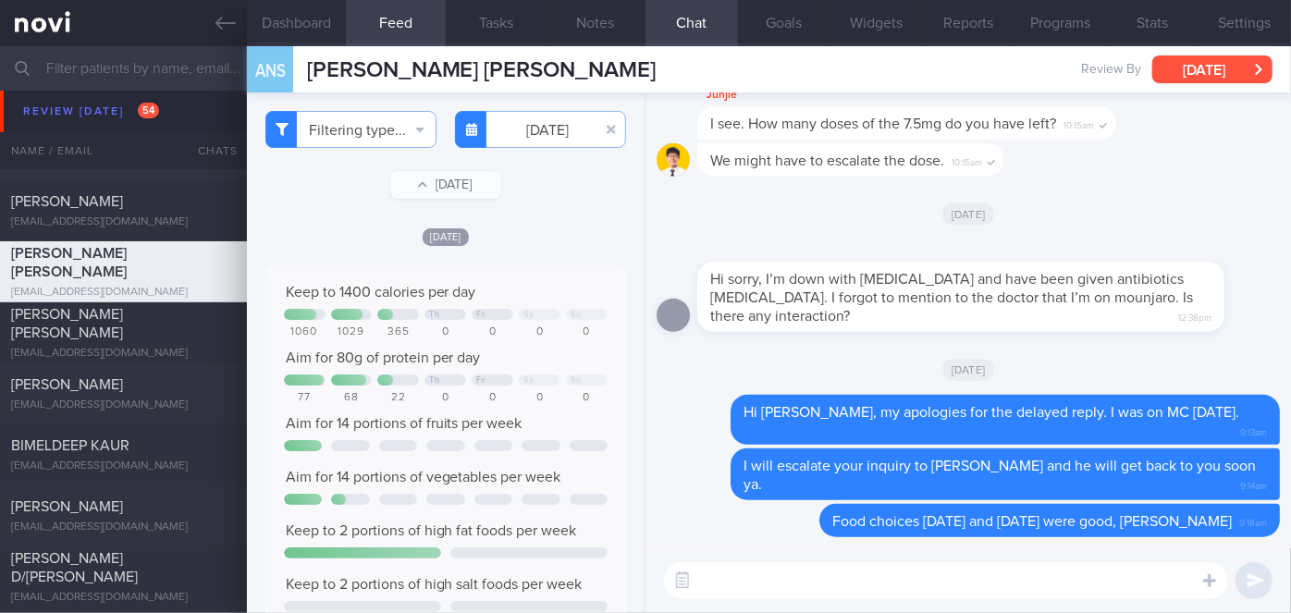
click at [1198, 73] on button "[DATE]" at bounding box center [1212, 69] width 120 height 28
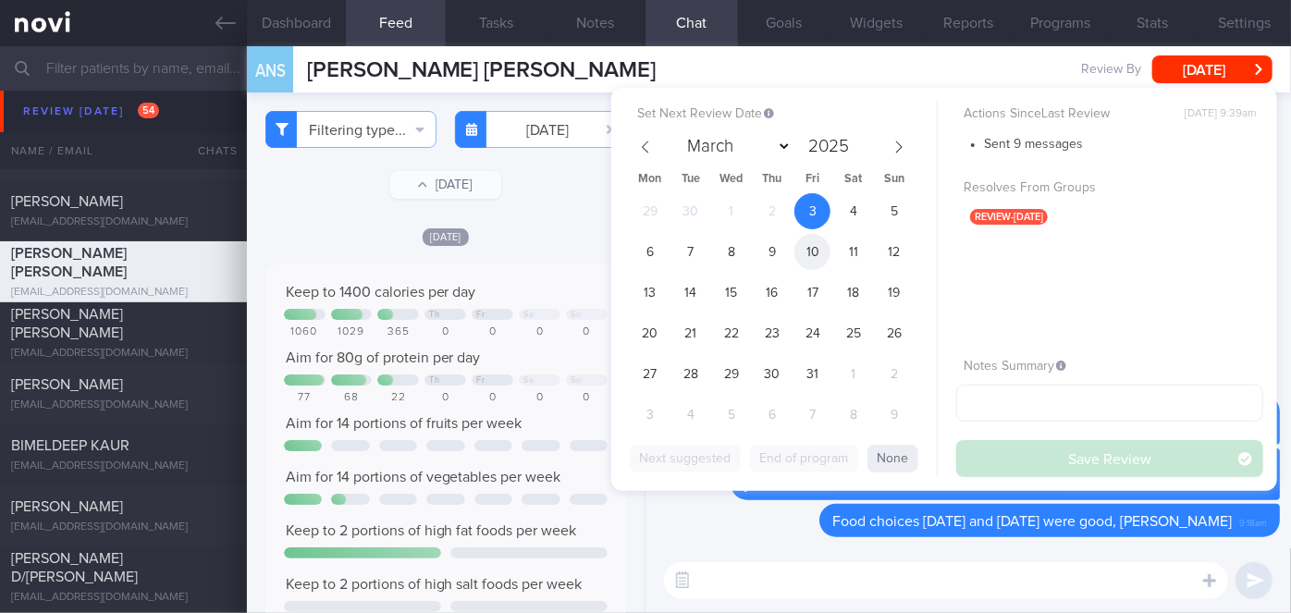
click at [815, 252] on span "10" at bounding box center [812, 252] width 36 height 36
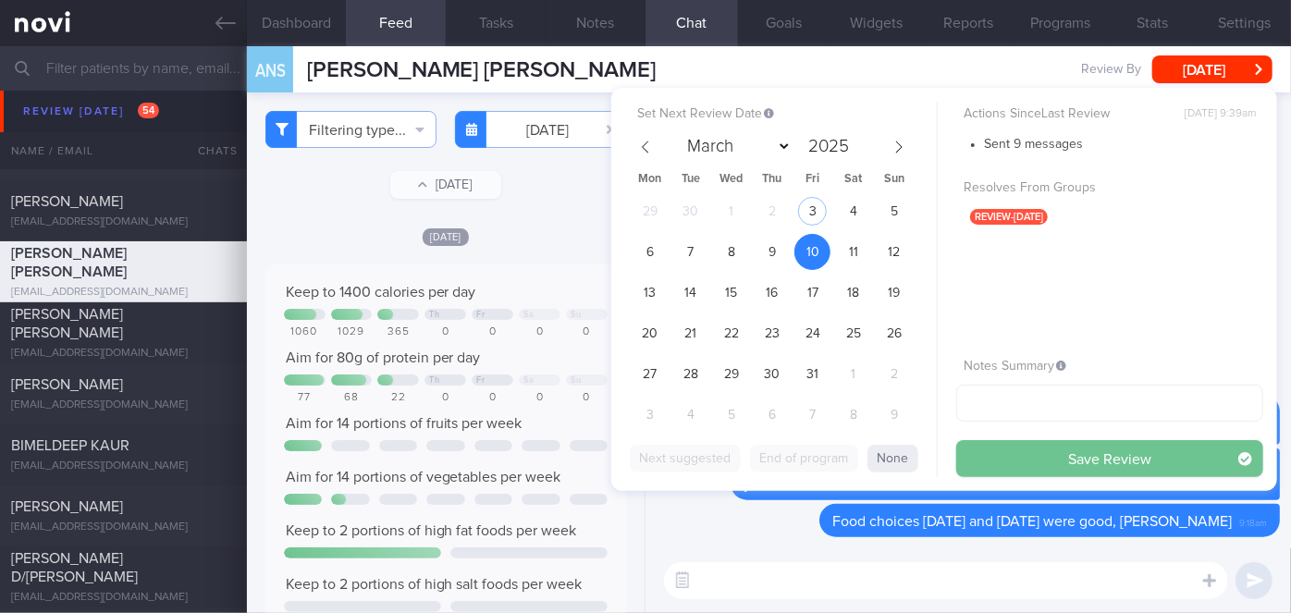
click at [1039, 457] on button "Save Review" at bounding box center [1109, 458] width 307 height 37
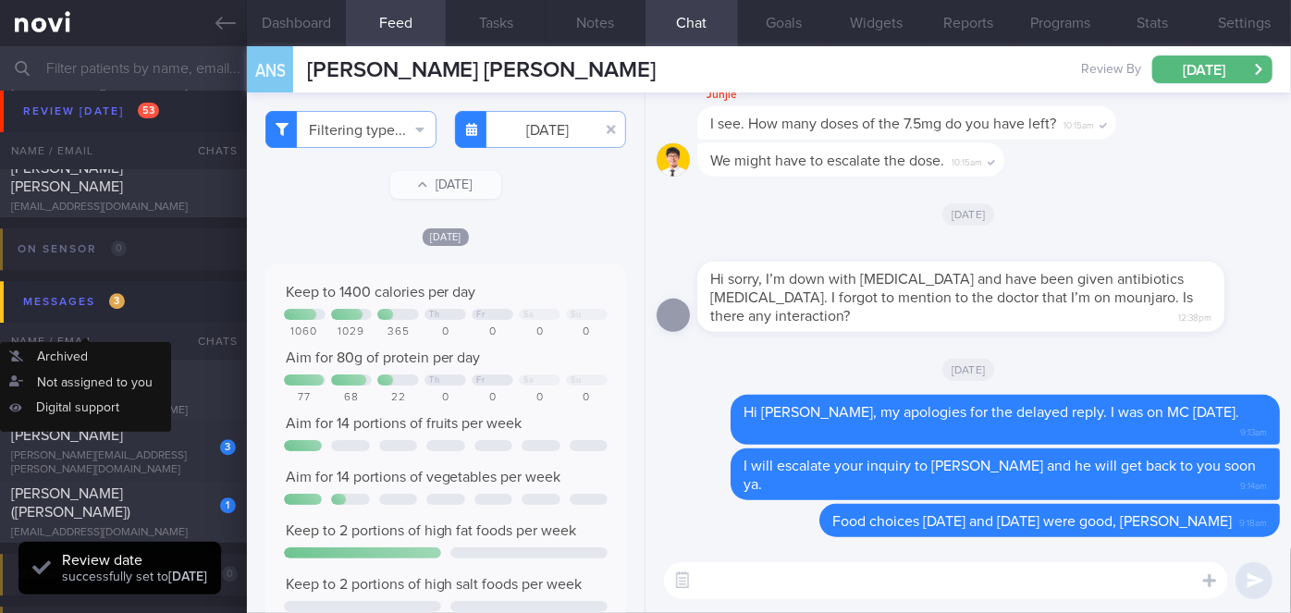
scroll to position [9497, 0]
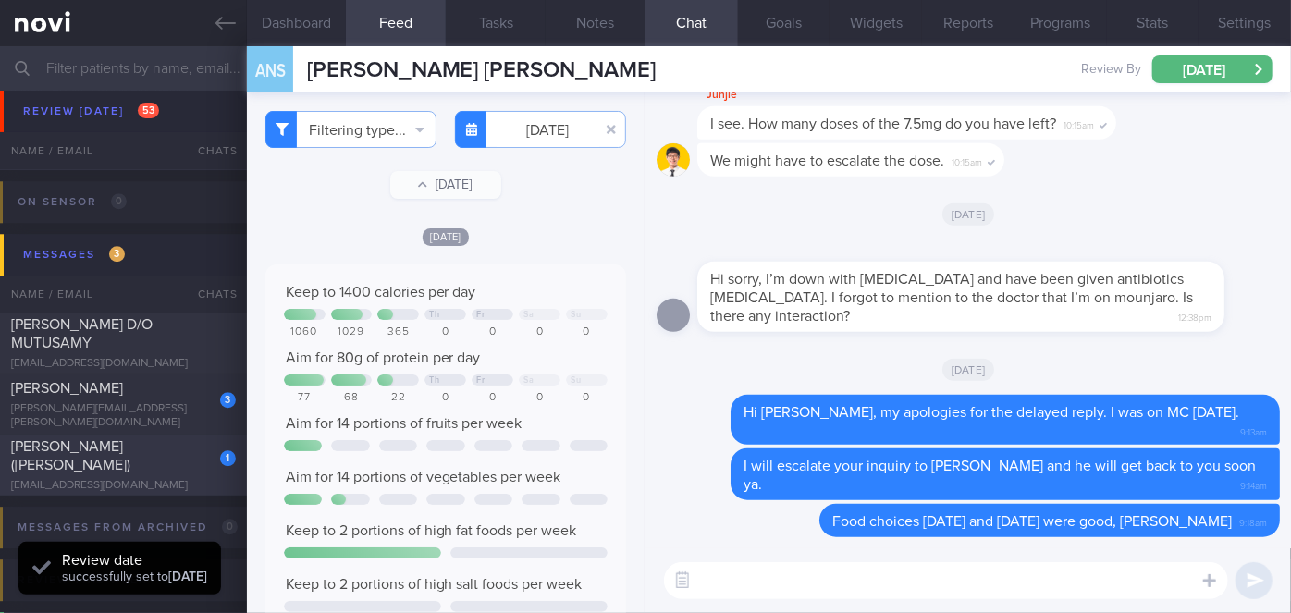
click at [130, 460] on span "[PERSON_NAME] ([PERSON_NAME])" at bounding box center [70, 455] width 119 height 33
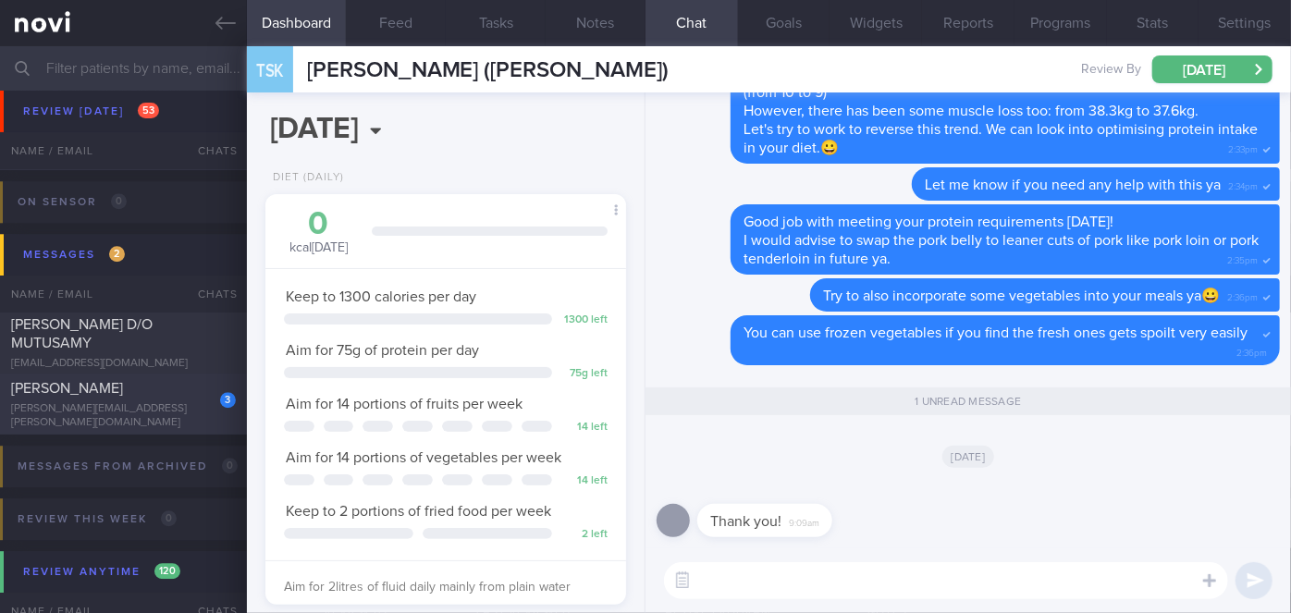
click at [162, 393] on div "[PERSON_NAME]" at bounding box center [121, 388] width 220 height 18
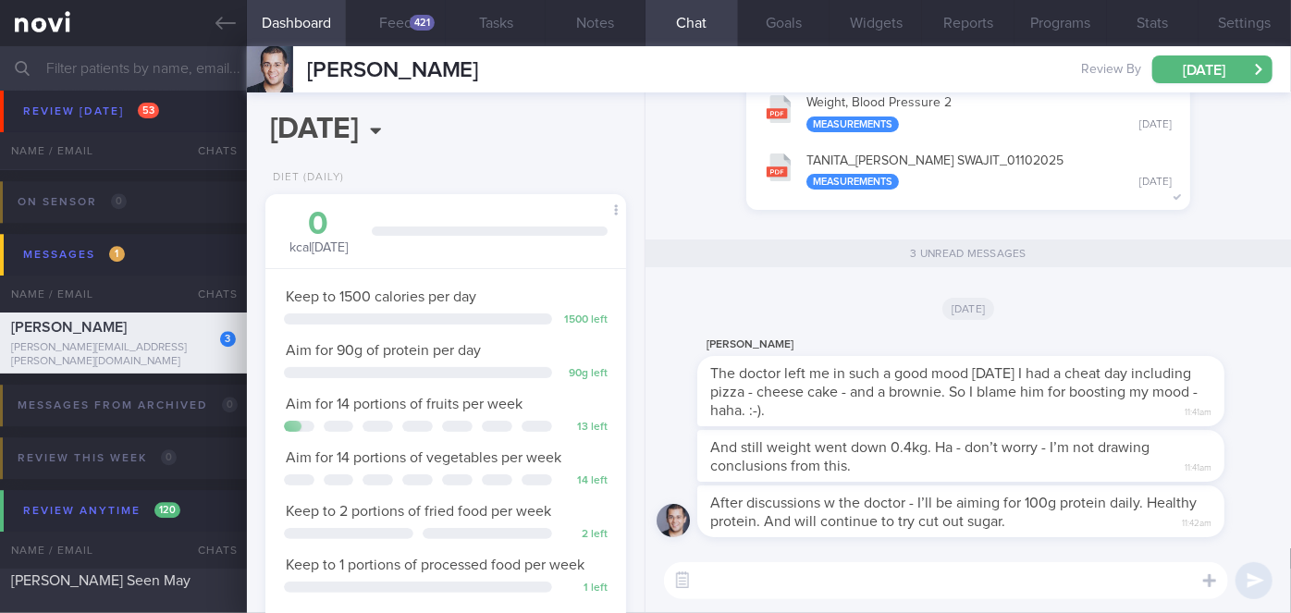
drag, startPoint x: 961, startPoint y: 160, endPoint x: 939, endPoint y: 159, distance: 21.3
click at [939, 159] on button "TANITA_ [PERSON_NAME] SWAJIT_ 01102025 Measurements [DATE]" at bounding box center [967, 170] width 425 height 58
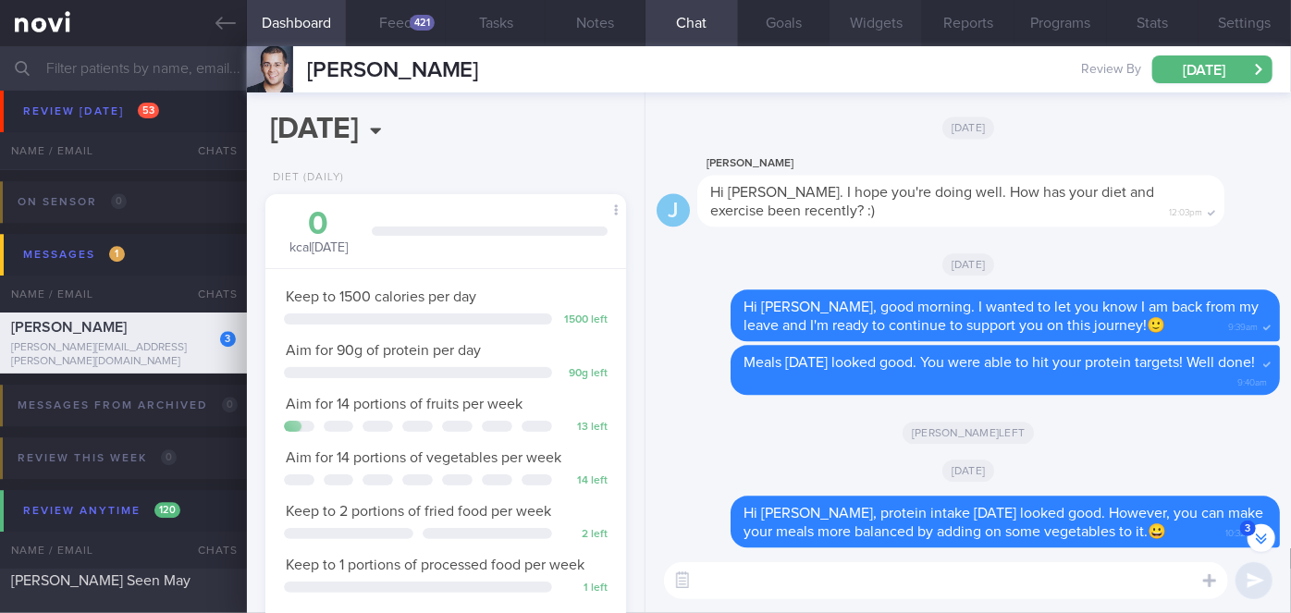
scroll to position [-1200, 0]
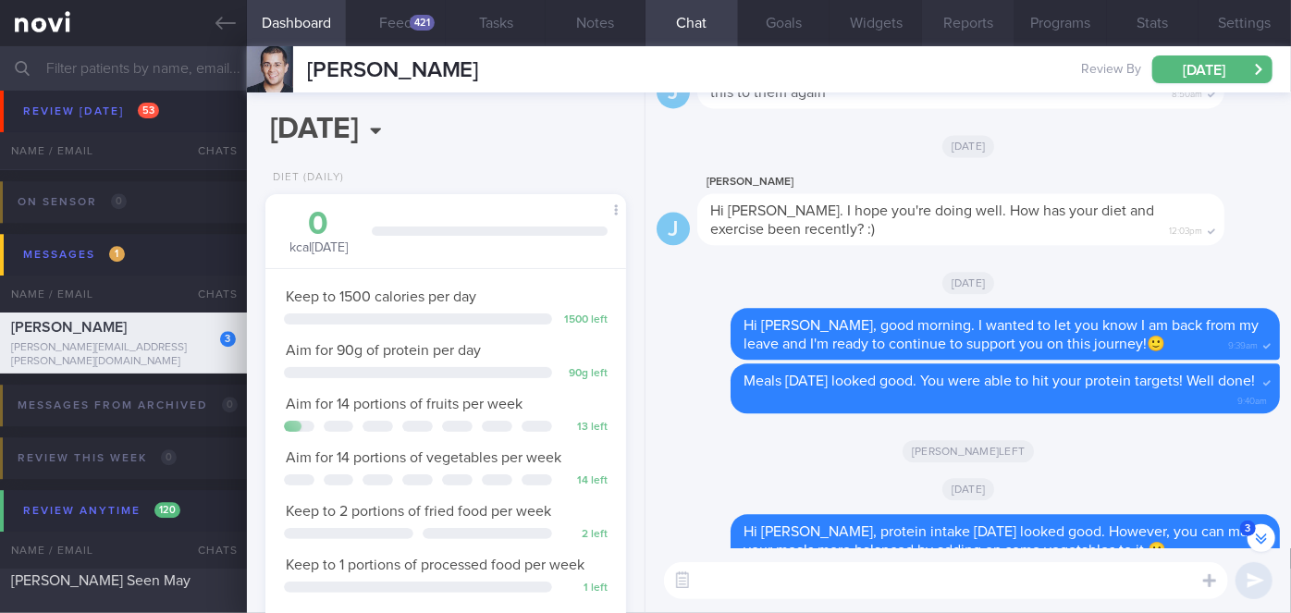
click at [954, 19] on button "Reports" at bounding box center [968, 23] width 92 height 46
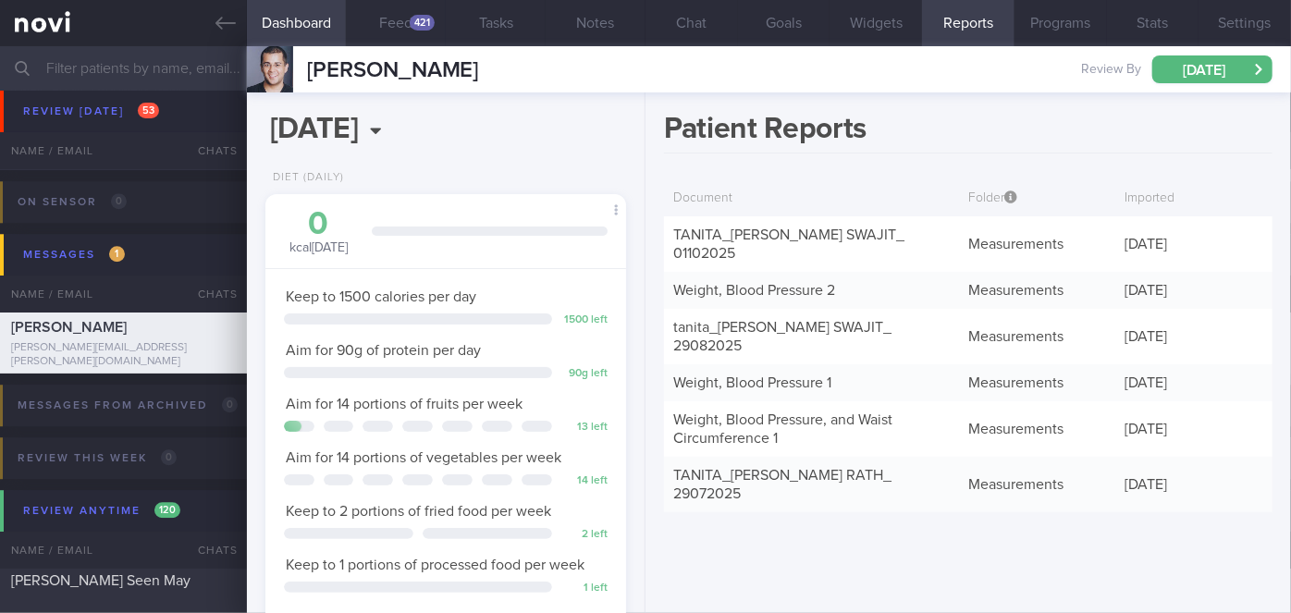
scroll to position [-1146, 0]
click at [860, 320] on link "tanita_ [PERSON_NAME] SWAJIT_ 29082025" at bounding box center [782, 336] width 218 height 33
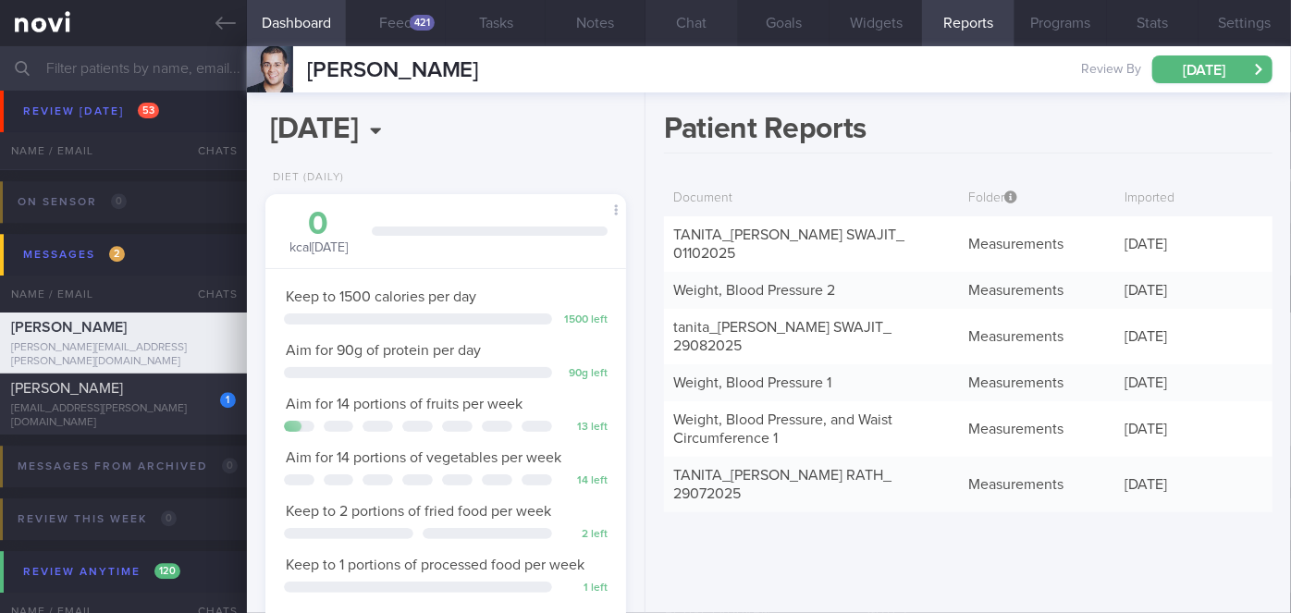
click at [687, 31] on button "Chat" at bounding box center [691, 23] width 92 height 46
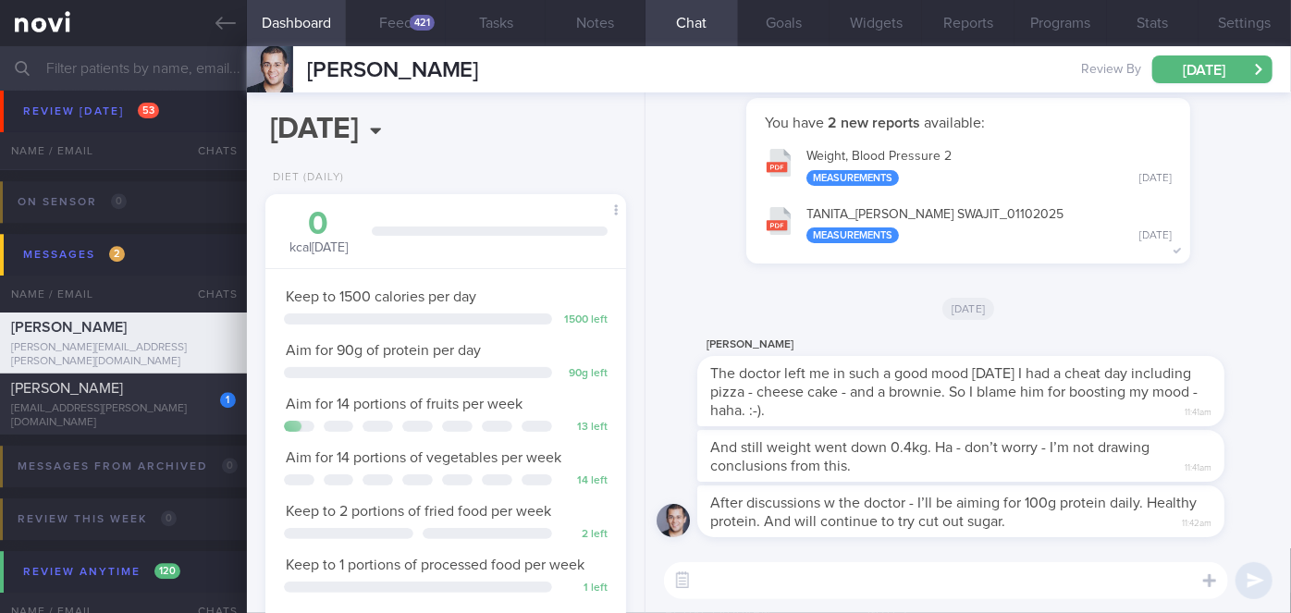
click at [775, 584] on textarea at bounding box center [946, 580] width 564 height 37
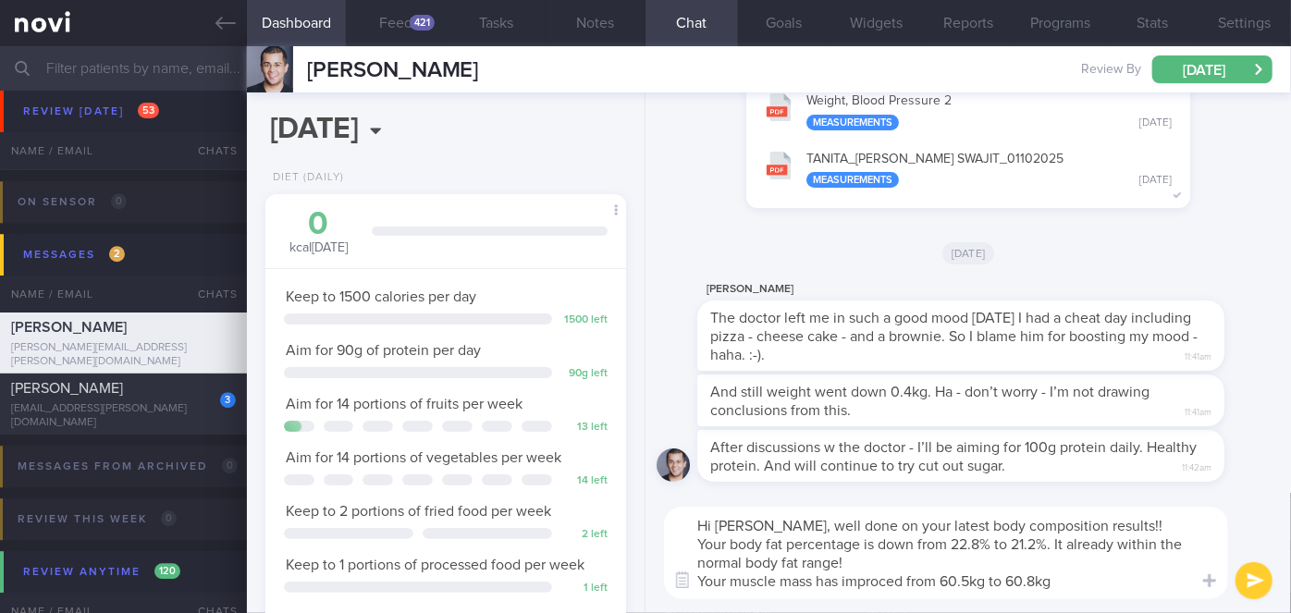
click at [888, 577] on textarea "Hi [PERSON_NAME], well done on your latest body composition results!! Your body…" at bounding box center [946, 553] width 564 height 92
click at [1060, 584] on textarea "Hi [PERSON_NAME], well done on your latest body composition results!! Your body…" at bounding box center [946, 553] width 564 height 92
type textarea "Hi [PERSON_NAME], well done on your latest body composition results!! Your body…"
click at [1250, 570] on button "submit" at bounding box center [1253, 580] width 37 height 37
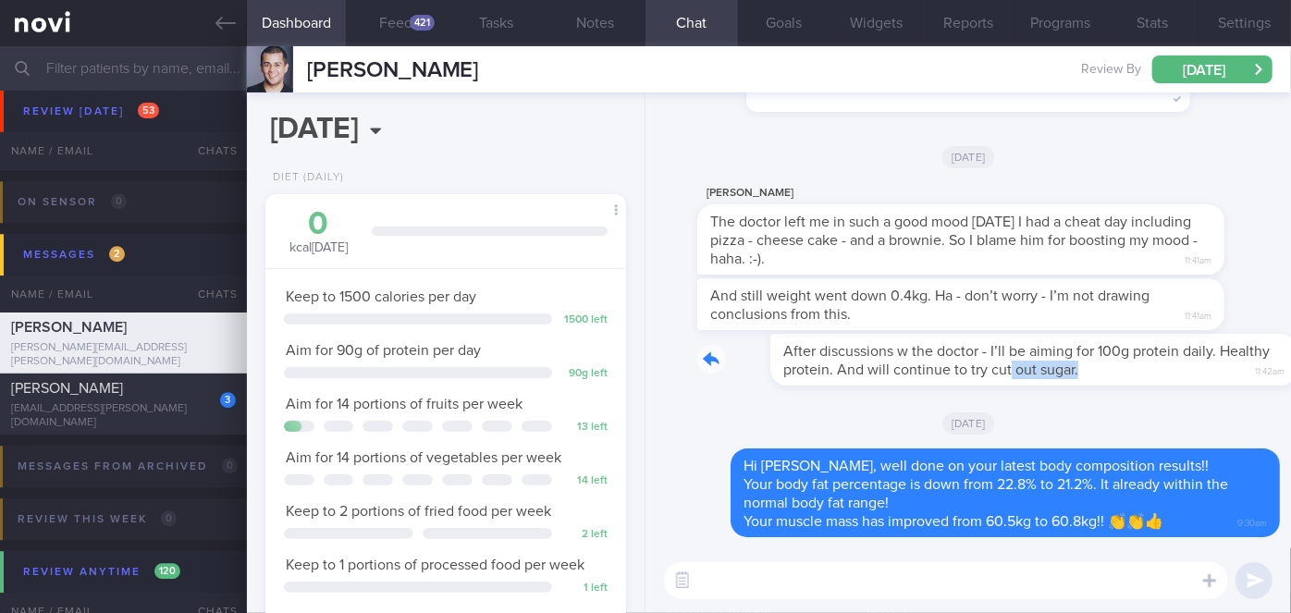
drag, startPoint x: 936, startPoint y: 379, endPoint x: 1081, endPoint y: 361, distance: 146.3
click at [1081, 361] on div "After discussions w the doctor - I’ll be aiming for 100g protein daily. Healthy…" at bounding box center [988, 360] width 582 height 52
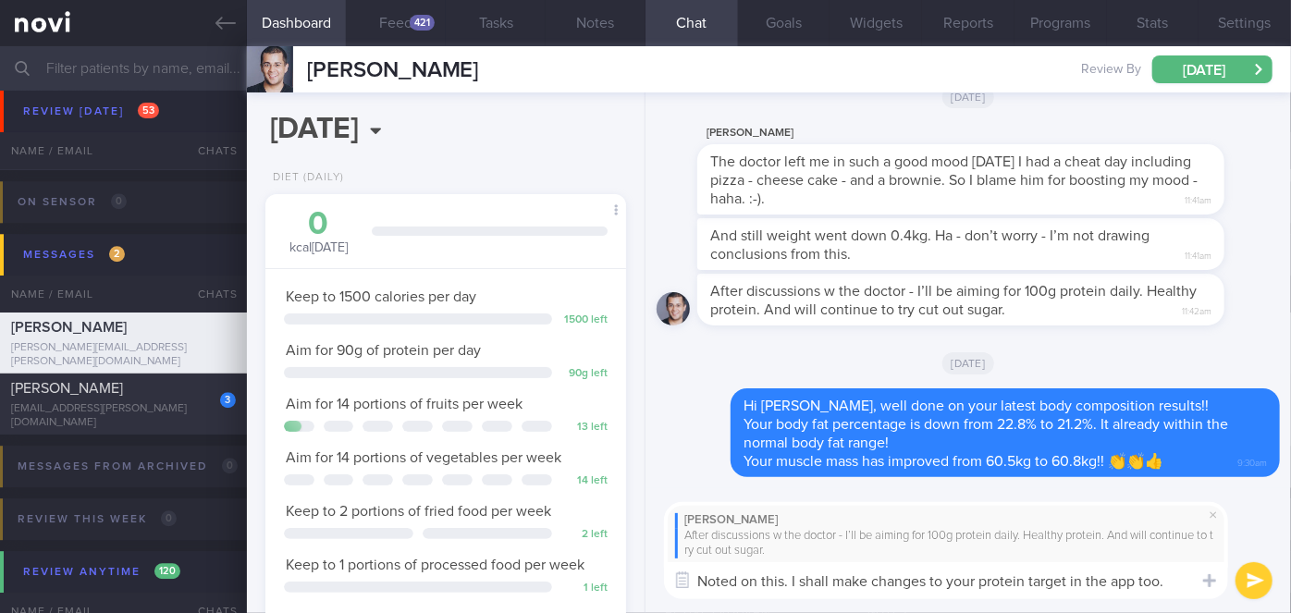
type textarea "Noted on this. I shall make changes to your protein target in the app too."
click at [1257, 579] on button "submit" at bounding box center [1253, 580] width 37 height 37
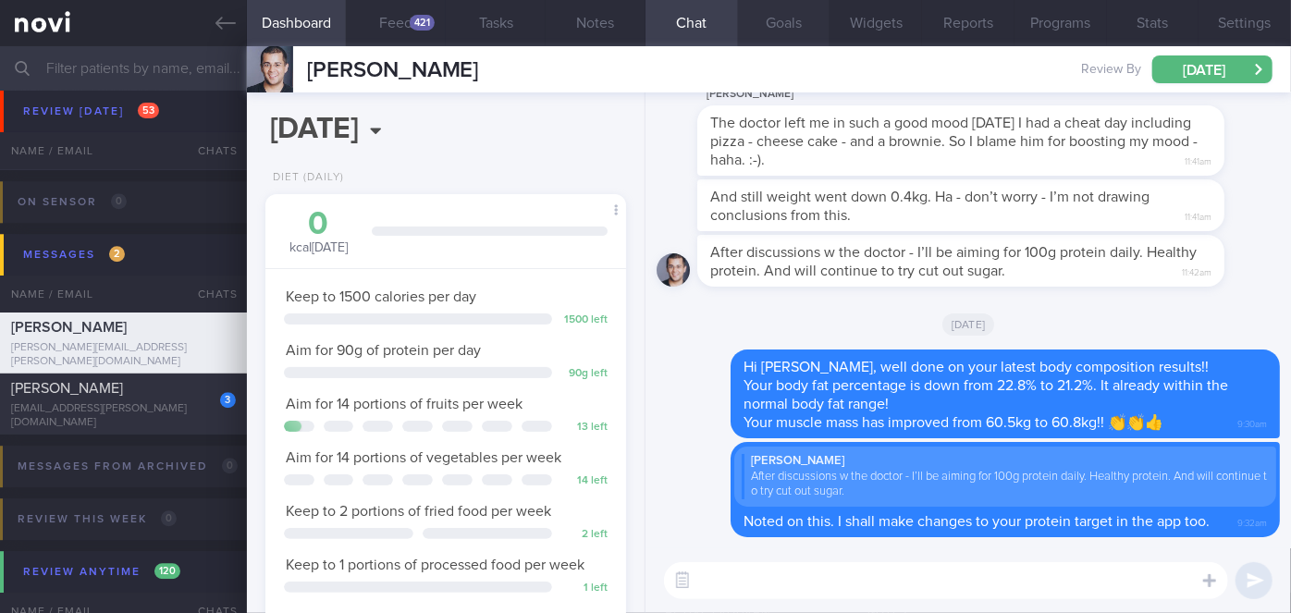
click at [778, 13] on button "Goals" at bounding box center [784, 23] width 92 height 46
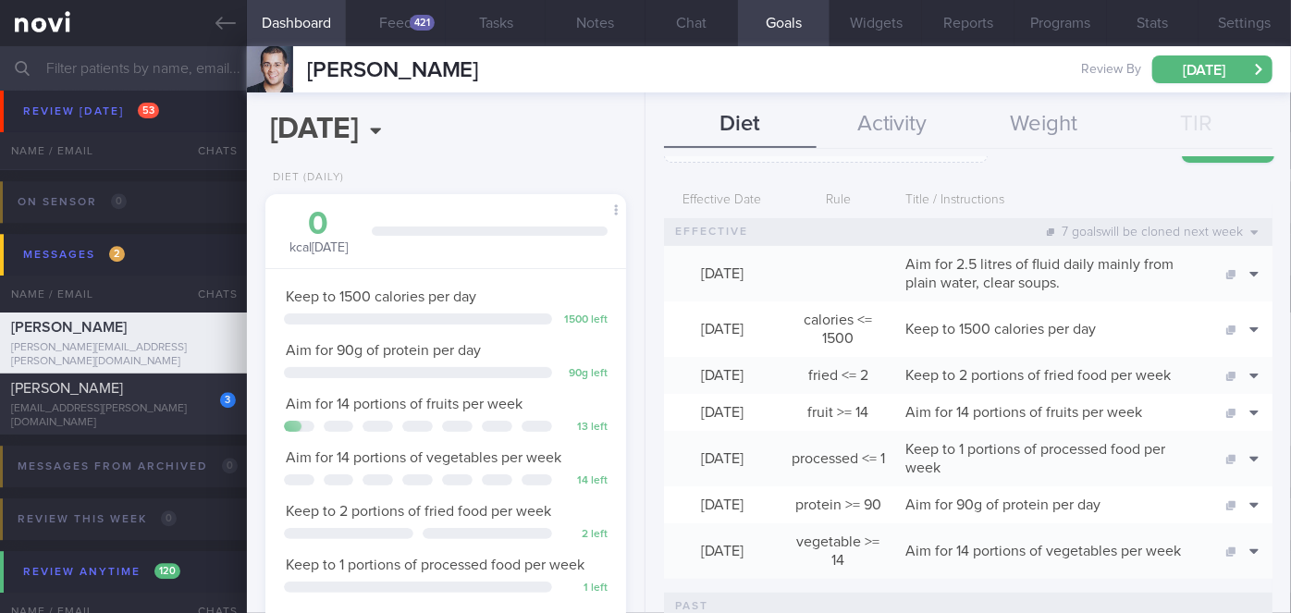
scroll to position [167, 0]
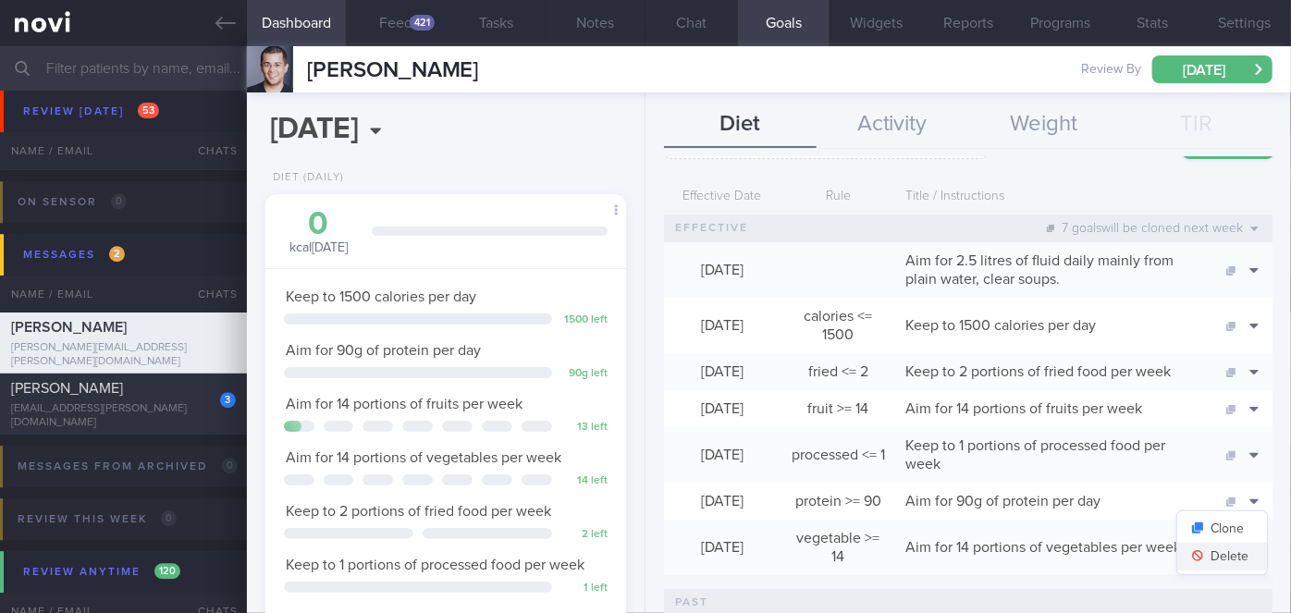
click at [1197, 555] on button "Delete" at bounding box center [1222, 557] width 90 height 28
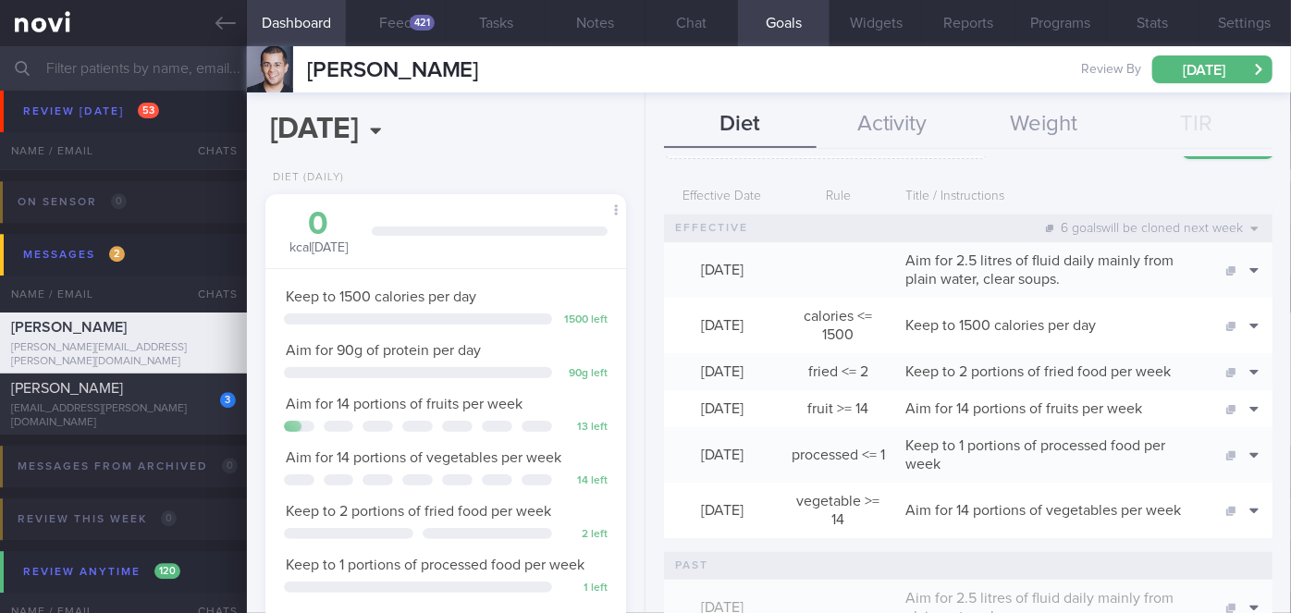
scroll to position [0, 0]
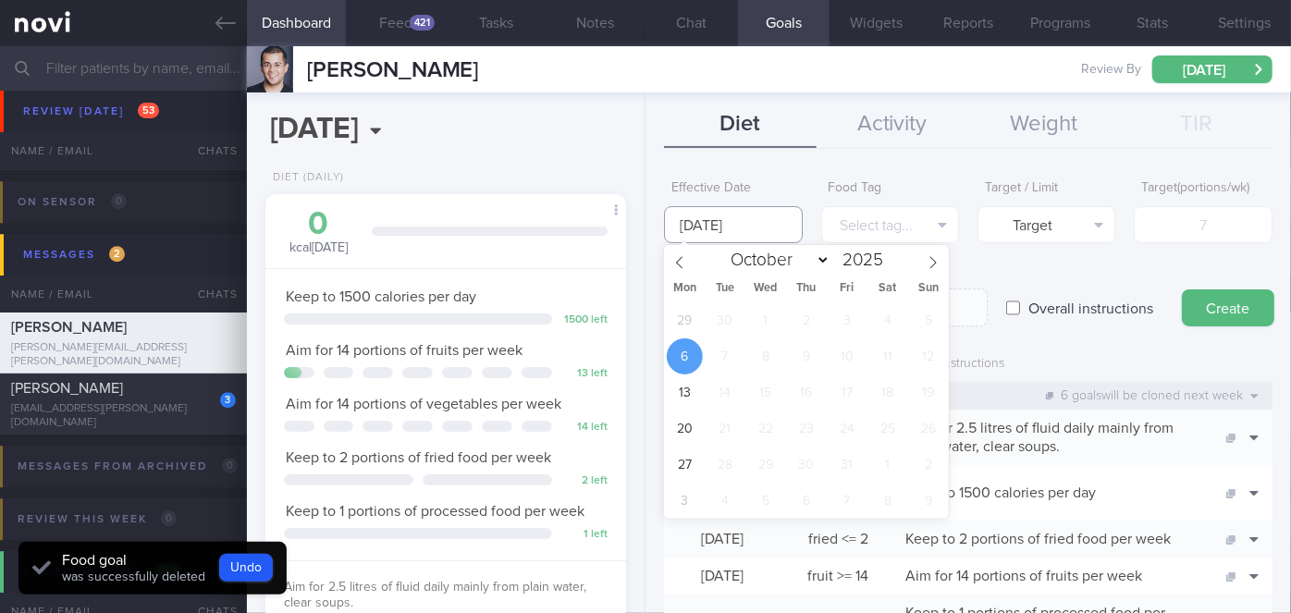
click at [759, 229] on input "[DATE]" at bounding box center [733, 224] width 138 height 37
click at [681, 325] on span "29" at bounding box center [685, 320] width 36 height 36
type input "[DATE]"
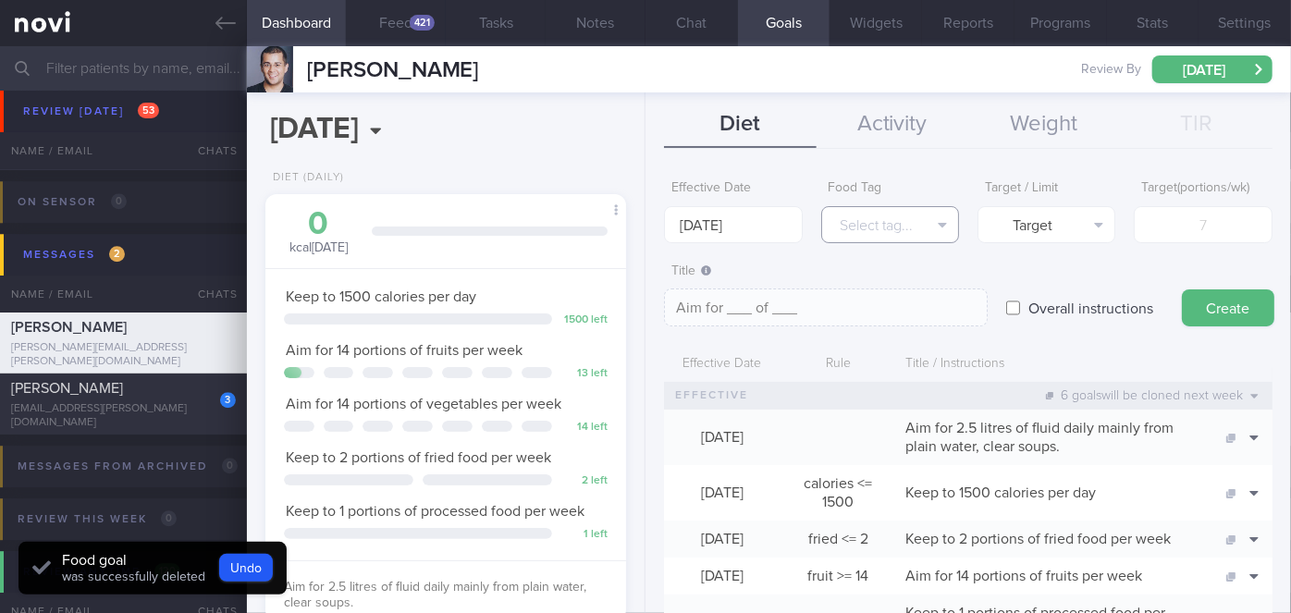
click at [858, 226] on button "Select tag..." at bounding box center [890, 224] width 138 height 37
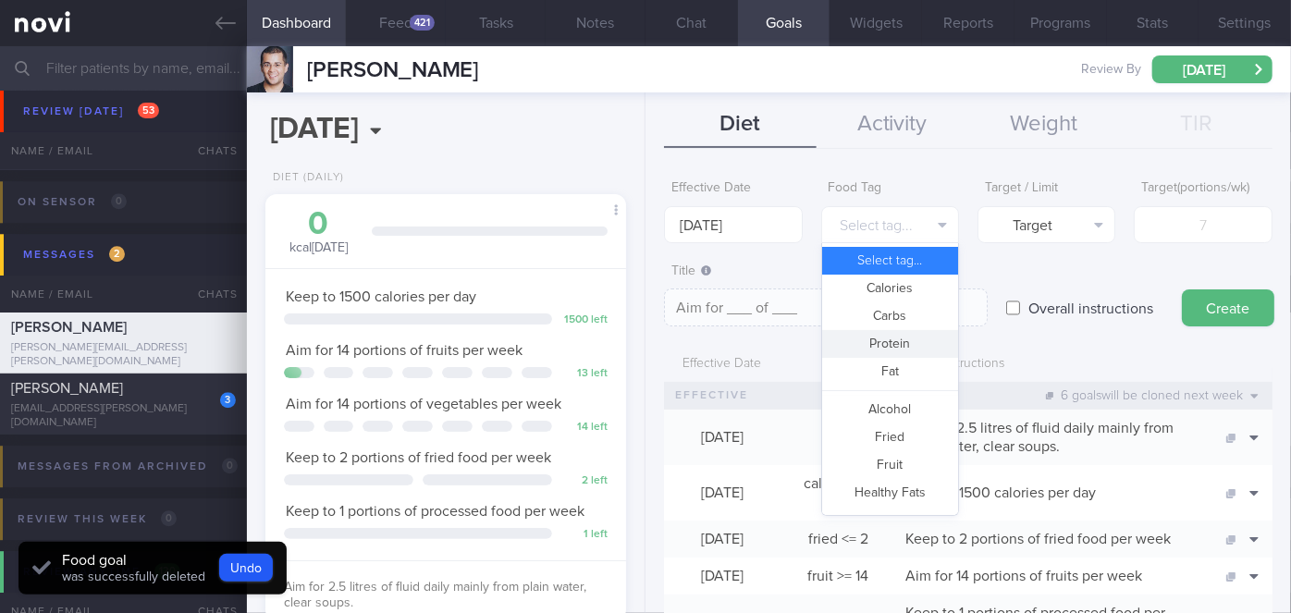
click at [906, 338] on button "Protein" at bounding box center [890, 344] width 136 height 28
type textarea "Aim for __g of protein per day"
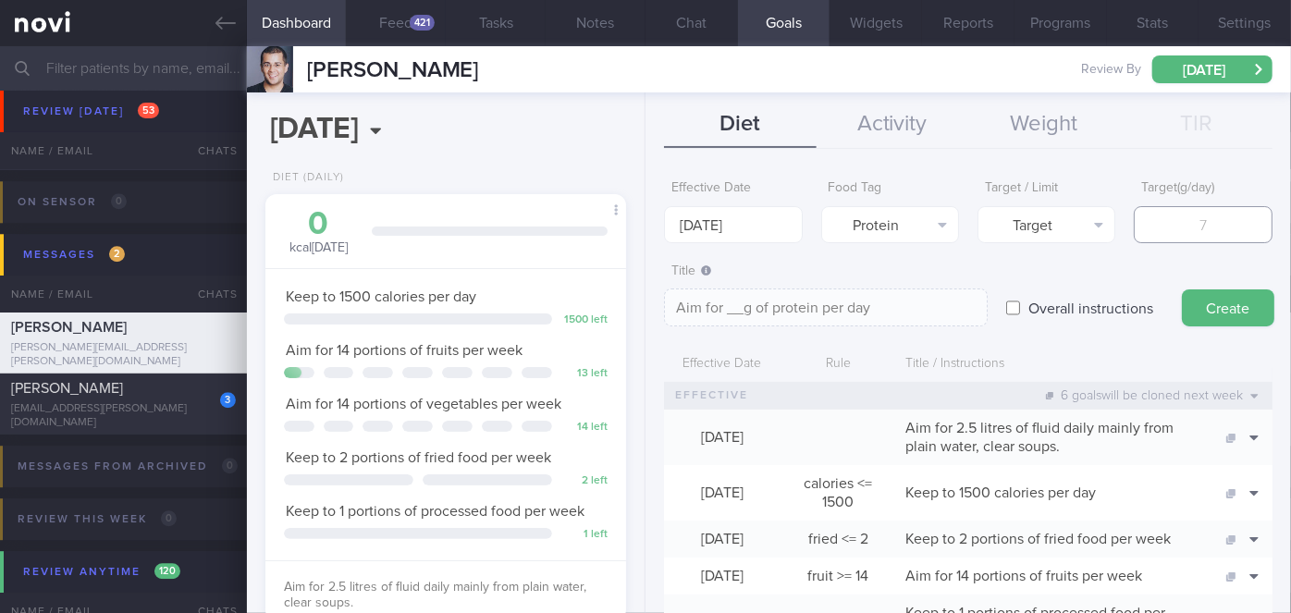
click at [1177, 232] on input "number" at bounding box center [1203, 224] width 138 height 37
type input "1"
type textarea "Aim for 1g of protein per day"
type input "10"
type textarea "Aim for 10g of protein per day"
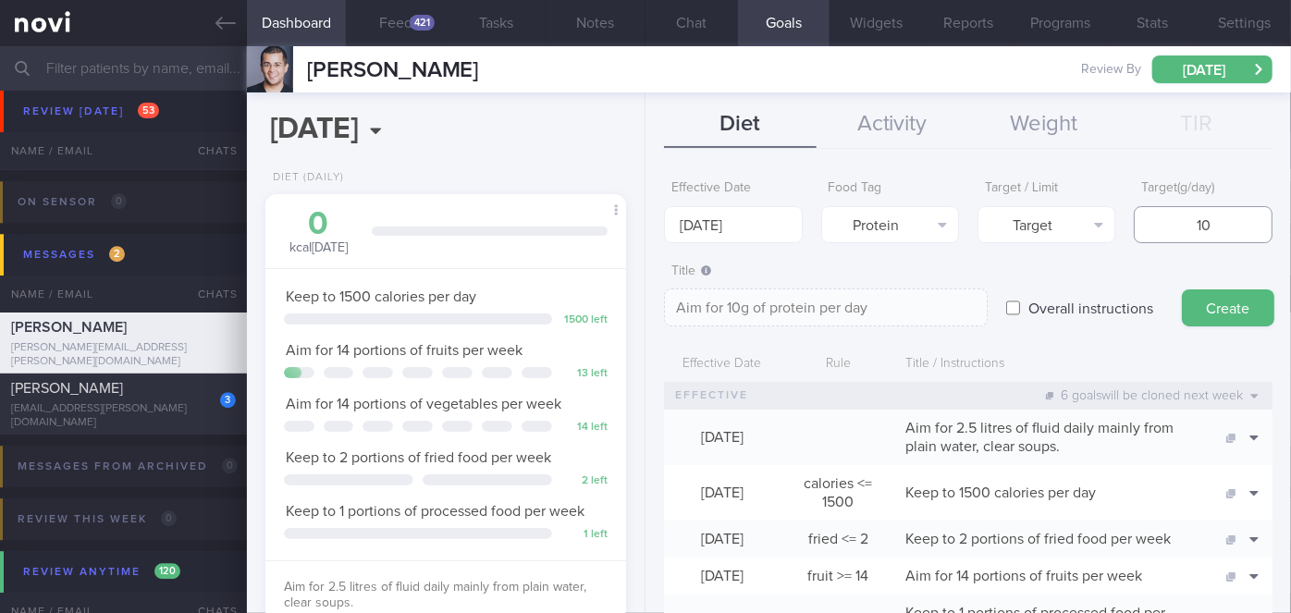
type input "100"
type textarea "Aim for 100g of protein per day"
type input "100"
click at [1219, 311] on button "Create" at bounding box center [1228, 307] width 92 height 37
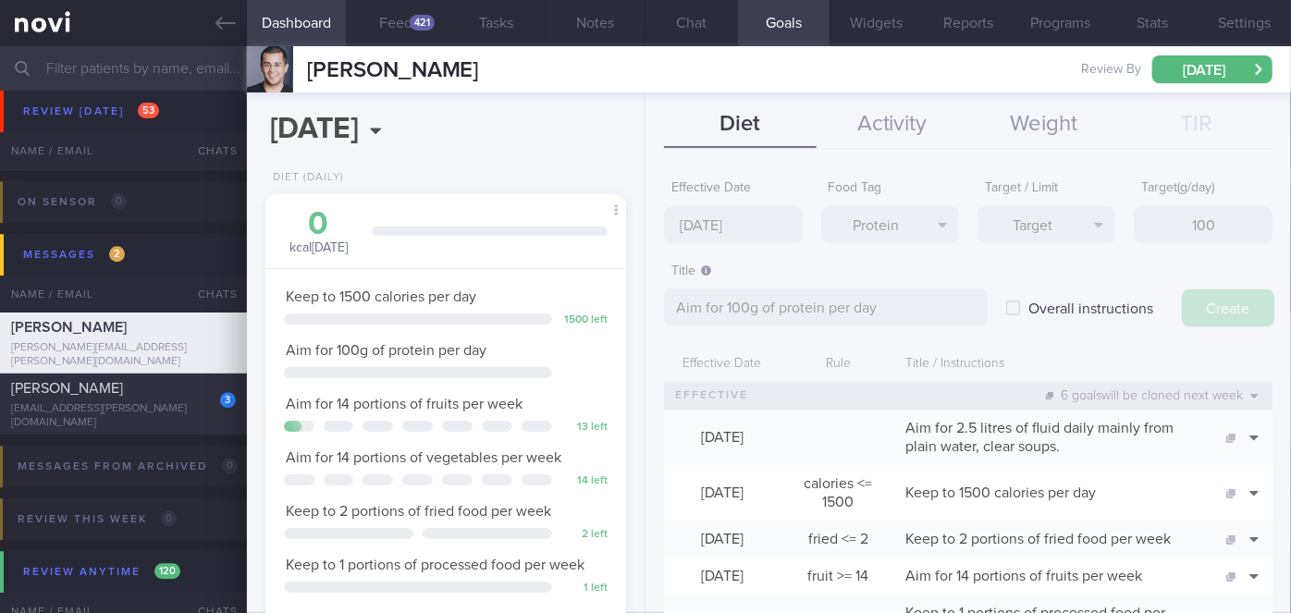
type input "[DATE]"
type textarea "Aim for ___ of ___"
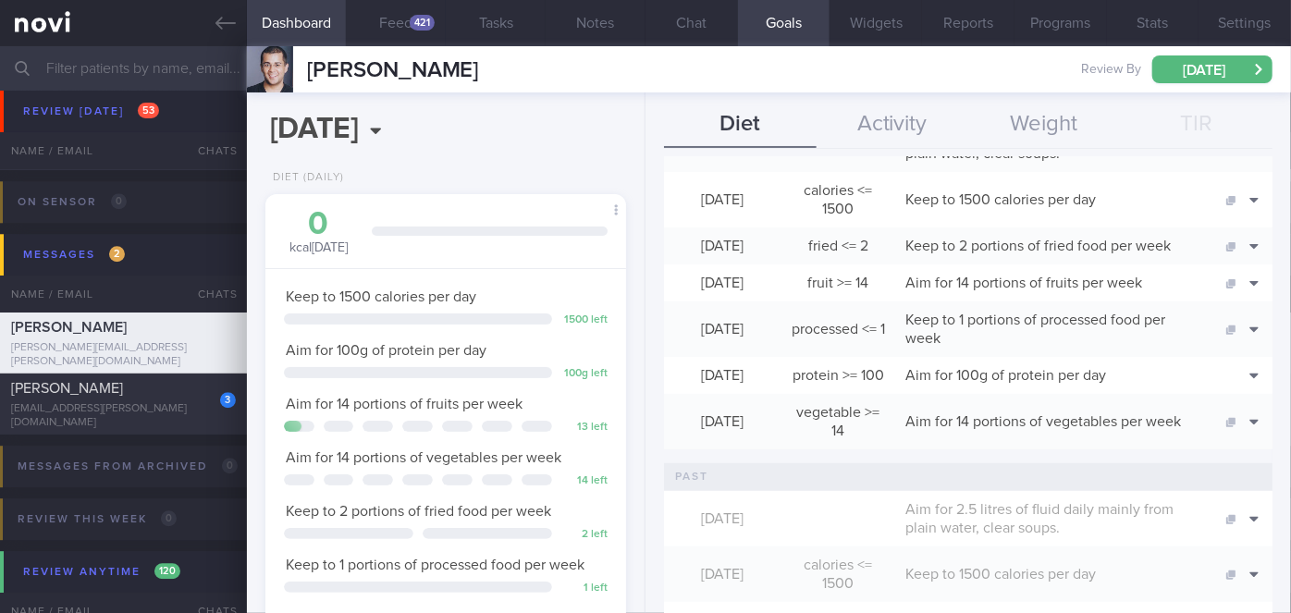
scroll to position [336, 0]
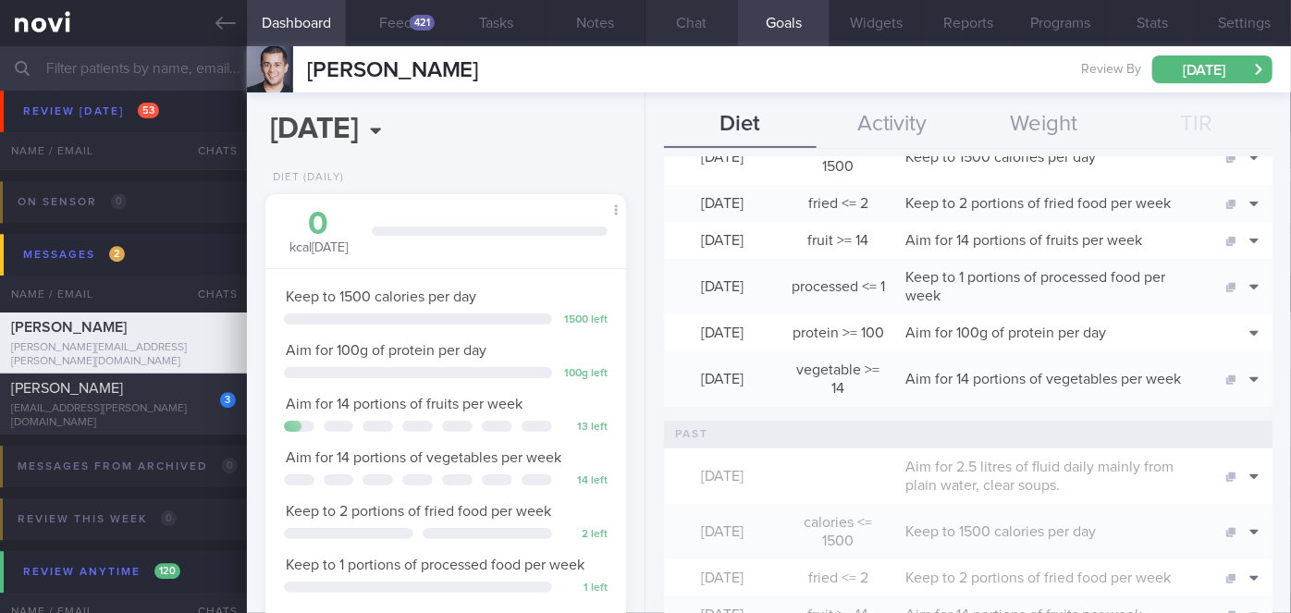
click at [702, 36] on button "Chat" at bounding box center [691, 23] width 92 height 46
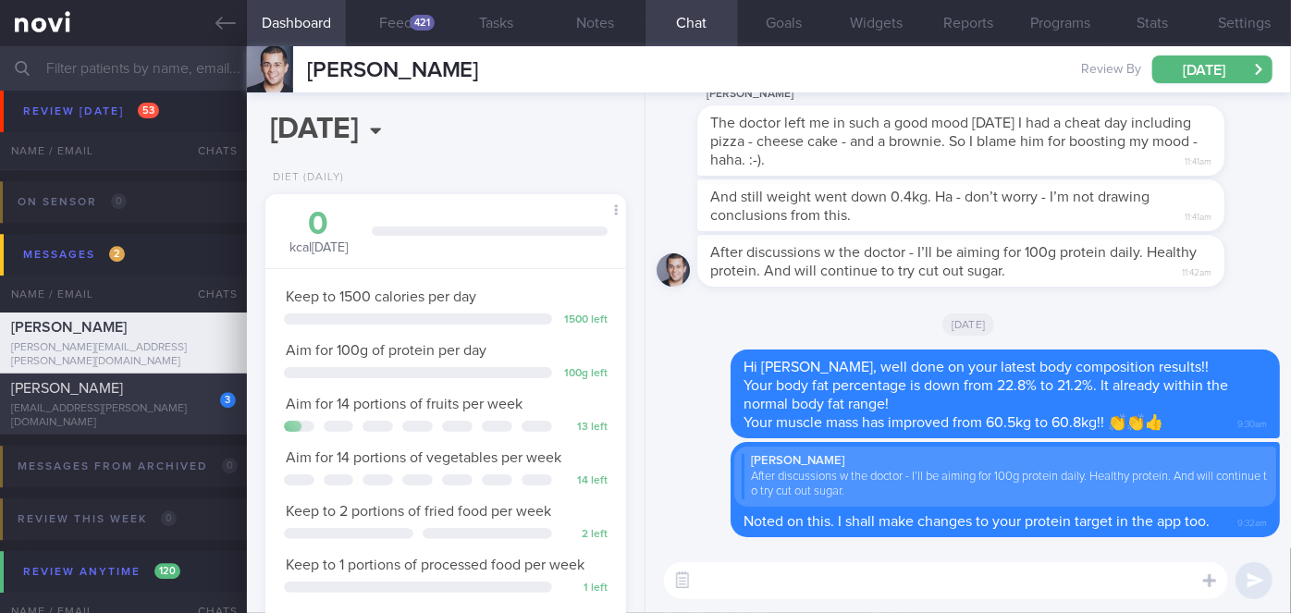
click at [163, 411] on div "[EMAIL_ADDRESS][PERSON_NAME][DOMAIN_NAME]" at bounding box center [123, 416] width 225 height 28
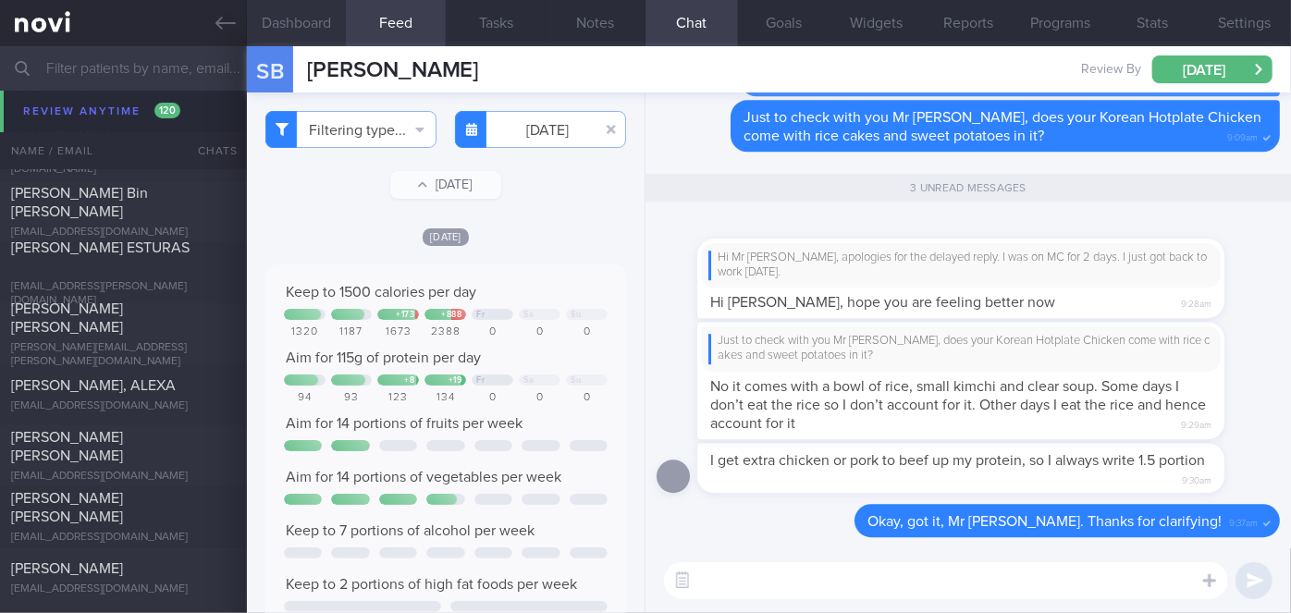
scroll to position [10129, 0]
click at [141, 63] on input "text" at bounding box center [645, 68] width 1291 height 44
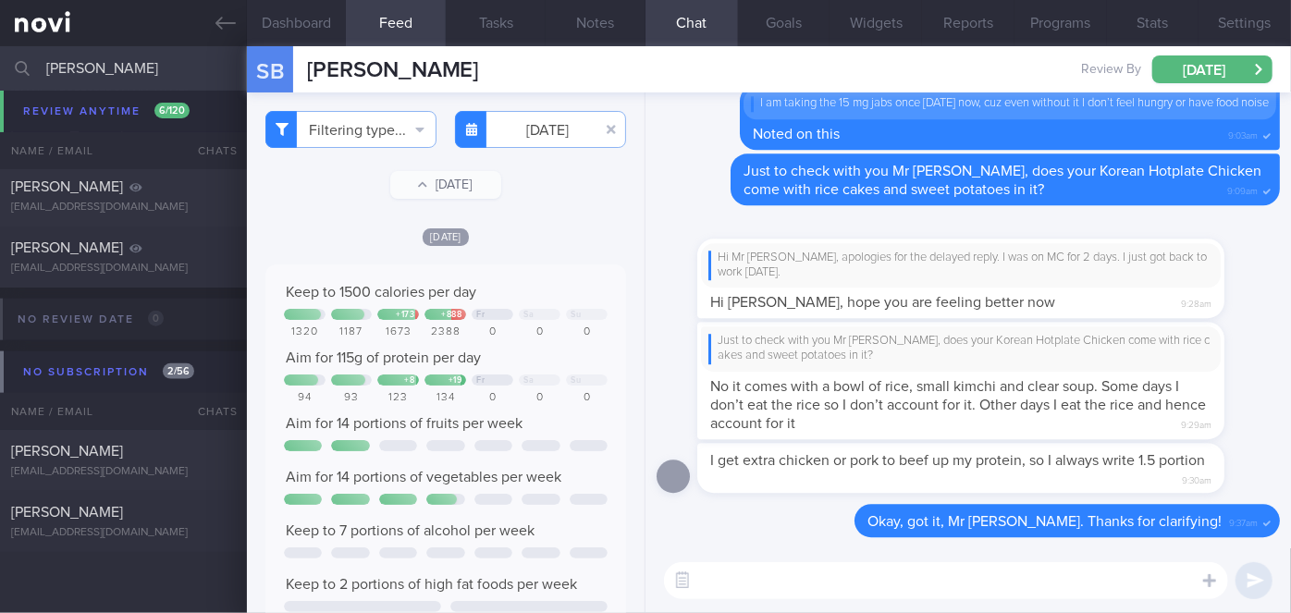
scroll to position [999, 0]
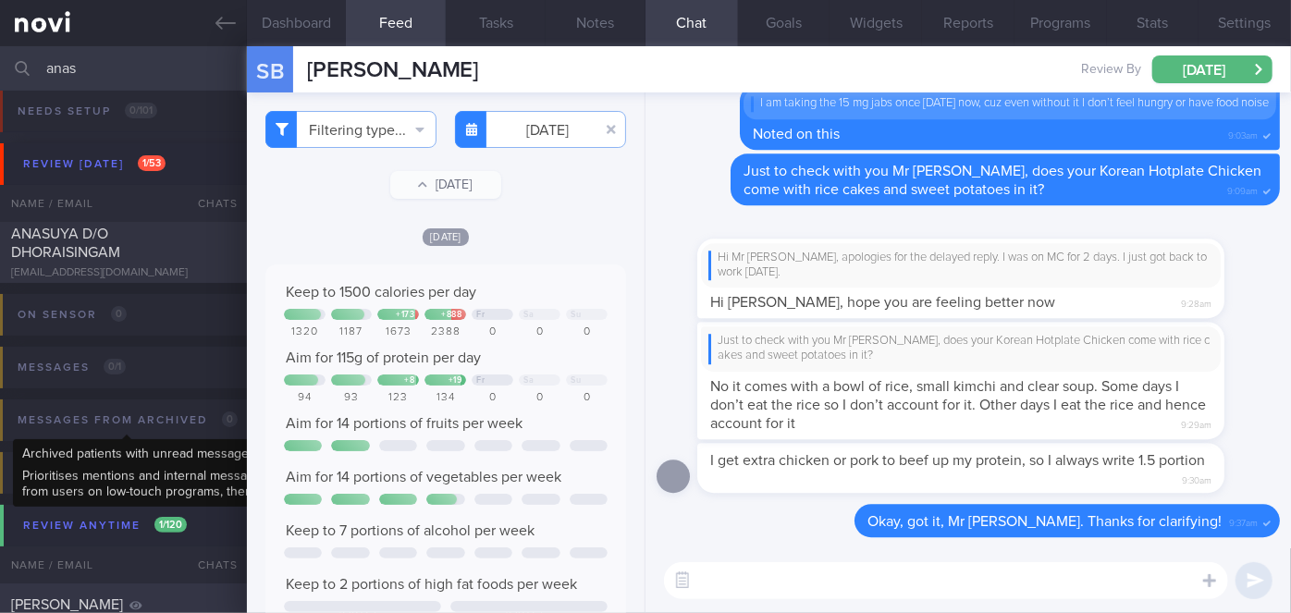
scroll to position [10, 0]
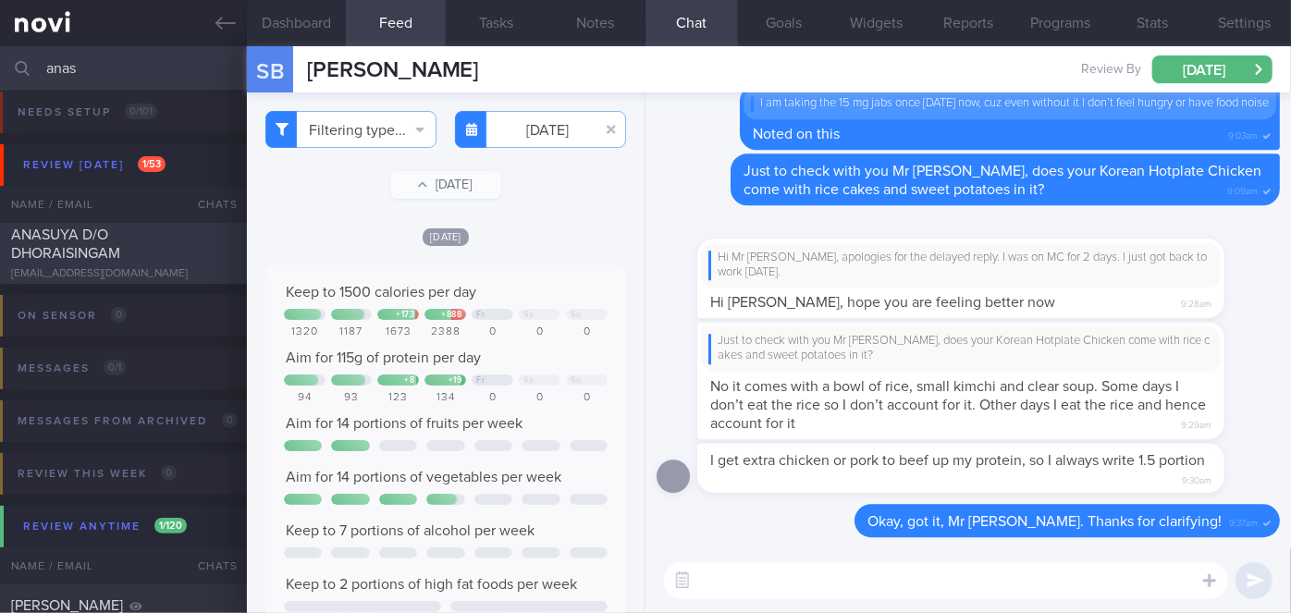
type input "anas"
click at [166, 235] on div "ANASUYA D/O DHORAISINGAM" at bounding box center [121, 244] width 220 height 37
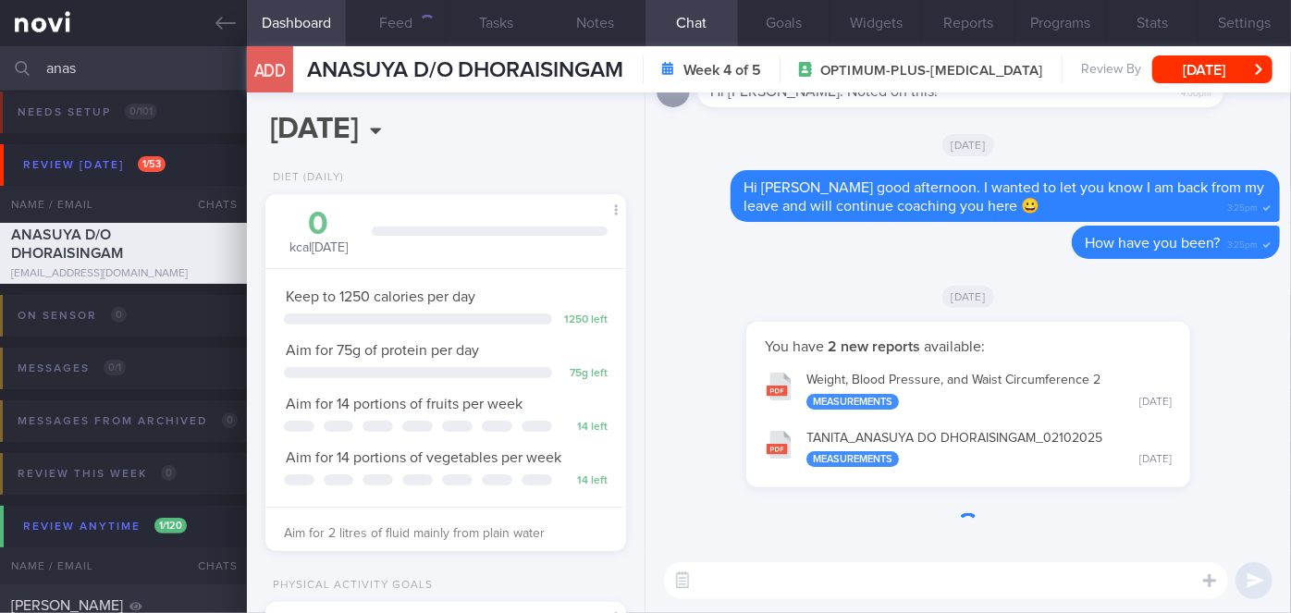
scroll to position [183, 315]
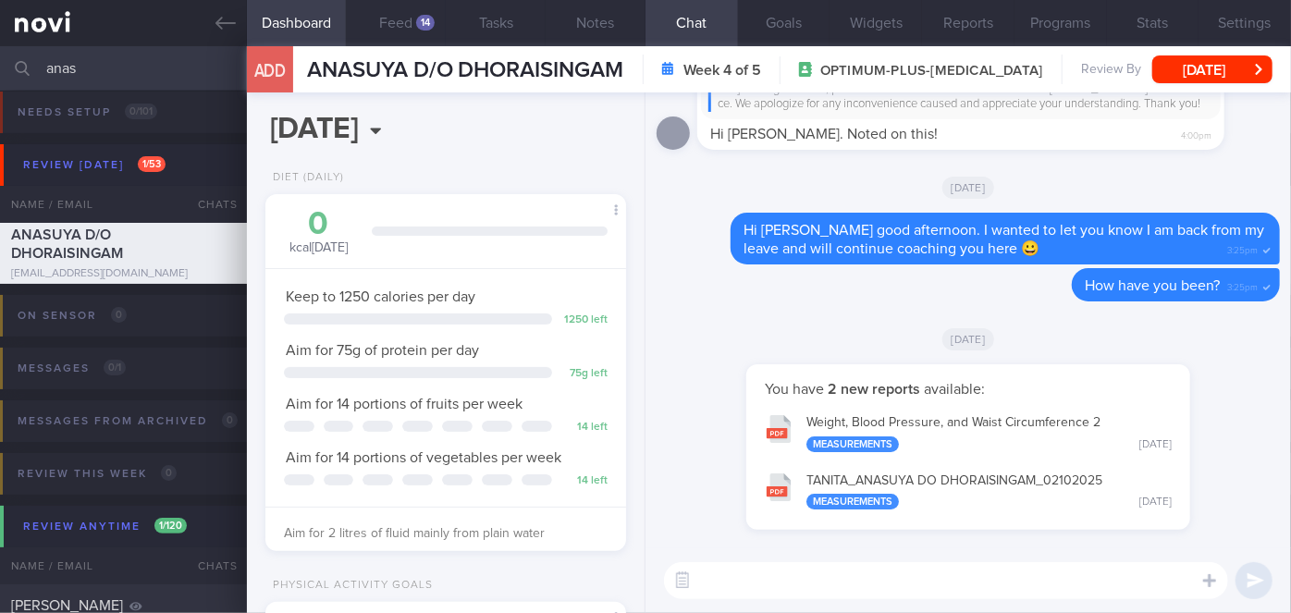
click at [932, 480] on button "TANITA_ ANASUYA DO DHORAISINGAM_ 02102025 Measurements [DATE]" at bounding box center [967, 490] width 425 height 58
click at [966, 27] on button "Reports" at bounding box center [968, 23] width 92 height 46
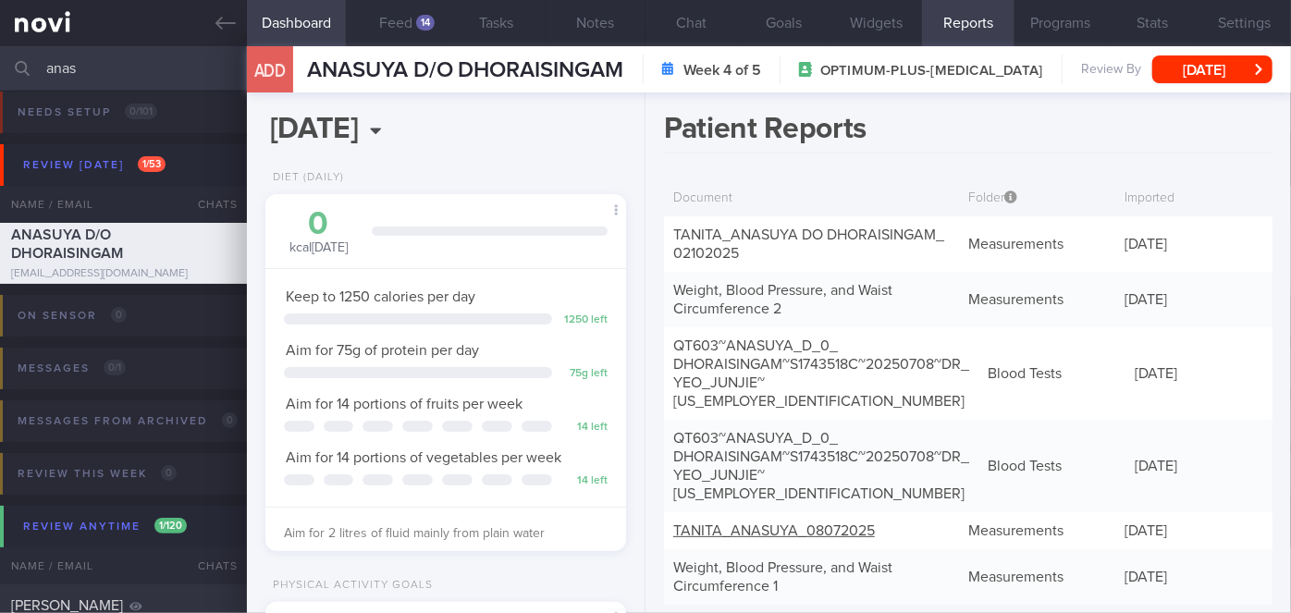
click at [737, 523] on link "TANITA_ ANASUYA_ 08072025" at bounding box center [774, 530] width 202 height 15
